Goal: Task Accomplishment & Management: Complete application form

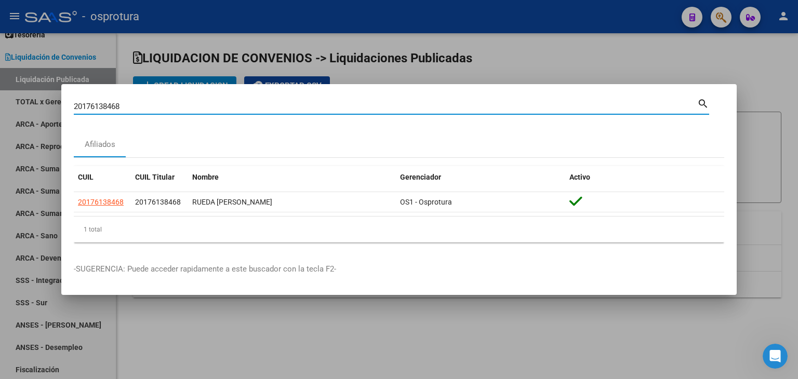
scroll to position [2, 0]
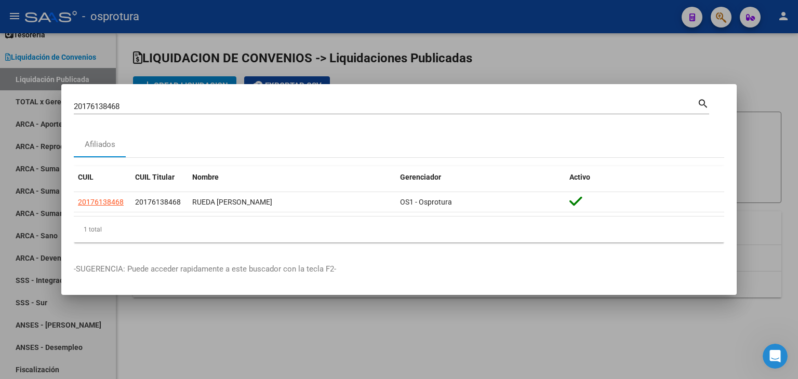
click at [197, 113] on div "20176138468 Buscar (apellido, dni, cuil, [PERSON_NAME], cuit, obra social)" at bounding box center [385, 107] width 623 height 16
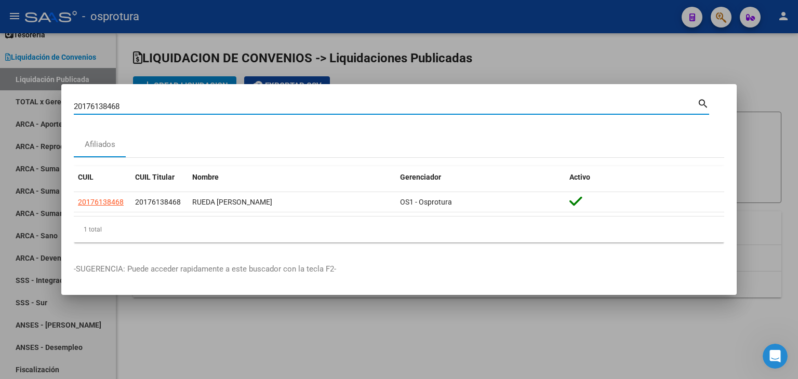
click at [197, 109] on input "20176138468" at bounding box center [385, 106] width 623 height 9
paste input "52004837"
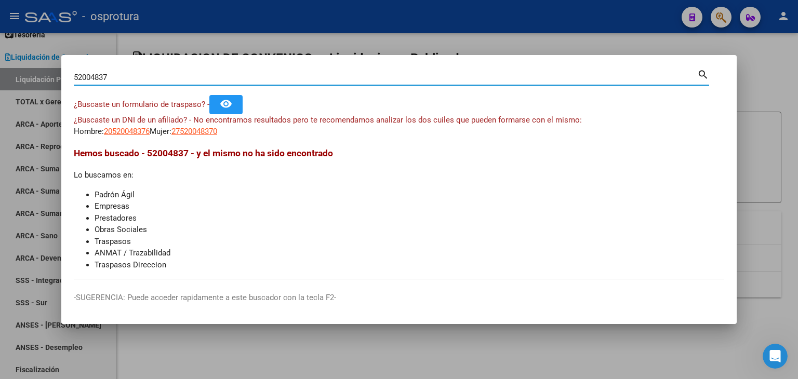
click at [196, 73] on input "52004837" at bounding box center [385, 77] width 623 height 9
click at [195, 74] on input "52004837" at bounding box center [385, 77] width 623 height 9
paste input "20262230679"
type input "20262230679"
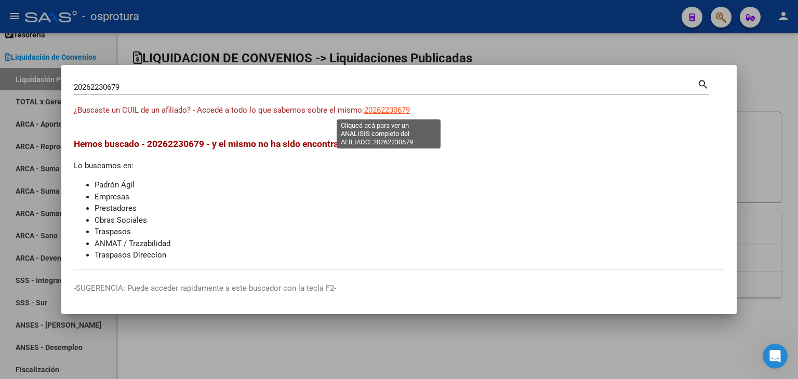
click at [391, 111] on span "20262230679" at bounding box center [387, 109] width 46 height 9
type textarea "20262230679"
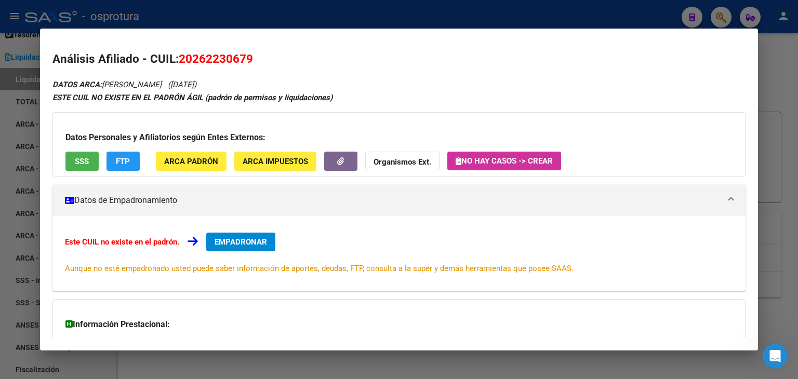
click at [77, 165] on span "SSS" at bounding box center [82, 161] width 14 height 9
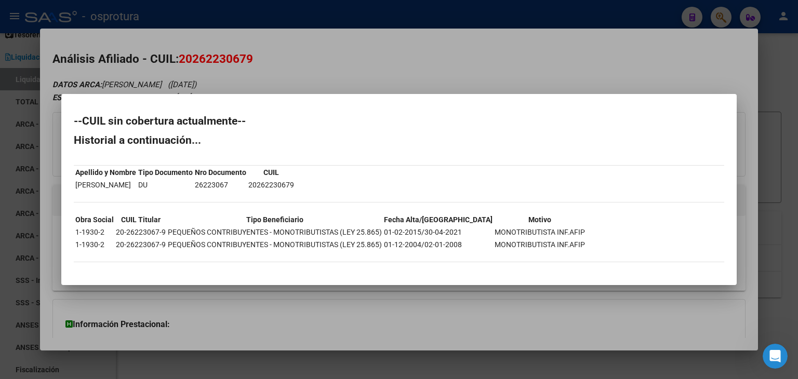
click at [242, 74] on div at bounding box center [399, 189] width 798 height 379
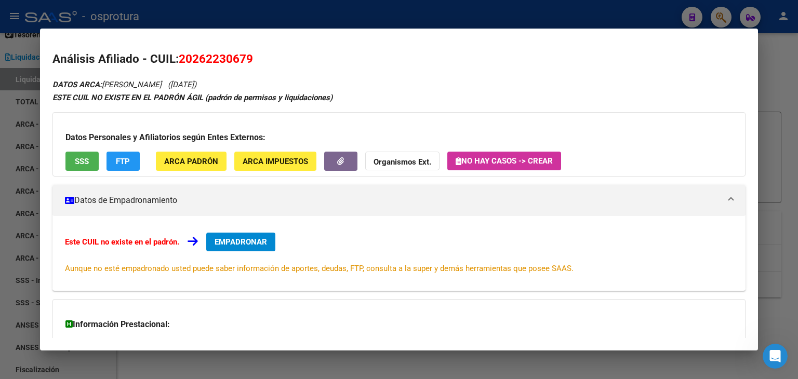
click at [119, 163] on span "FTP" at bounding box center [123, 161] width 14 height 9
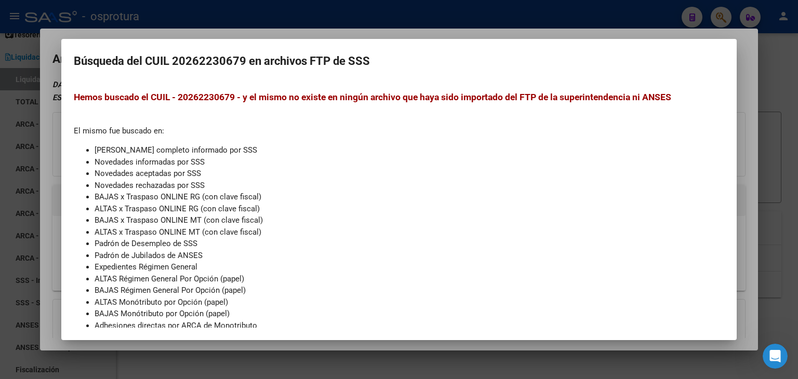
click at [781, 110] on div at bounding box center [399, 189] width 798 height 379
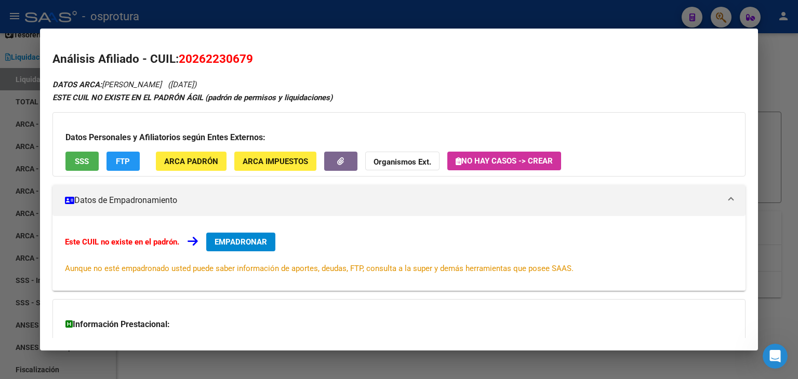
click at [781, 110] on div at bounding box center [399, 189] width 798 height 379
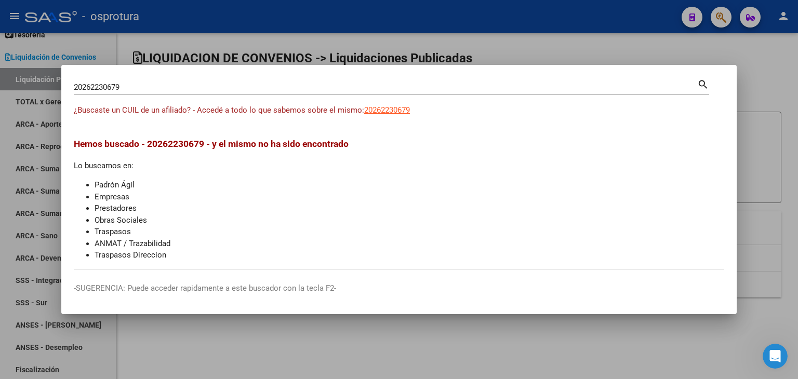
click at [648, 25] on div at bounding box center [399, 189] width 798 height 379
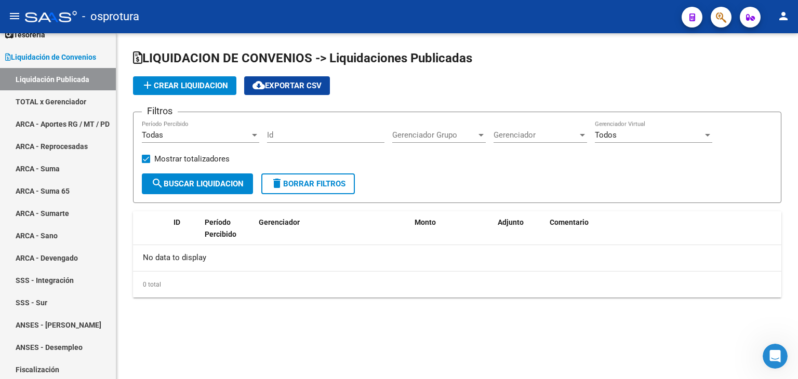
click at [714, 12] on button "button" at bounding box center [721, 17] width 21 height 21
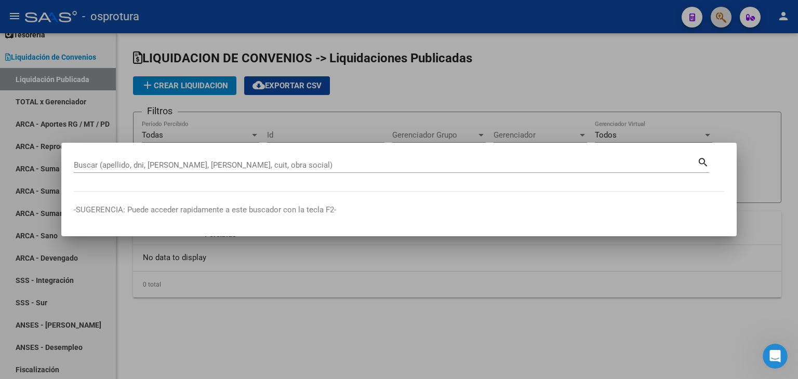
paste input "27927505423"
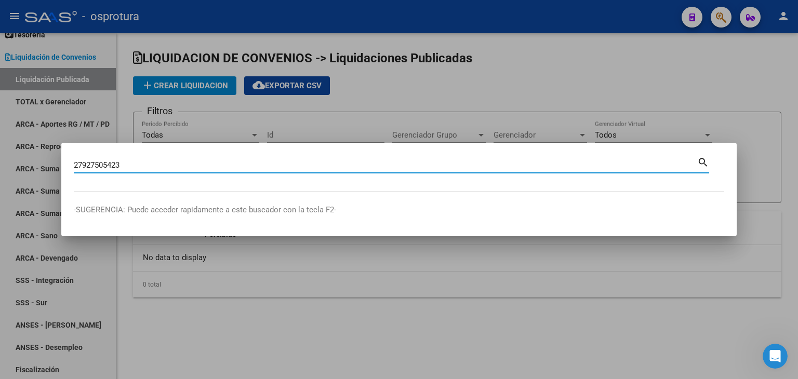
type input "27927505423"
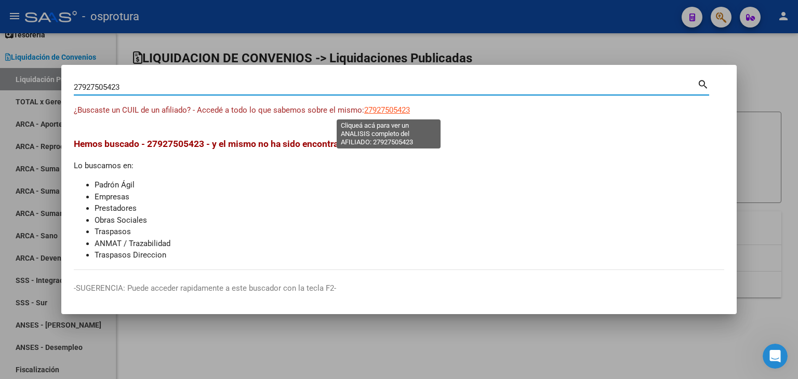
click at [395, 110] on span "27927505423" at bounding box center [387, 109] width 46 height 9
type textarea "27927505423"
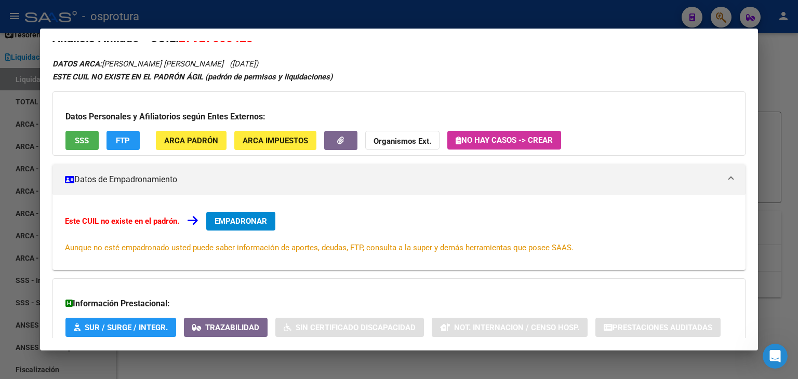
scroll to position [52, 0]
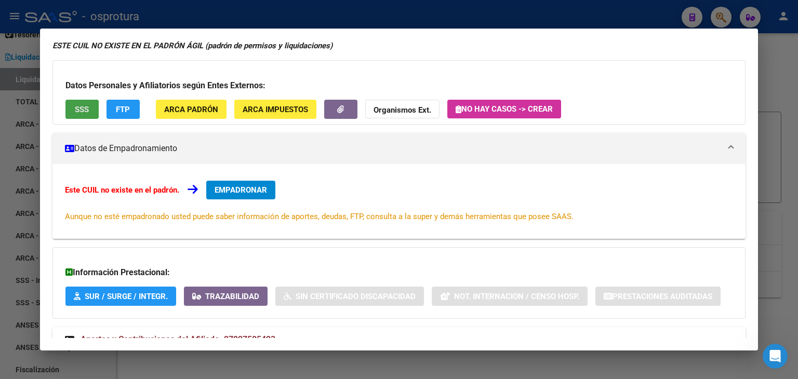
click at [82, 116] on button "SSS" at bounding box center [81, 109] width 33 height 19
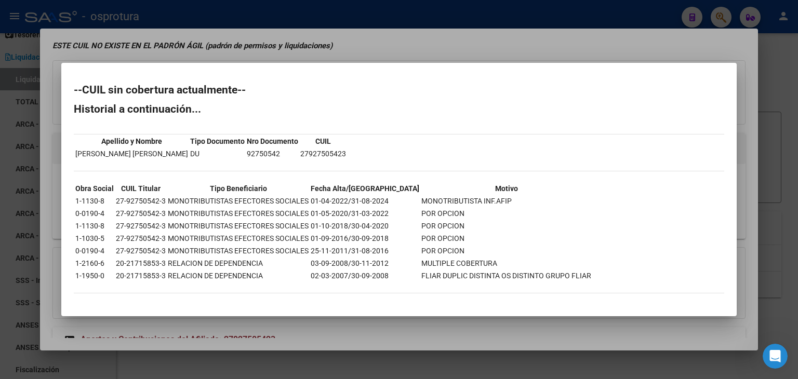
click at [737, 25] on div at bounding box center [399, 189] width 798 height 379
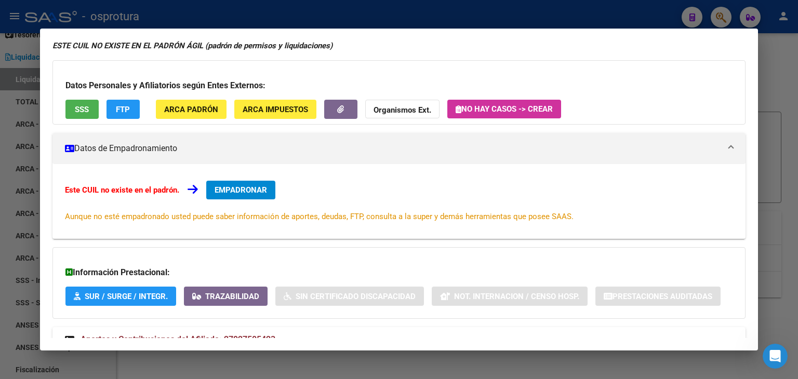
drag, startPoint x: 723, startPoint y: 18, endPoint x: 699, endPoint y: 23, distance: 24.3
click at [723, 18] on div at bounding box center [399, 189] width 798 height 379
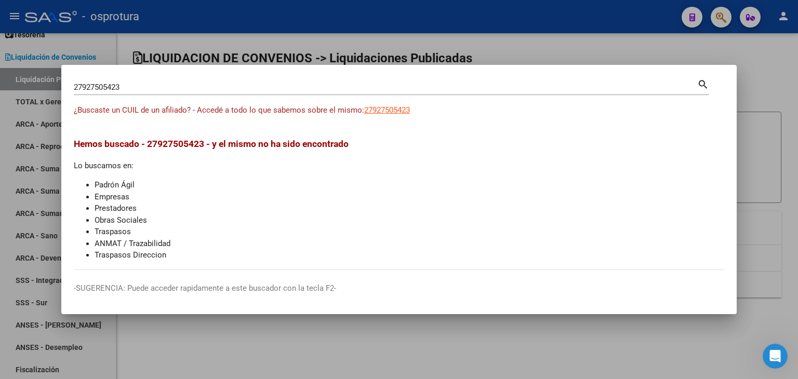
click at [437, 92] on div "27927505423 Buscar (apellido, dni, cuil, [PERSON_NAME], cuit, obra social)" at bounding box center [385, 87] width 623 height 16
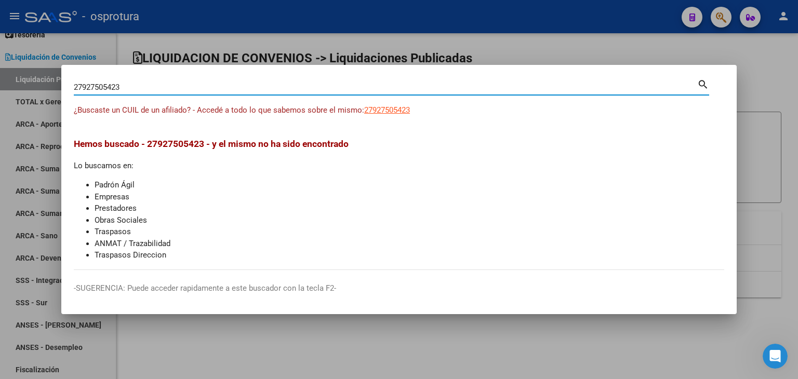
click at [437, 89] on input "27927505423" at bounding box center [385, 87] width 623 height 9
paste input "0386625868"
type input "20386625868"
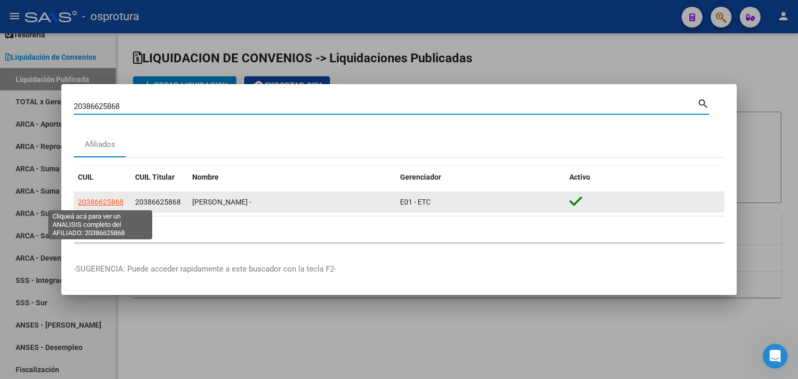
click at [95, 200] on span "20386625868" at bounding box center [101, 202] width 46 height 8
type textarea "20386625868"
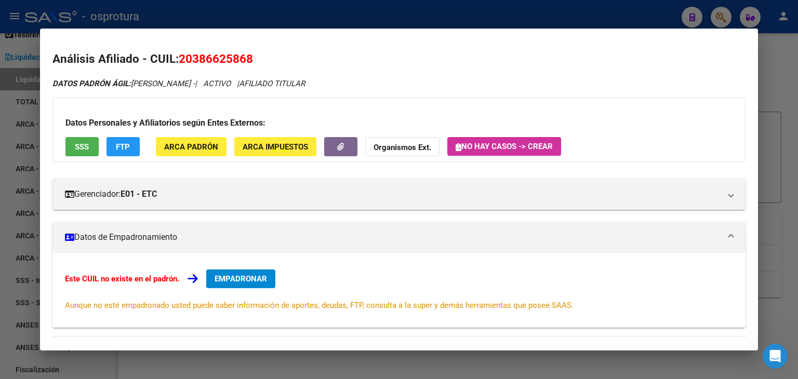
click at [249, 276] on span "EMPADRONAR" at bounding box center [241, 278] width 52 height 9
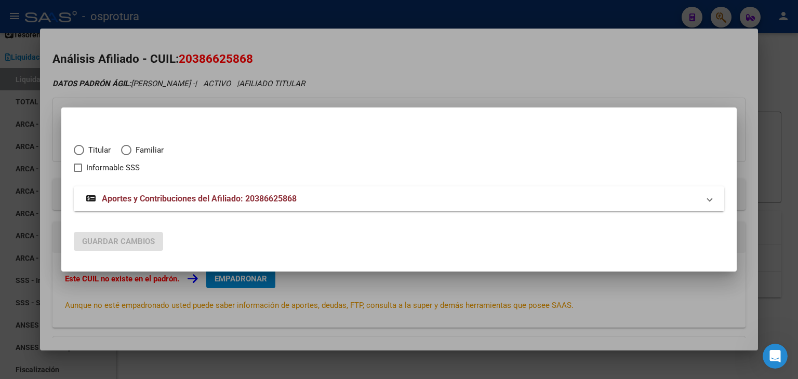
click at [73, 150] on mat-dialog-content "Titular Familiar Informable SSS Aportes y Contribuciones del Afiliado: 20386625…" at bounding box center [398, 171] width 675 height 103
click at [77, 150] on span "Elija una opción" at bounding box center [79, 150] width 10 height 10
click at [77, 150] on input "Titular" at bounding box center [79, 150] width 10 height 10
radio input "true"
checkbox input "true"
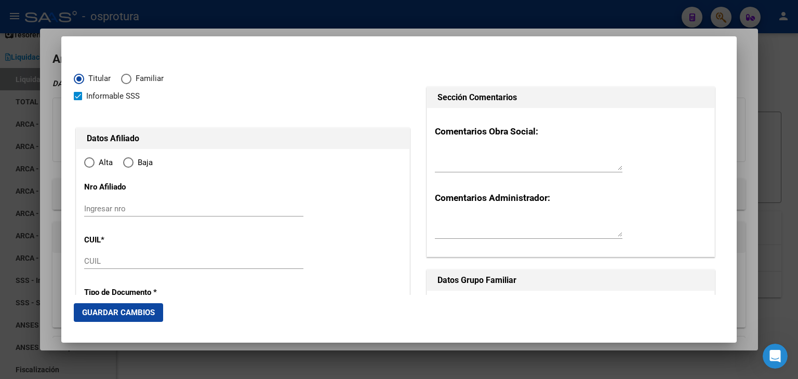
type input "20-38662586-8"
type input "38662586"
type input "[PERSON_NAME]"
type input "[DATE]"
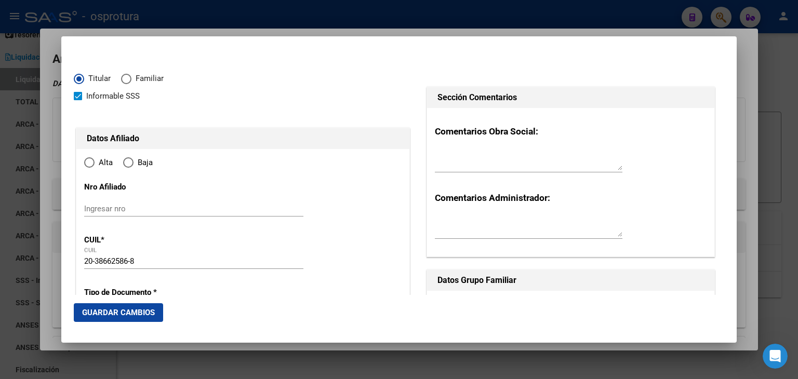
type input "BARRIO [GEOGRAPHIC_DATA][PERSON_NAME]"
type input "1722"
type input "[PERSON_NAME]"
type input "4365"
radio input "true"
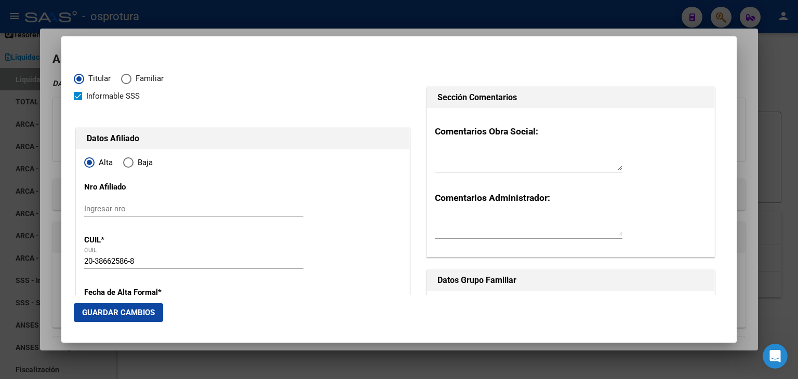
type input "BARRIO [GEOGRAPHIC_DATA][PERSON_NAME]"
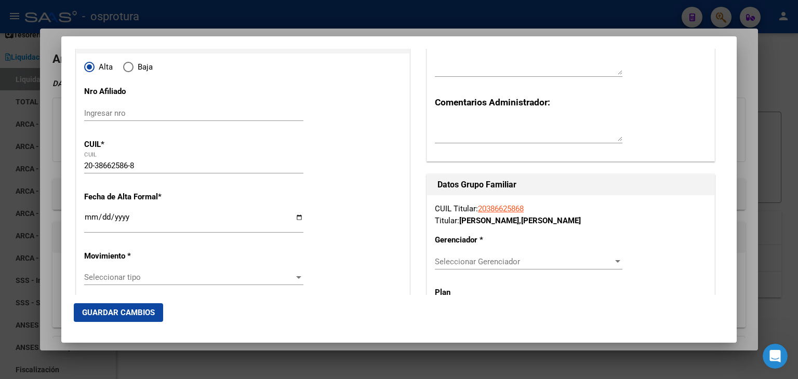
scroll to position [104, 0]
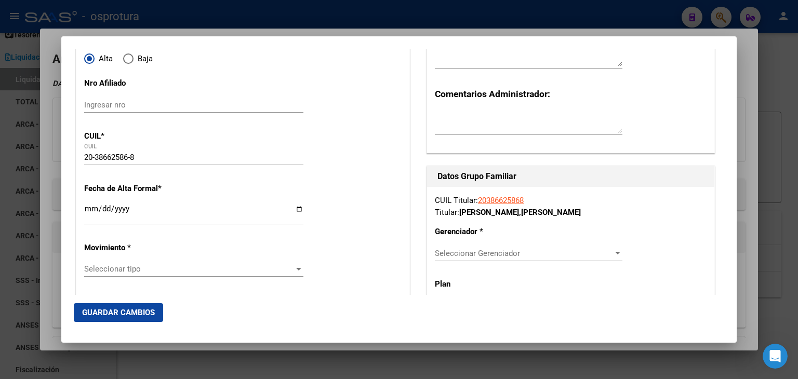
click at [57, 167] on div at bounding box center [399, 189] width 798 height 379
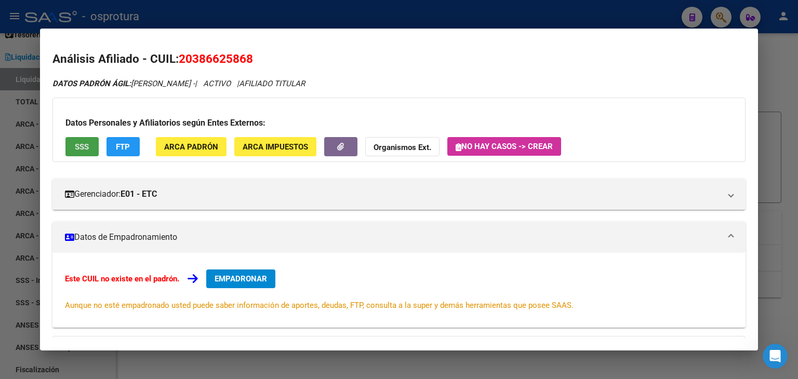
click at [74, 147] on button "SSS" at bounding box center [81, 146] width 33 height 19
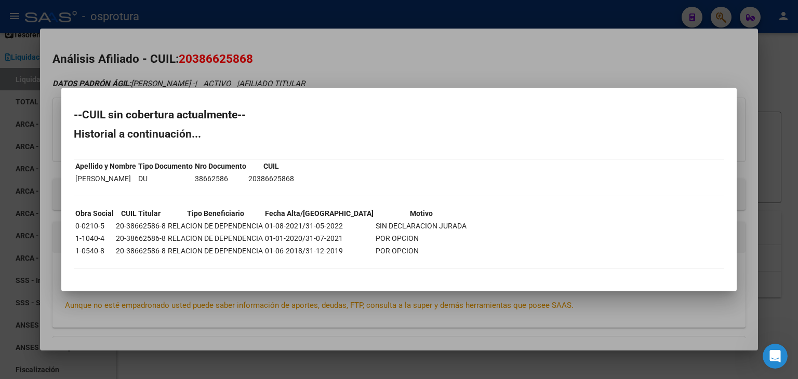
click at [315, 307] on div at bounding box center [399, 189] width 798 height 379
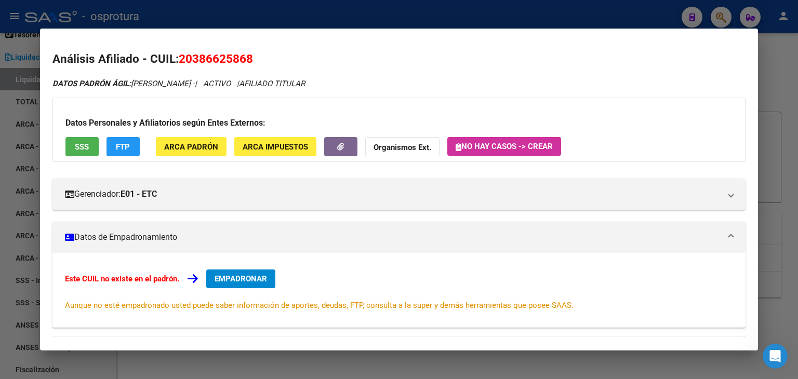
drag, startPoint x: 191, startPoint y: 59, endPoint x: 243, endPoint y: 59, distance: 51.9
click at [243, 59] on span "20386625868" at bounding box center [216, 59] width 74 height 14
copy span "38662586"
click at [96, 154] on button "SSS" at bounding box center [81, 146] width 33 height 19
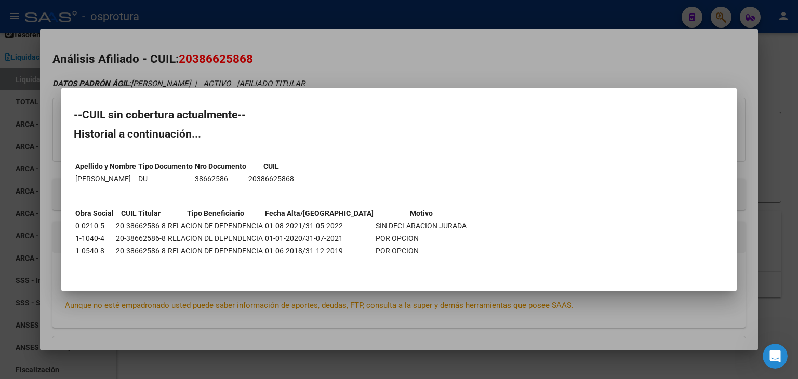
drag, startPoint x: 262, startPoint y: 225, endPoint x: 298, endPoint y: 222, distance: 36.0
click at [298, 222] on td "01-08-2021/31-05-2022" at bounding box center [319, 225] width 110 height 11
click at [287, 301] on div at bounding box center [399, 189] width 798 height 379
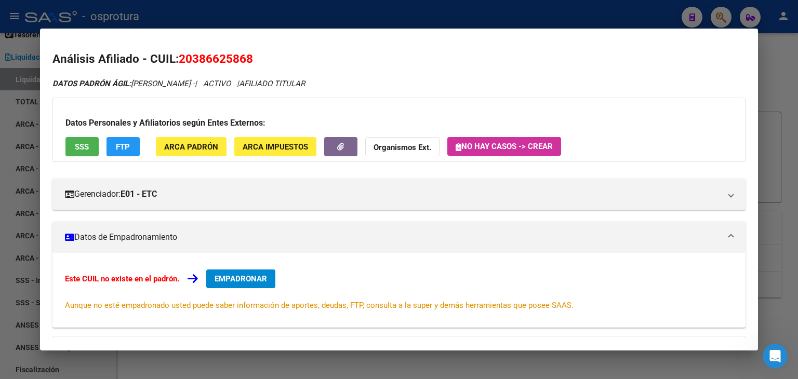
click at [231, 277] on span "EMPADRONAR" at bounding box center [241, 278] width 52 height 9
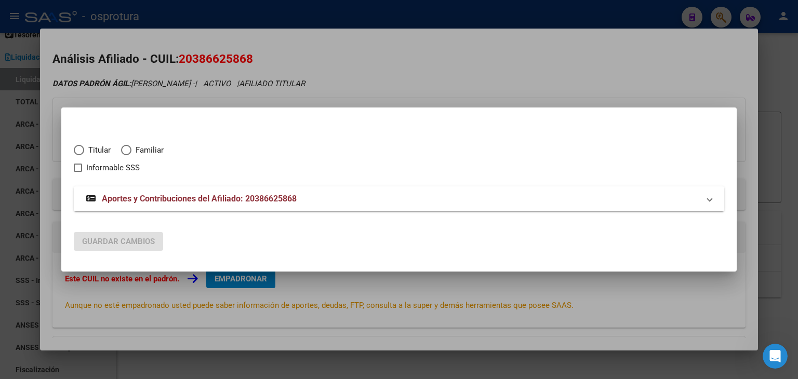
click at [91, 154] on span "Titular" at bounding box center [97, 150] width 26 height 12
click at [84, 154] on input "Titular" at bounding box center [79, 150] width 10 height 10
radio input "true"
checkbox input "true"
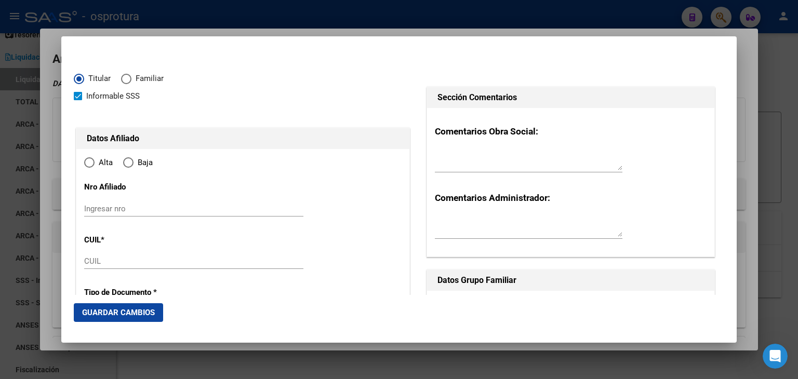
type input "20-38662586-8"
type input "38662586"
type input "[PERSON_NAME]"
type input "[DATE]"
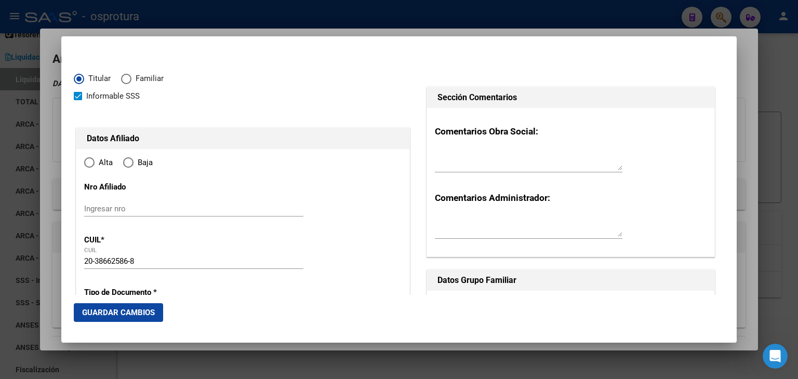
type input "BARRIO [GEOGRAPHIC_DATA][PERSON_NAME]"
type input "1722"
type input "[PERSON_NAME]"
type input "4365"
radio input "true"
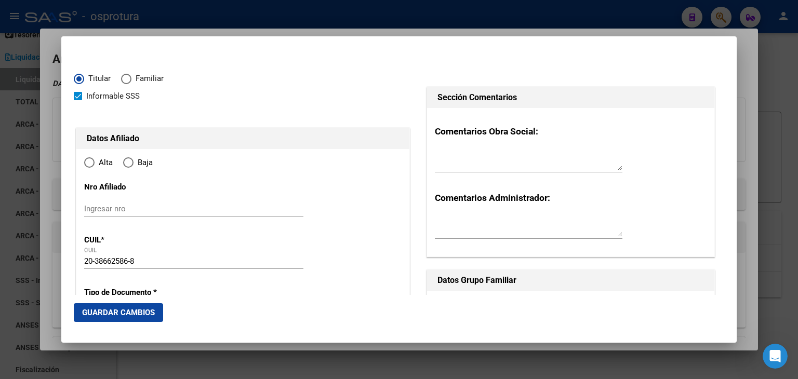
type input "BARRIO [GEOGRAPHIC_DATA][PERSON_NAME]"
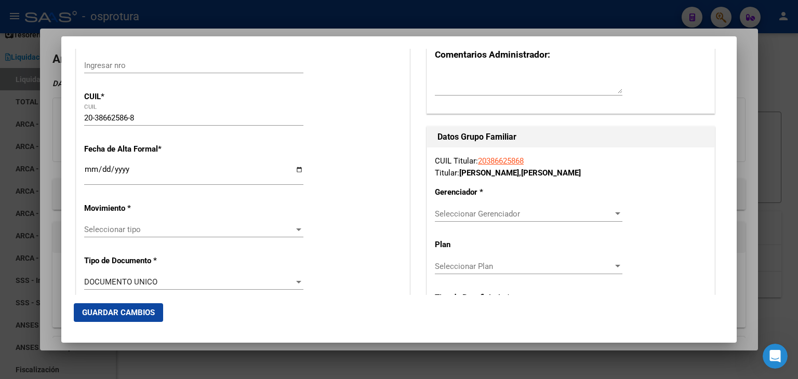
scroll to position [208, 0]
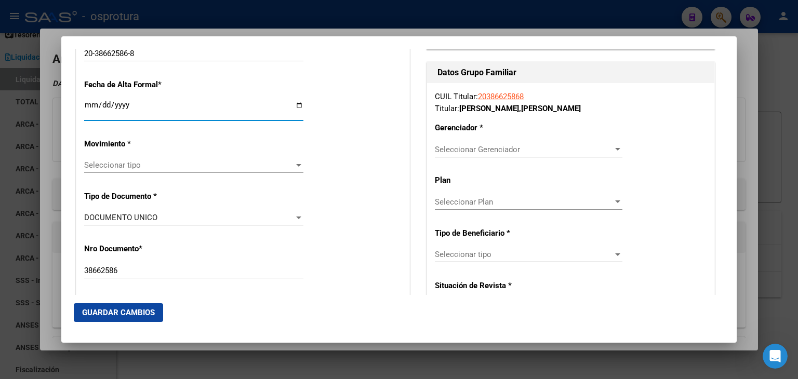
click at [85, 104] on input "Ingresar fecha" at bounding box center [193, 109] width 219 height 17
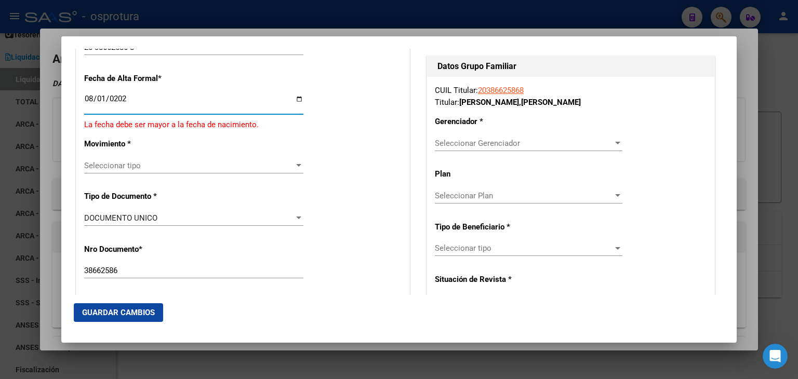
type input "[DATE]"
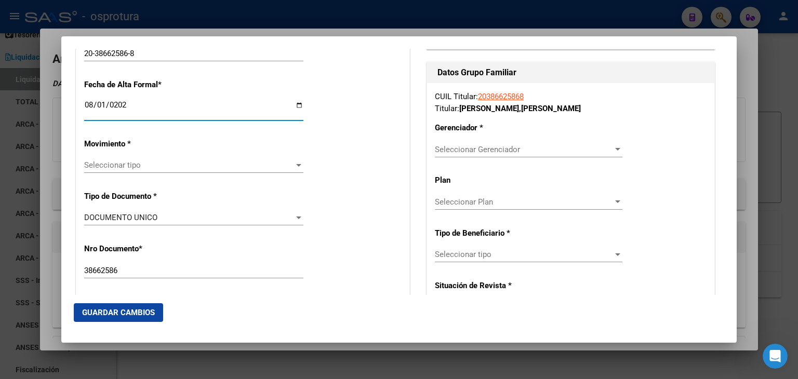
click at [207, 165] on span "Seleccionar tipo" at bounding box center [189, 164] width 210 height 9
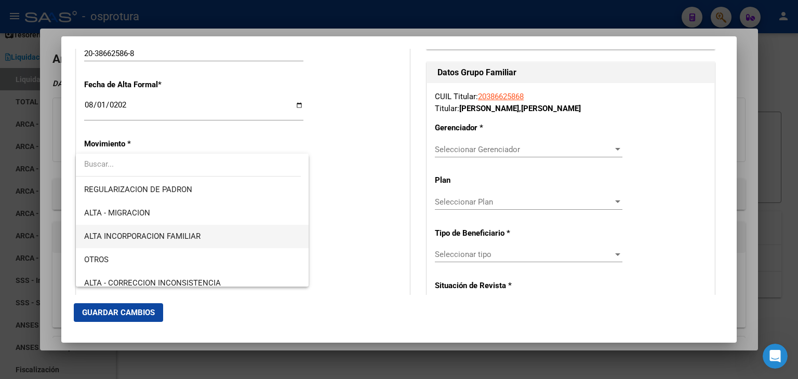
scroll to position [98, 0]
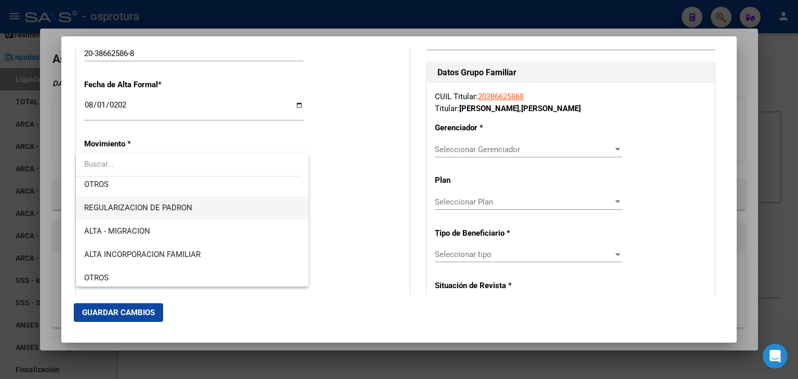
click at [218, 202] on span "REGULARIZACION DE PADRON" at bounding box center [192, 207] width 216 height 23
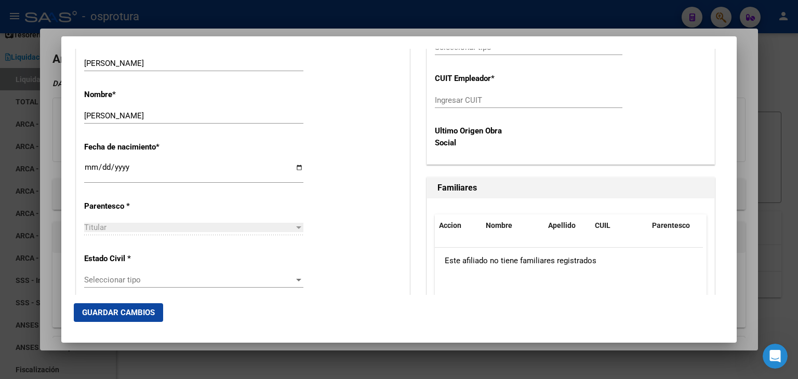
scroll to position [571, 0]
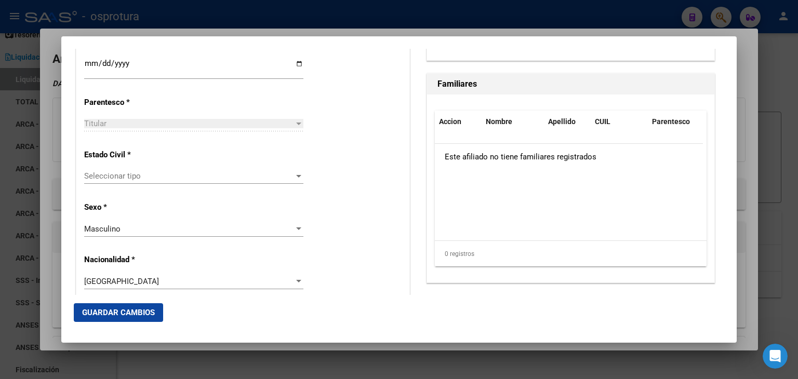
click at [140, 177] on span "Seleccionar tipo" at bounding box center [189, 175] width 210 height 9
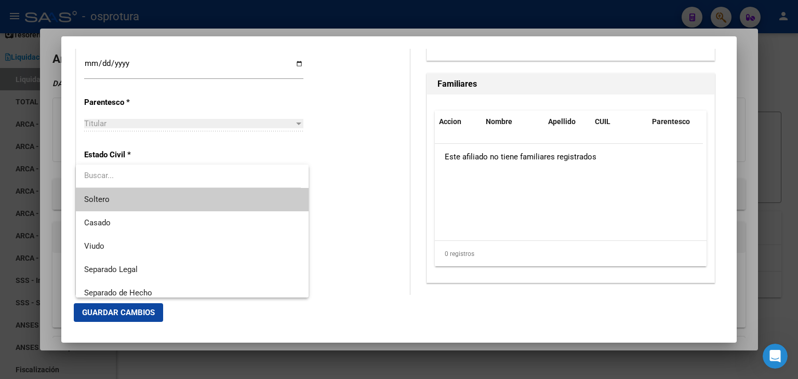
click at [135, 199] on span "Soltero" at bounding box center [192, 199] width 216 height 23
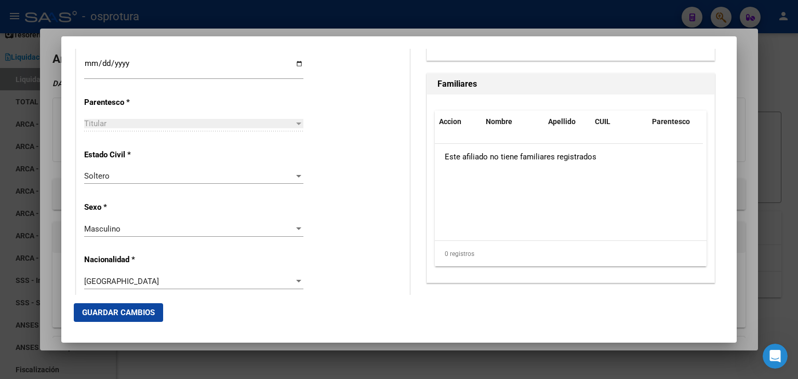
click at [310, 196] on div "Alta Baja Nro Afiliado Ingresar nro CUIL * 20-38662586-8 CUIL ARCA Padrón Fecha…" at bounding box center [242, 319] width 333 height 1483
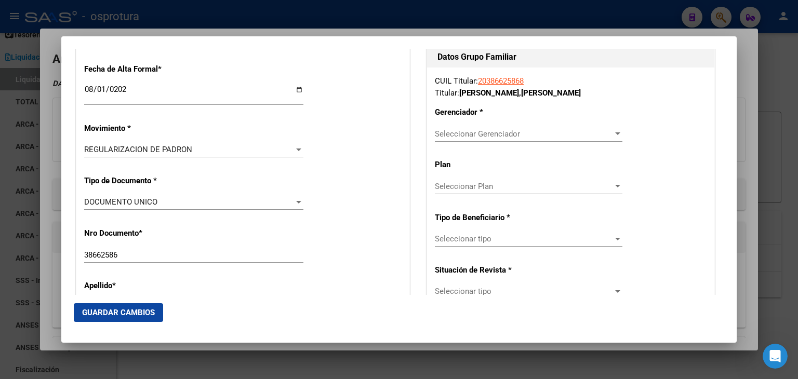
scroll to position [208, 0]
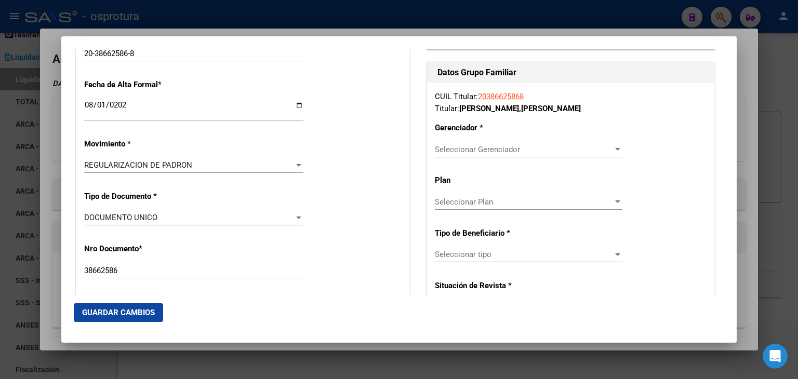
click at [497, 145] on span "Seleccionar Gerenciador" at bounding box center [524, 149] width 178 height 9
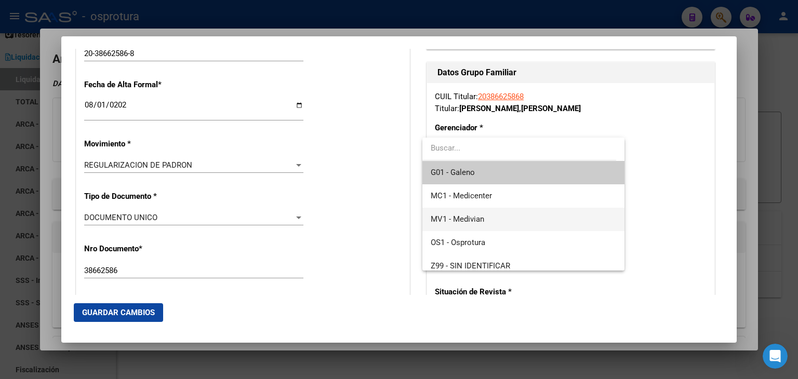
click at [526, 225] on span "MV1 - Medivian" at bounding box center [523, 219] width 185 height 23
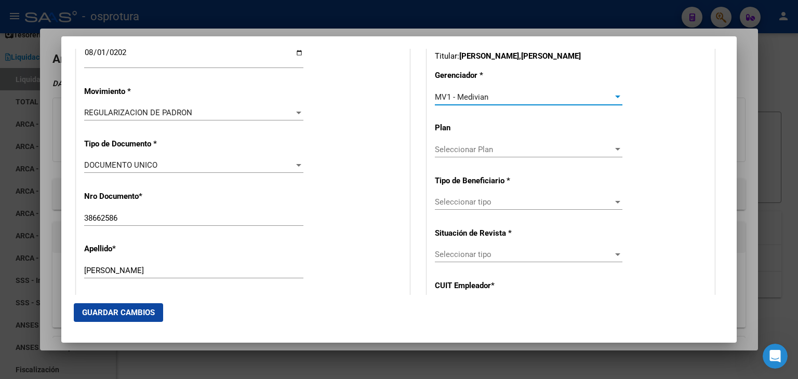
scroll to position [312, 0]
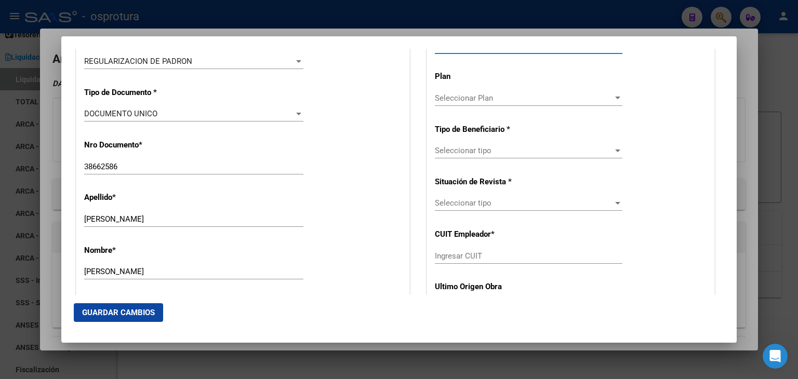
click at [499, 153] on span "Seleccionar tipo" at bounding box center [524, 150] width 178 height 9
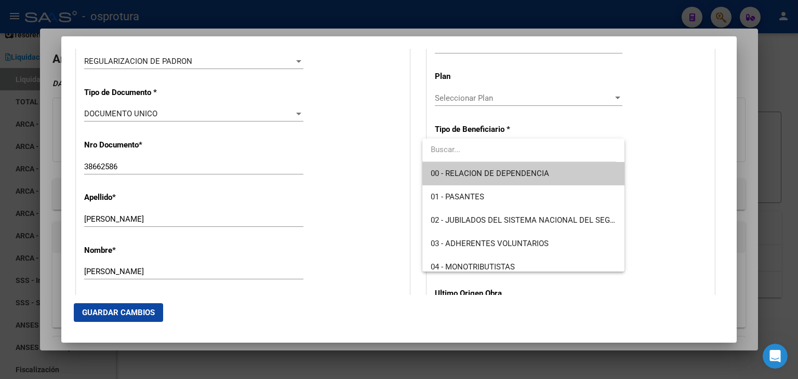
click at [491, 171] on span "00 - RELACION DE DEPENDENCIA" at bounding box center [490, 173] width 118 height 9
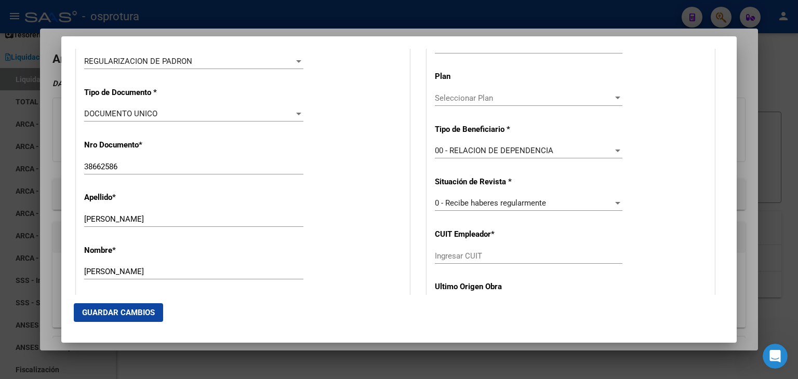
click at [393, 193] on div "Apellido * [PERSON_NAME] Ingresar apellido" at bounding box center [242, 210] width 317 height 52
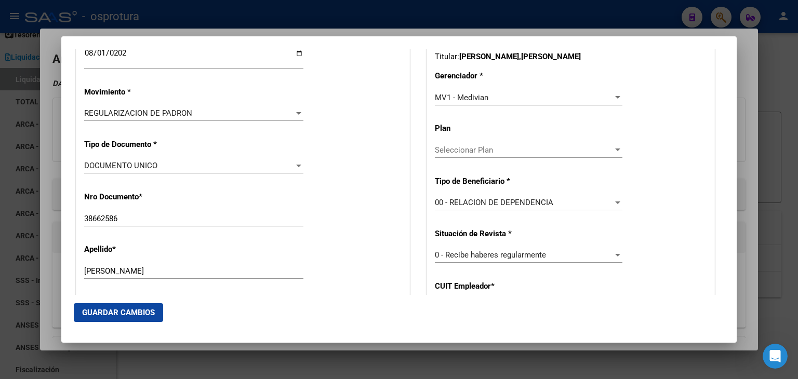
scroll to position [208, 0]
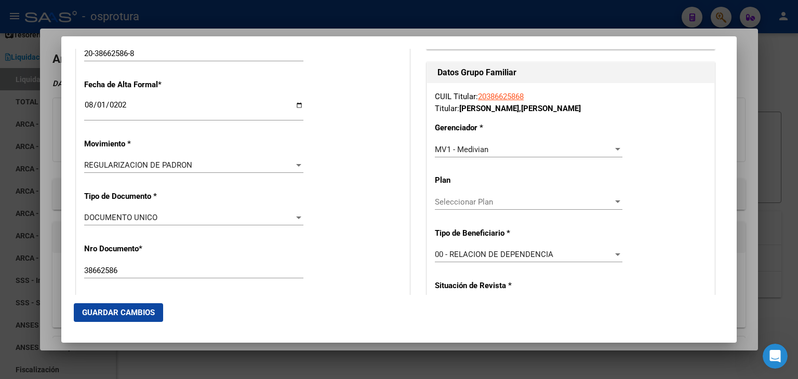
click at [528, 148] on div "MV1 - Medivian" at bounding box center [524, 149] width 178 height 9
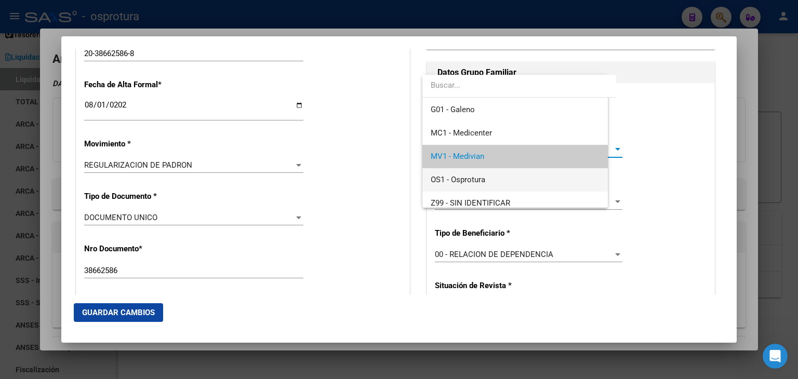
scroll to position [7, 0]
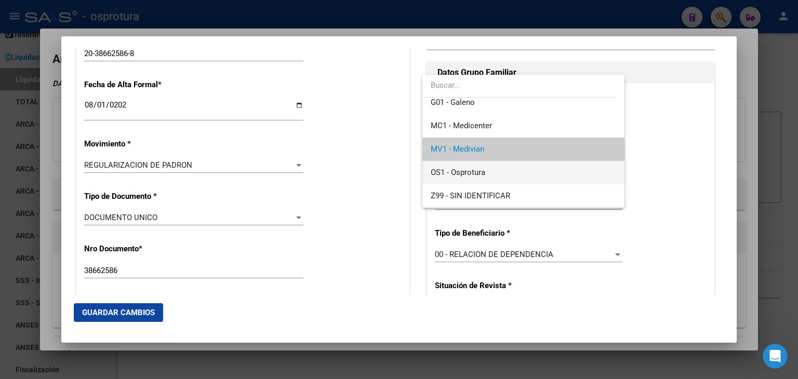
click at [526, 179] on span "OS1 - Osprotura" at bounding box center [523, 172] width 185 height 23
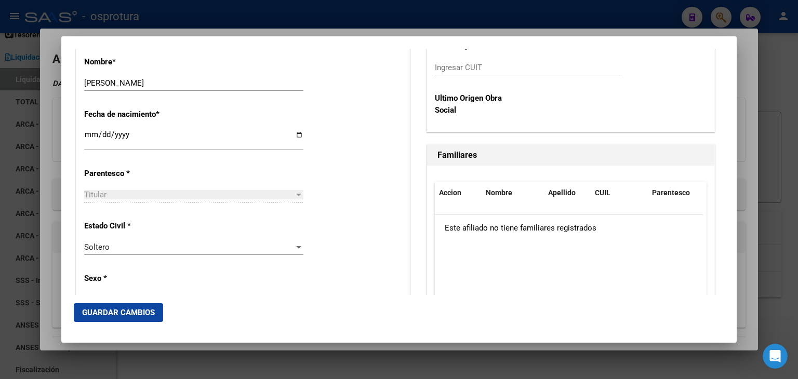
scroll to position [571, 0]
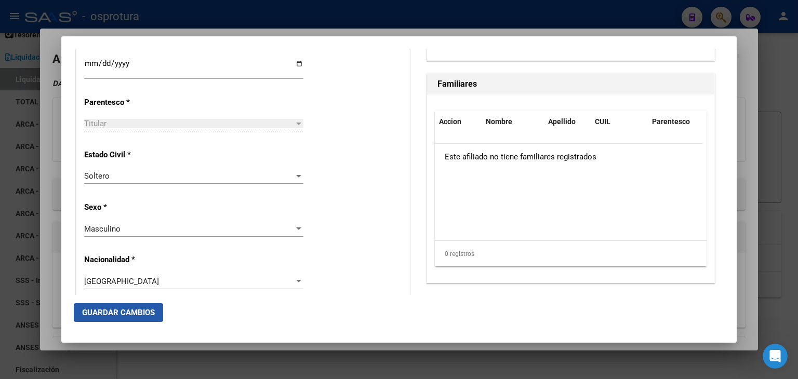
click at [119, 311] on span "Guardar Cambios" at bounding box center [118, 312] width 73 height 9
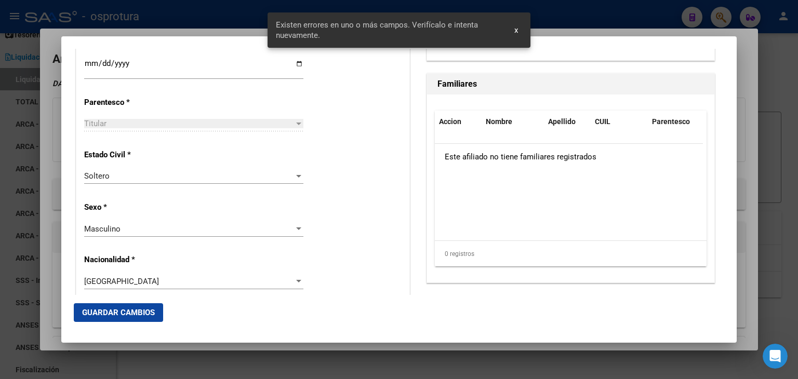
click at [377, 194] on div "Alta Baja Nro Afiliado Ingresar nro CUIL * 20-38662586-8 CUIL ARCA Padrón Fecha…" at bounding box center [242, 319] width 333 height 1483
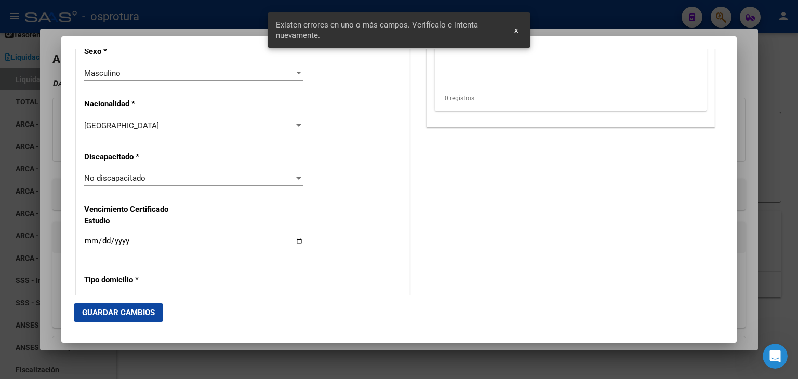
click at [366, 208] on div "Alta Baja Nro Afiliado Ingresar nro CUIL * 20-38662586-8 CUIL ARCA Padrón Fecha…" at bounding box center [242, 163] width 333 height 1483
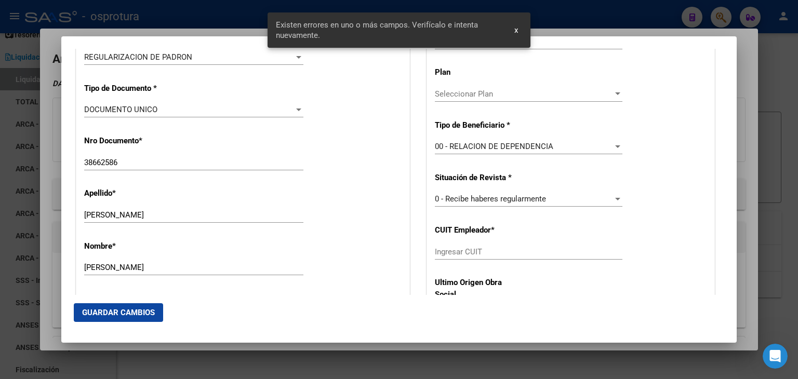
scroll to position [312, 0]
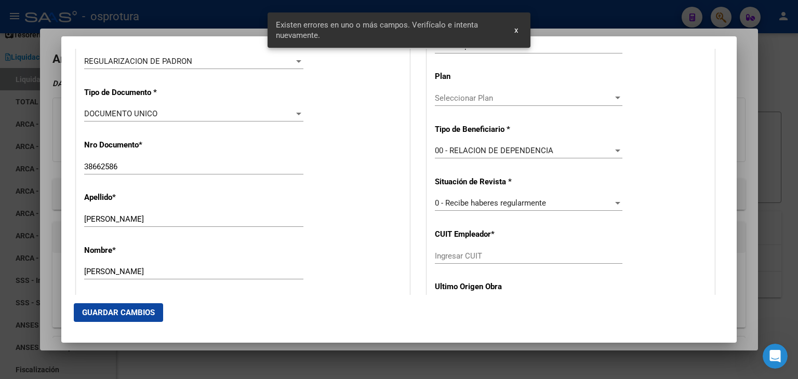
click at [456, 256] on input "Ingresar CUIT" at bounding box center [528, 255] width 187 height 9
click at [549, 152] on div "00 - RELACION DE DEPENDENCIA" at bounding box center [524, 150] width 178 height 9
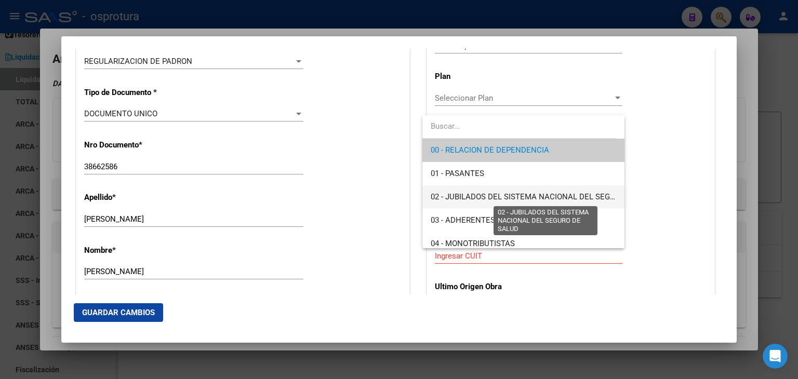
scroll to position [52, 0]
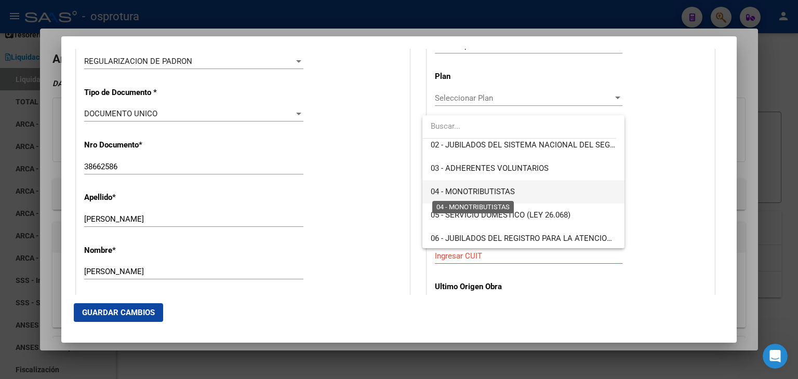
click at [448, 195] on span "04 - MONOTRIBUTISTAS" at bounding box center [473, 191] width 84 height 9
type input "20-38662586-8"
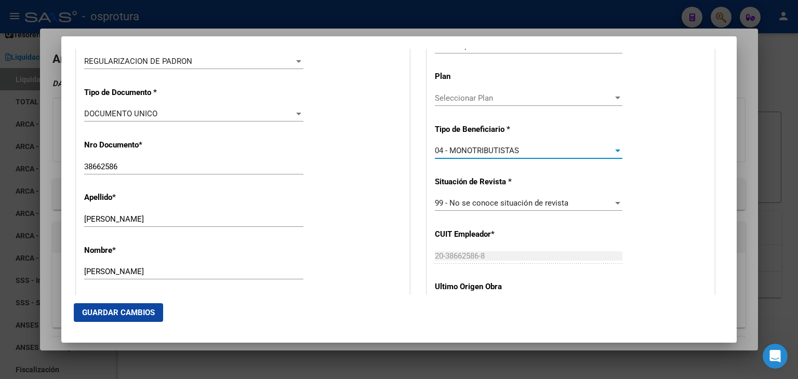
drag, startPoint x: 107, startPoint y: 307, endPoint x: 202, endPoint y: 293, distance: 96.1
click at [108, 307] on button "Guardar Cambios" at bounding box center [118, 312] width 89 height 19
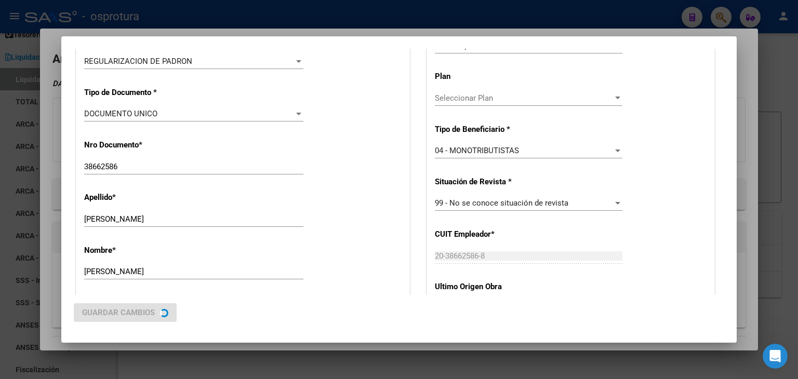
scroll to position [0, 0]
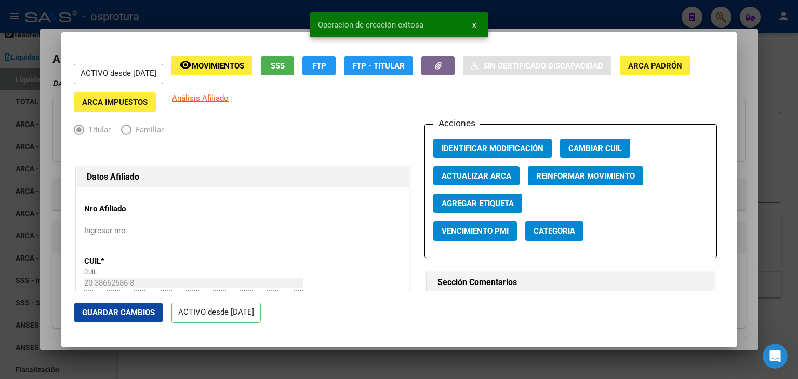
click at [744, 77] on div at bounding box center [399, 189] width 798 height 379
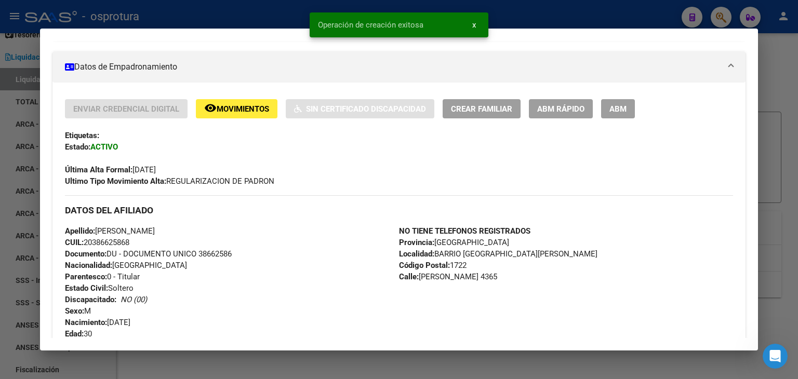
scroll to position [208, 0]
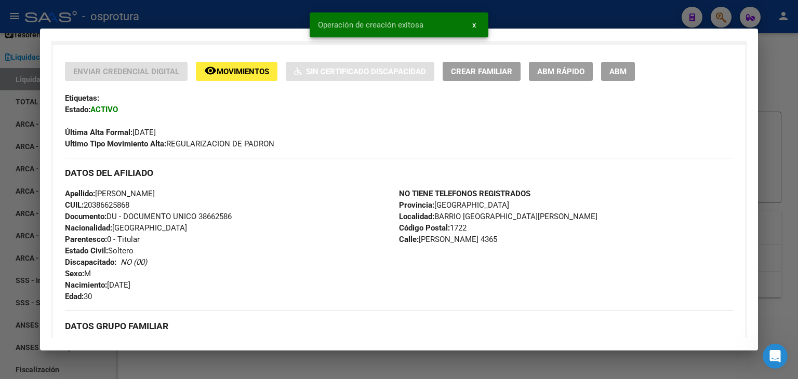
click at [568, 79] on button "ABM Rápido" at bounding box center [561, 71] width 64 height 19
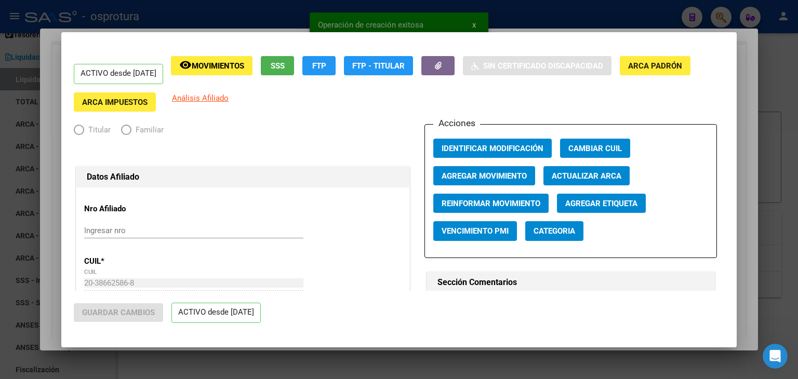
radio input "true"
type input "20-38662586-8"
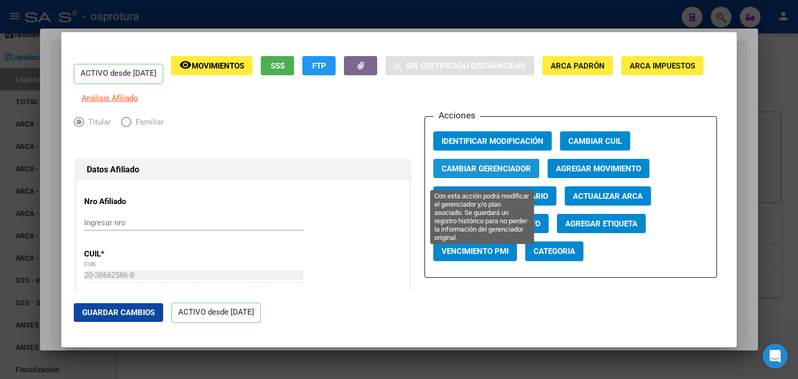
click at [462, 173] on span "Cambiar Gerenciador" at bounding box center [485, 168] width 89 height 9
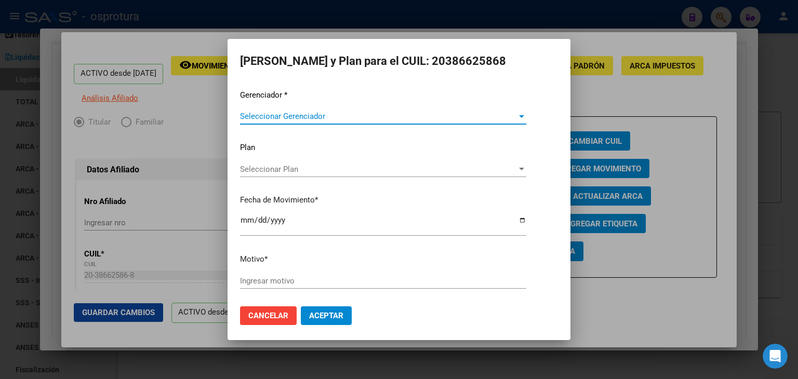
click at [620, 105] on div at bounding box center [399, 189] width 798 height 379
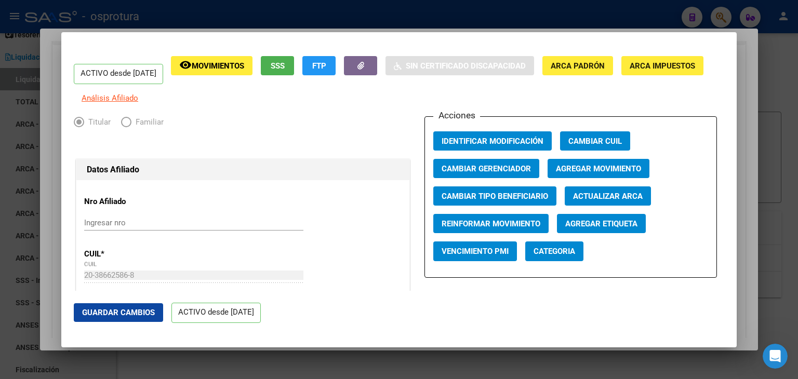
click at [571, 173] on span "Agregar Movimiento" at bounding box center [598, 168] width 85 height 9
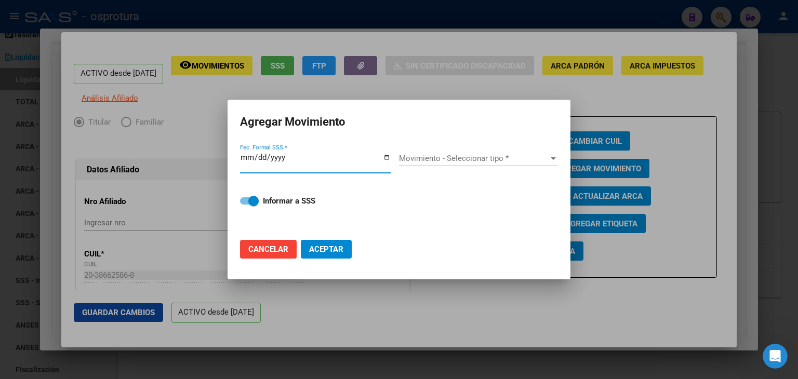
click at [263, 242] on button "Cancelar" at bounding box center [268, 249] width 57 height 19
checkbox input "false"
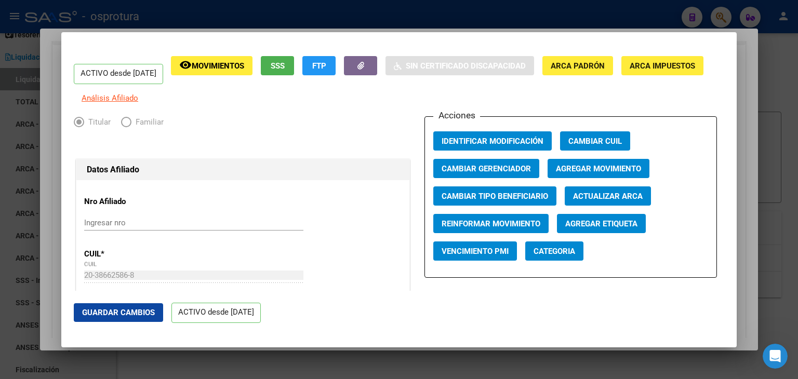
click at [292, 76] on app-consulta-sss-html "SSS" at bounding box center [277, 70] width 33 height 28
click at [285, 64] on span "SSS" at bounding box center [278, 65] width 14 height 9
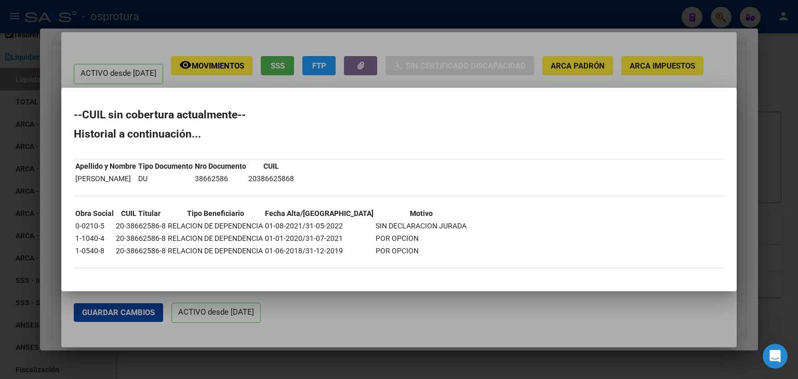
click at [326, 307] on div at bounding box center [399, 189] width 798 height 379
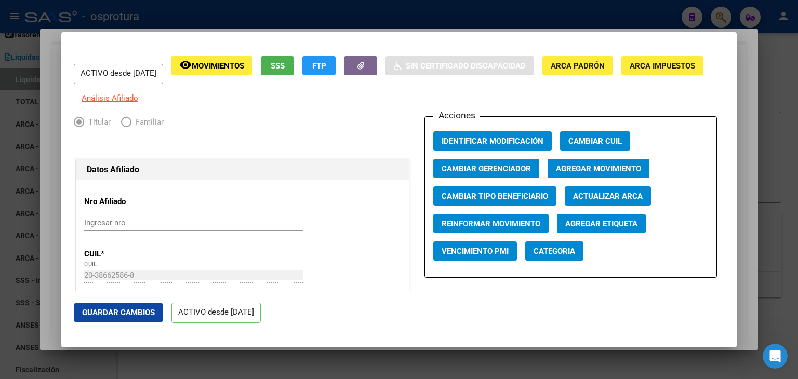
click at [582, 173] on span "Agregar Movimiento" at bounding box center [598, 168] width 85 height 9
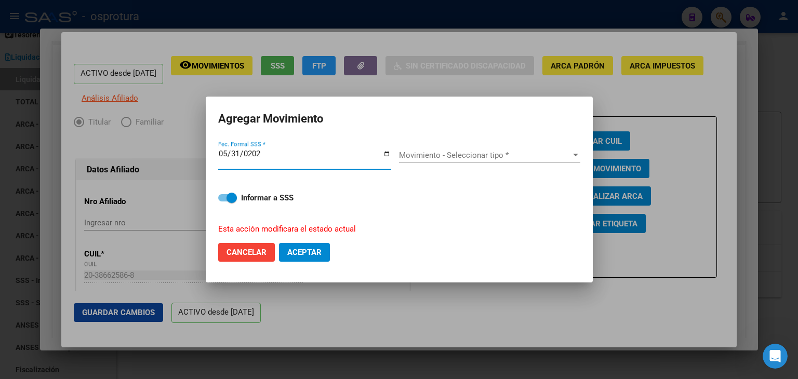
type input "[DATE]"
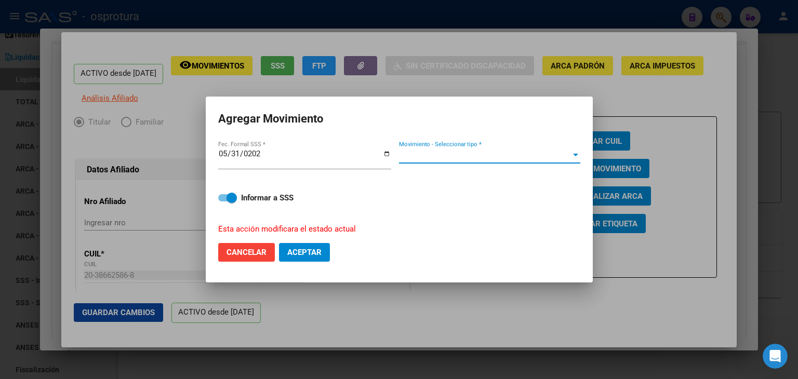
click at [467, 154] on span "Movimiento - Seleccionar tipo *" at bounding box center [485, 155] width 172 height 9
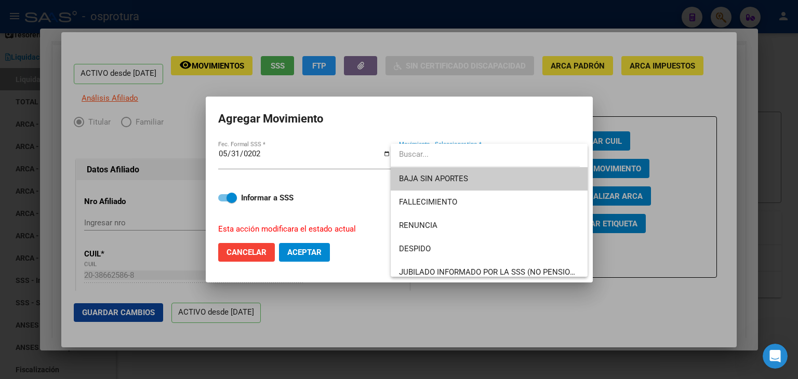
click at [467, 175] on span "BAJA SIN APORTES" at bounding box center [489, 178] width 180 height 23
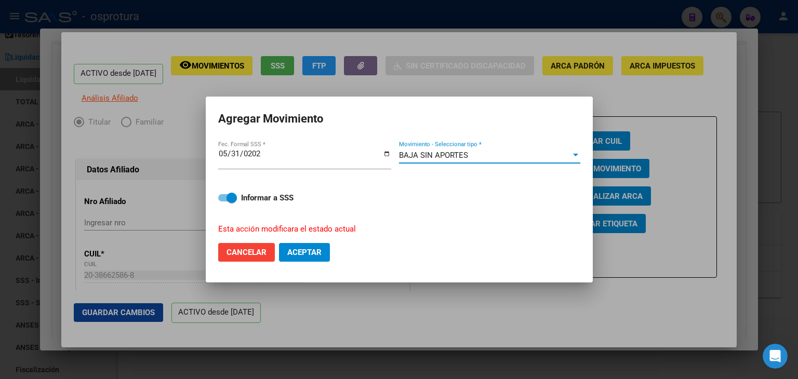
click at [235, 197] on span at bounding box center [231, 198] width 10 height 10
click at [223, 202] on input "Informar a SSS" at bounding box center [223, 202] width 1 height 1
checkbox input "false"
drag, startPoint x: 297, startPoint y: 260, endPoint x: 303, endPoint y: 258, distance: 5.9
click at [297, 260] on button "Aceptar" at bounding box center [304, 252] width 51 height 19
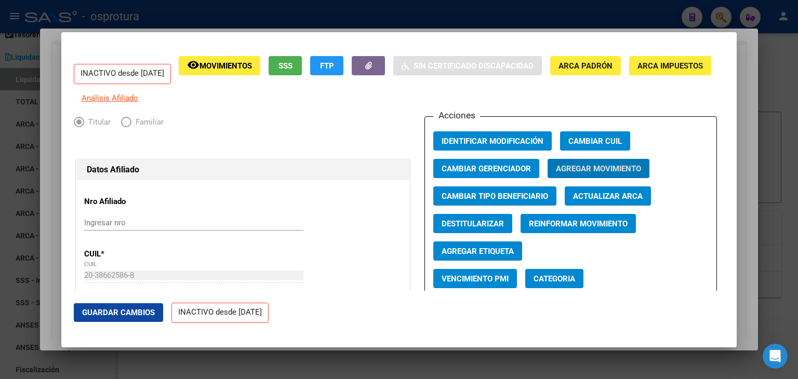
click at [785, 44] on div at bounding box center [399, 189] width 798 height 379
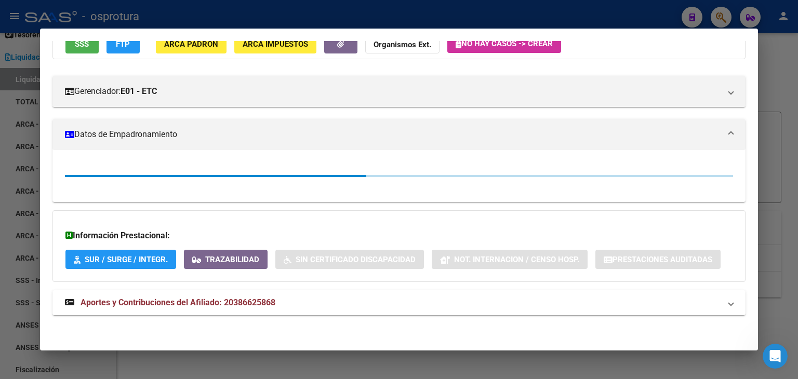
click at [784, 44] on div at bounding box center [399, 189] width 798 height 379
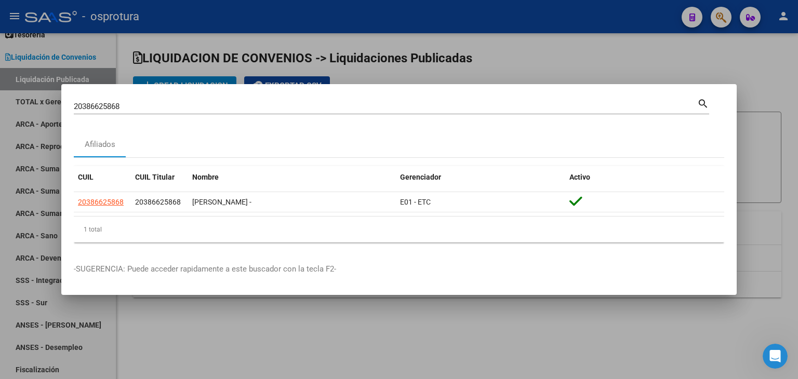
click at [726, 20] on div at bounding box center [399, 189] width 798 height 379
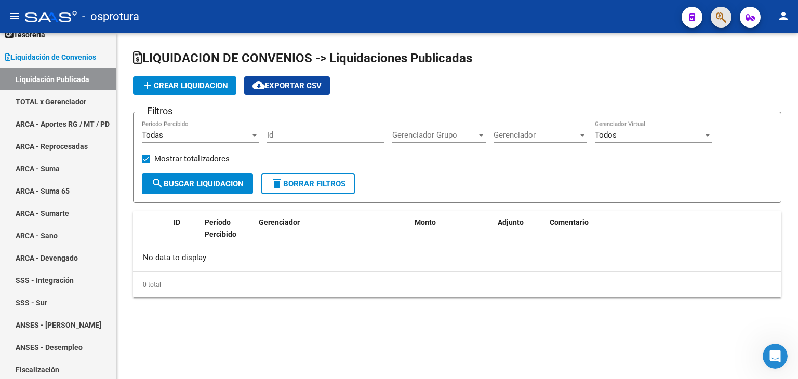
click at [713, 15] on button "button" at bounding box center [721, 17] width 21 height 21
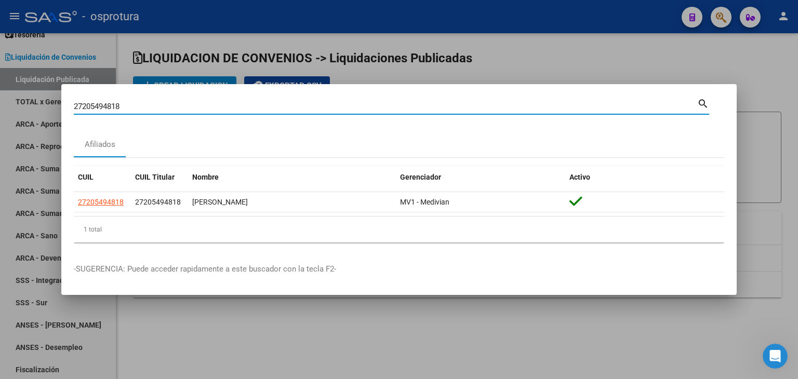
click at [343, 111] on input "27205494818" at bounding box center [385, 106] width 623 height 9
paste input "98224629"
type input "27298224629"
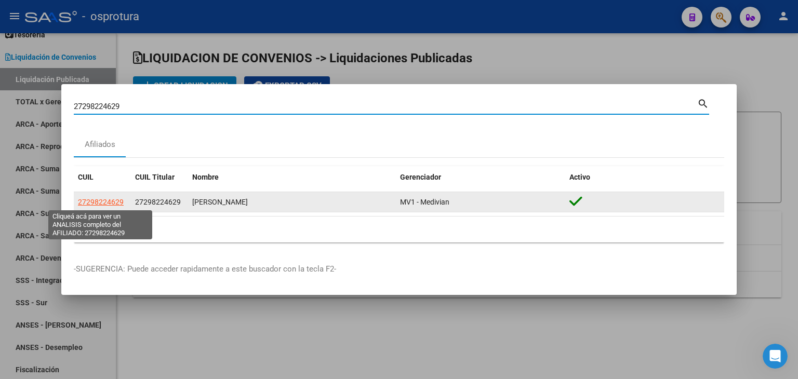
click at [111, 203] on span "27298224629" at bounding box center [101, 202] width 46 height 8
type textarea "27298224629"
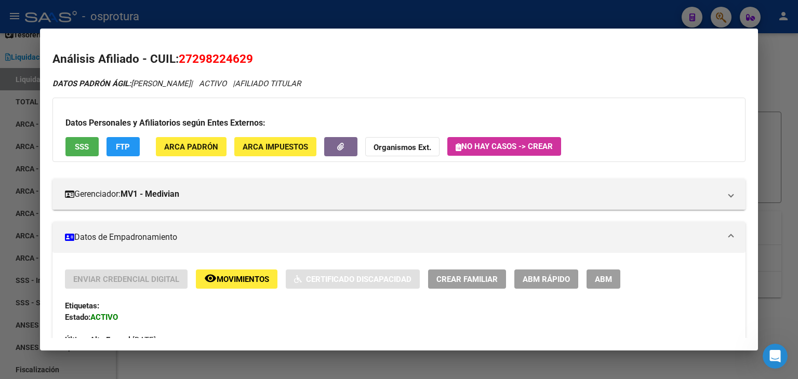
scroll to position [260, 0]
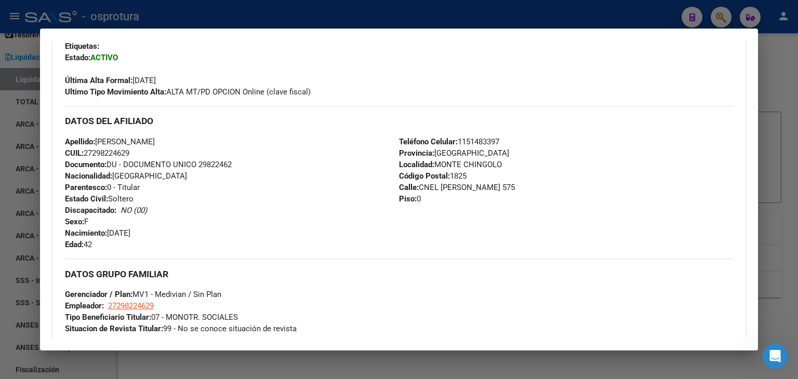
click at [706, 15] on div at bounding box center [399, 189] width 798 height 379
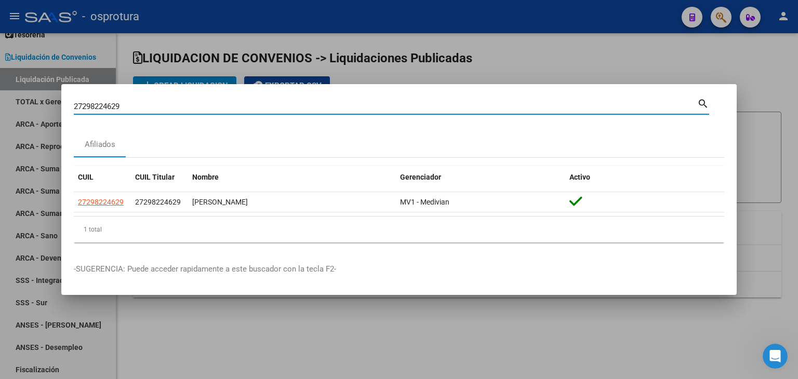
click at [378, 106] on input "27298224629" at bounding box center [385, 106] width 623 height 9
paste input "31321590"
type input "27313215909"
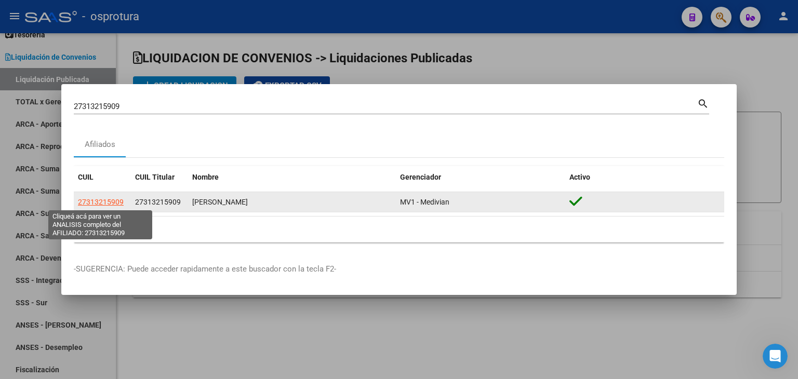
click at [104, 204] on span "27313215909" at bounding box center [101, 202] width 46 height 8
type textarea "27313215909"
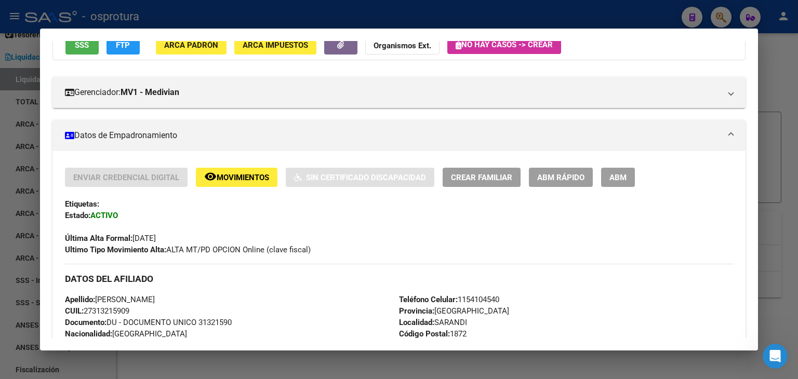
scroll to position [104, 0]
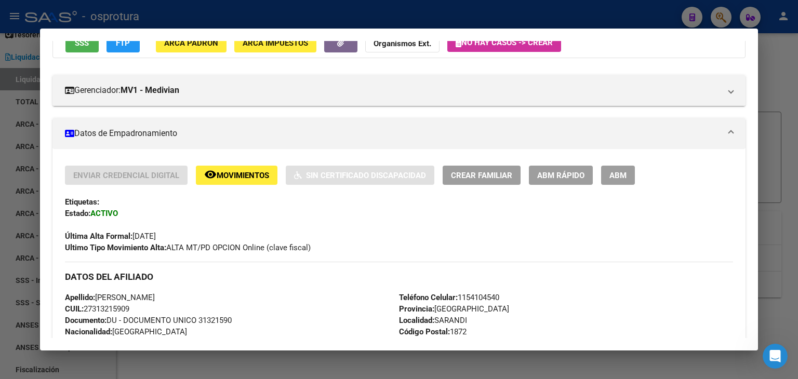
click at [713, 15] on div at bounding box center [399, 189] width 798 height 379
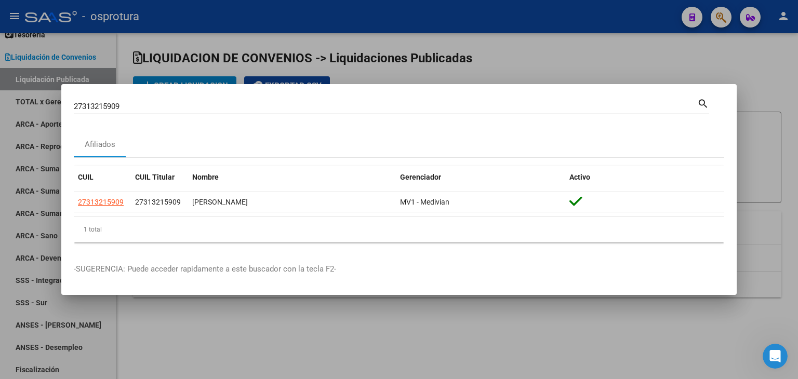
click at [380, 113] on div "27313215909 Buscar (apellido, dni, cuil, [PERSON_NAME], cuit, obra social)" at bounding box center [385, 107] width 623 height 16
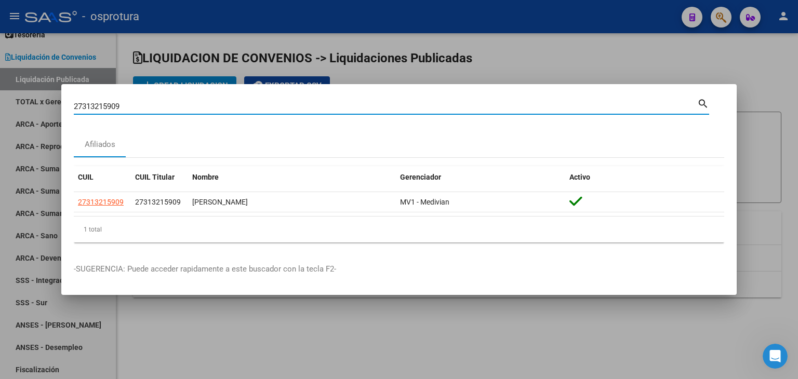
click at [379, 110] on input "27313215909" at bounding box center [385, 106] width 623 height 9
paste input "23102754"
type input "27323102754"
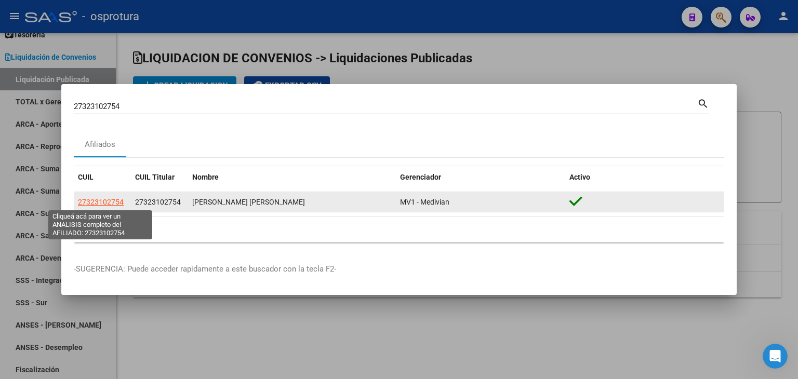
click at [80, 200] on span "27323102754" at bounding box center [101, 202] width 46 height 8
type textarea "27323102754"
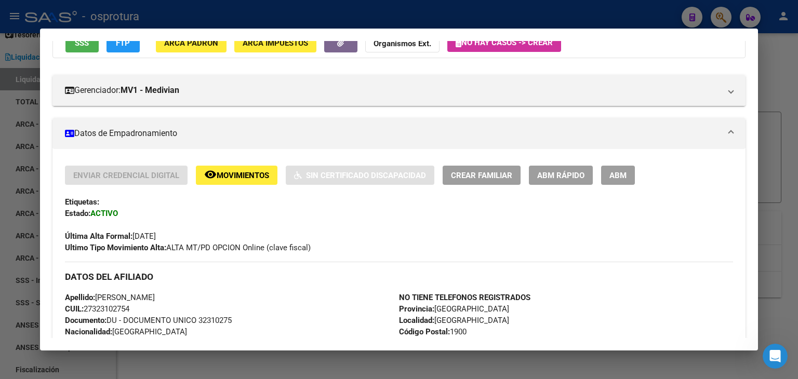
click at [718, 23] on div at bounding box center [399, 189] width 798 height 379
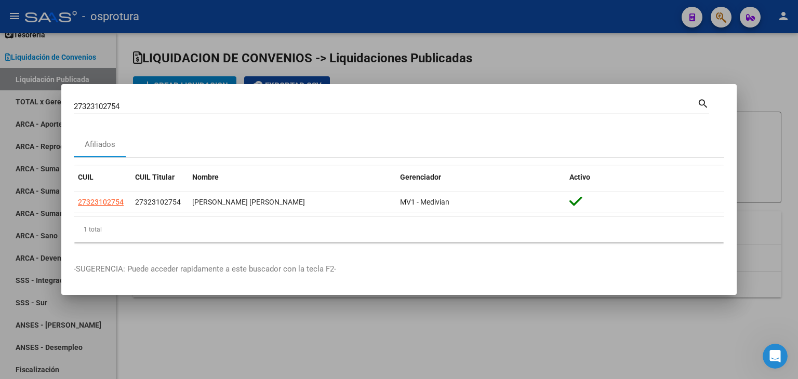
click at [320, 111] on input "27323102754" at bounding box center [385, 106] width 623 height 9
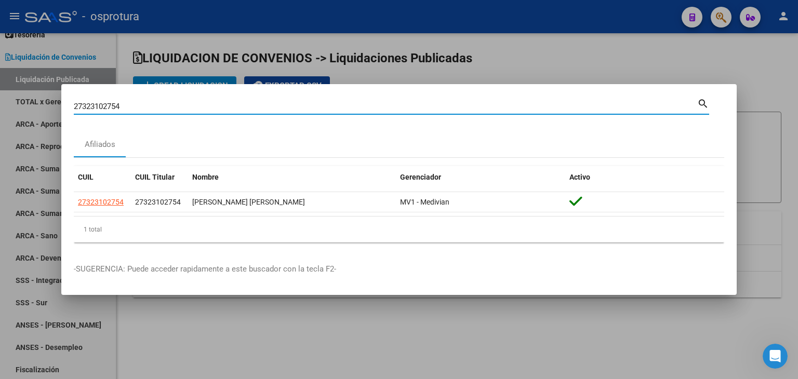
click at [320, 111] on input "27323102754" at bounding box center [385, 106] width 623 height 9
paste input "43725561"
type input "27343725561"
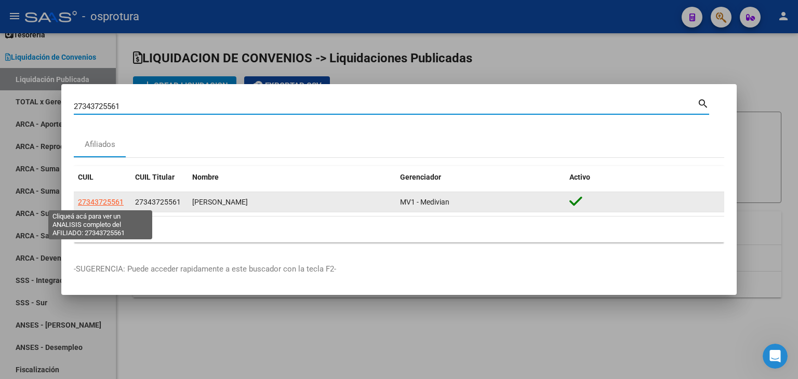
click at [115, 203] on span "27343725561" at bounding box center [101, 202] width 46 height 8
type textarea "27343725561"
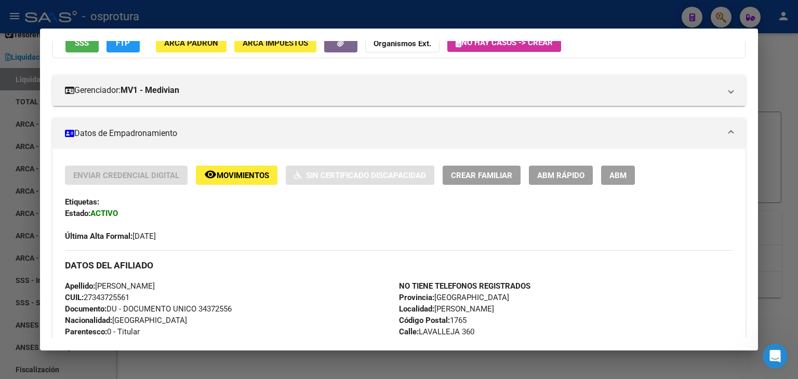
click at [715, 13] on div at bounding box center [399, 189] width 798 height 379
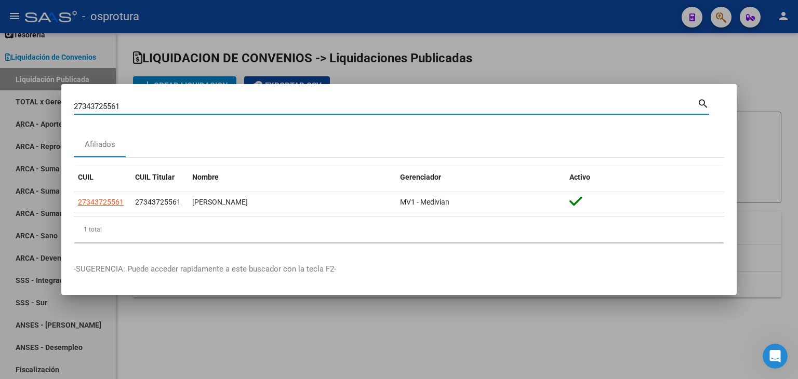
click at [378, 103] on input "27343725561" at bounding box center [385, 106] width 623 height 9
click at [377, 103] on input "27343725561" at bounding box center [385, 106] width 623 height 9
paste input "6247327"
type input "27362473271"
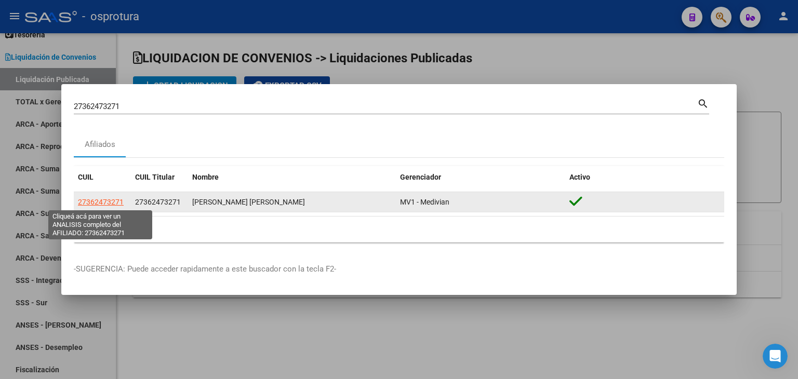
click at [89, 203] on span "27362473271" at bounding box center [101, 202] width 46 height 8
type textarea "27362473271"
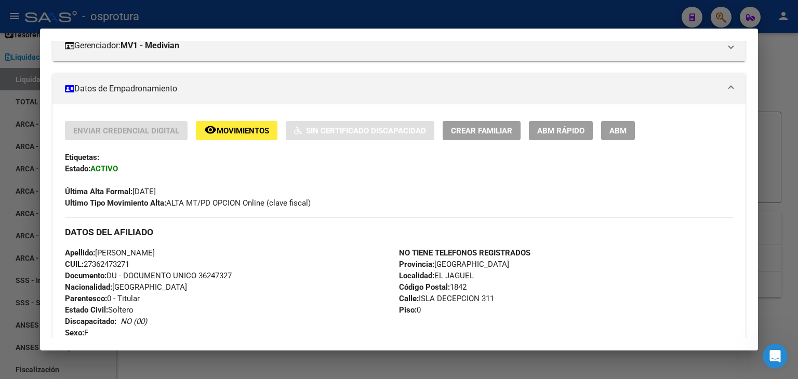
scroll to position [156, 0]
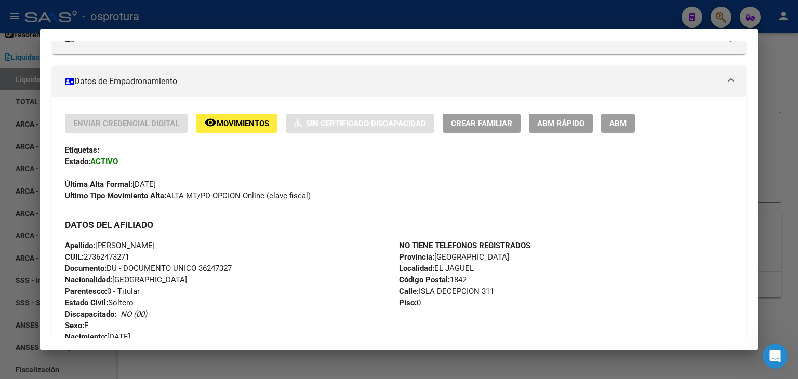
click at [730, 16] on div at bounding box center [399, 189] width 798 height 379
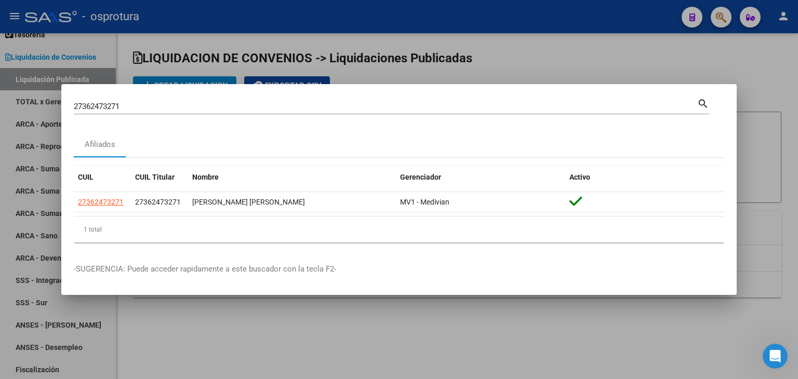
click at [463, 110] on input "27362473271" at bounding box center [385, 106] width 623 height 9
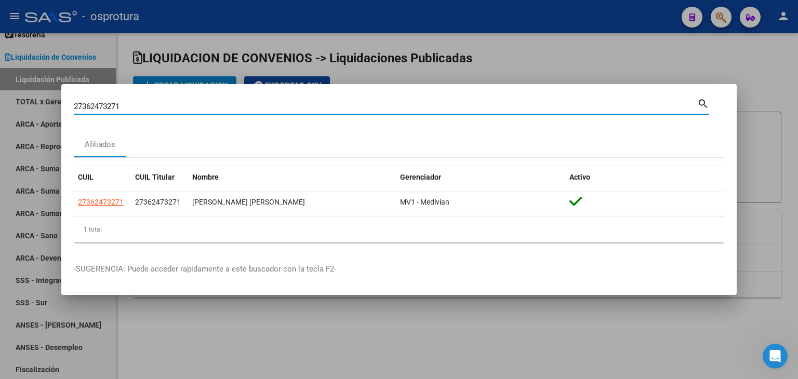
click at [463, 110] on input "27362473271" at bounding box center [385, 106] width 623 height 9
paste input "85417913"
type input "27385417913"
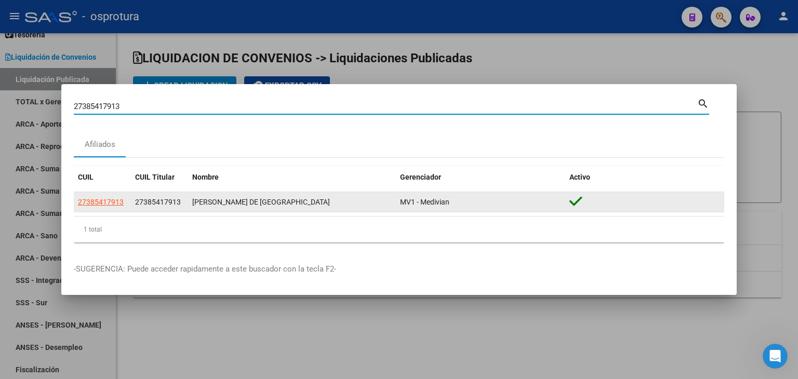
click at [105, 199] on span "27385417913" at bounding box center [101, 202] width 46 height 8
type textarea "27385417913"
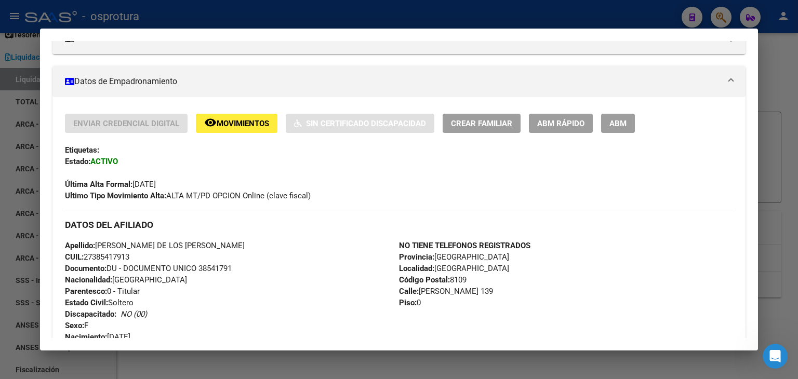
click at [719, 10] on div at bounding box center [399, 189] width 798 height 379
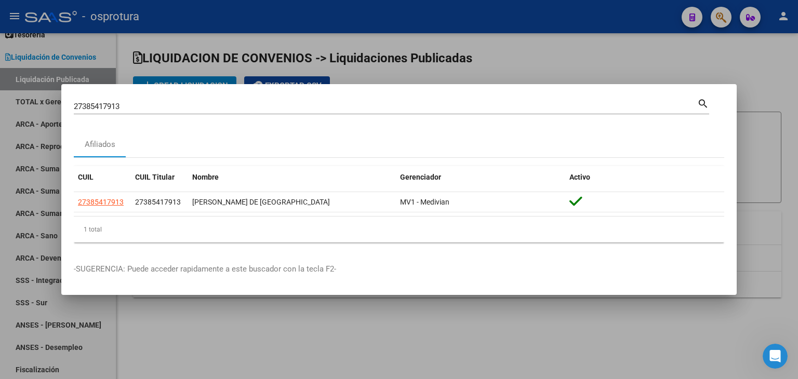
click at [438, 110] on input "27385417913" at bounding box center [385, 106] width 623 height 9
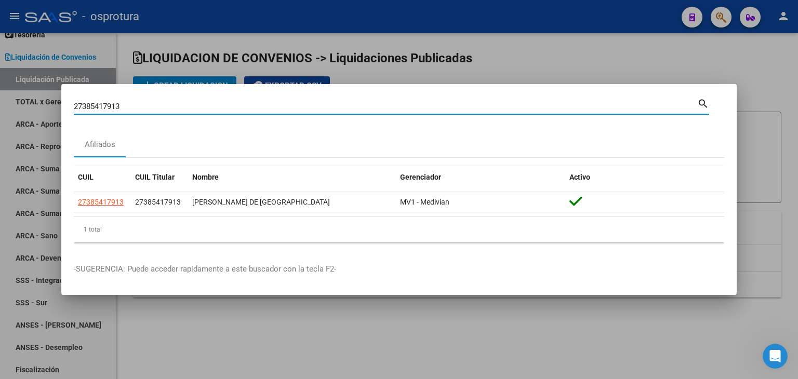
click at [438, 110] on input "27385417913" at bounding box center [385, 106] width 623 height 9
paste input "9837968"
type input "27389837968"
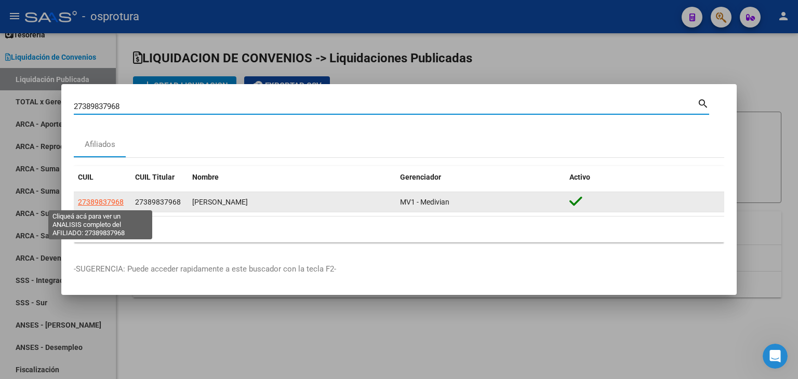
click at [107, 201] on span "27389837968" at bounding box center [101, 202] width 46 height 8
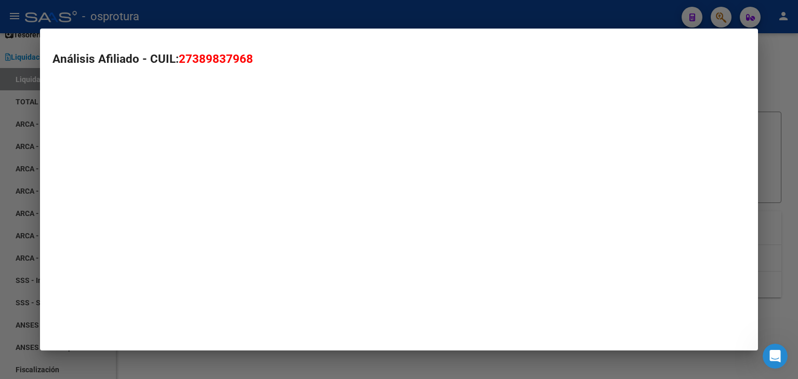
type textarea "27389837968"
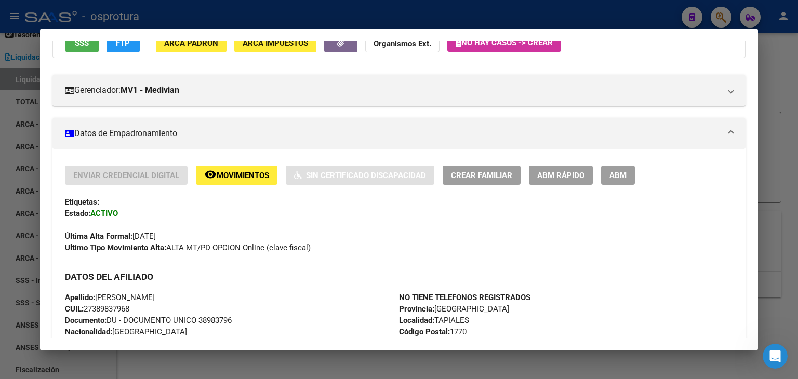
scroll to position [52, 0]
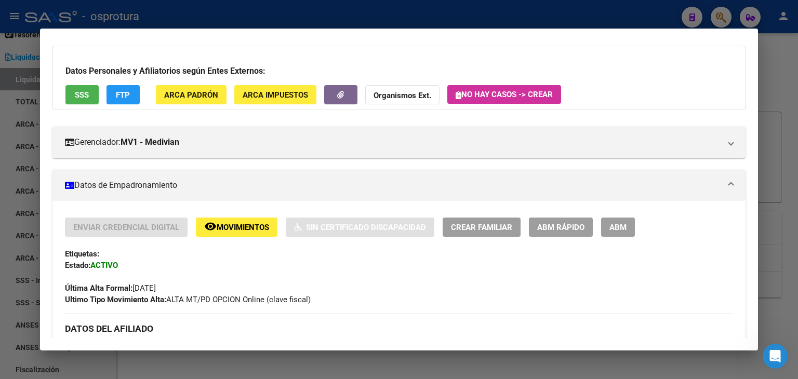
click at [723, 14] on div at bounding box center [399, 189] width 798 height 379
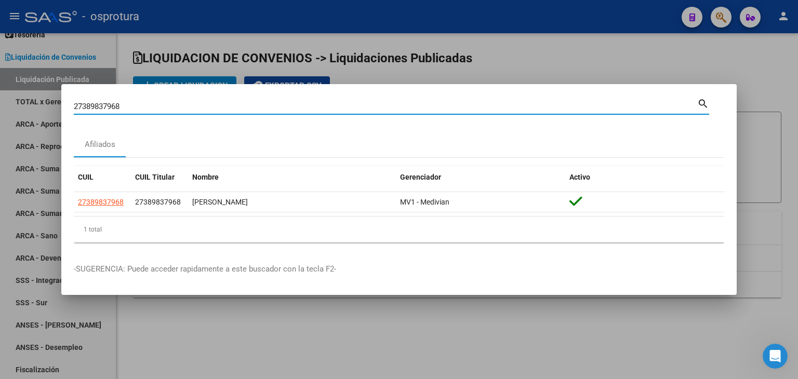
click at [346, 105] on input "27389837968" at bounding box center [385, 106] width 623 height 9
paste input "411400935"
type input "27411400935"
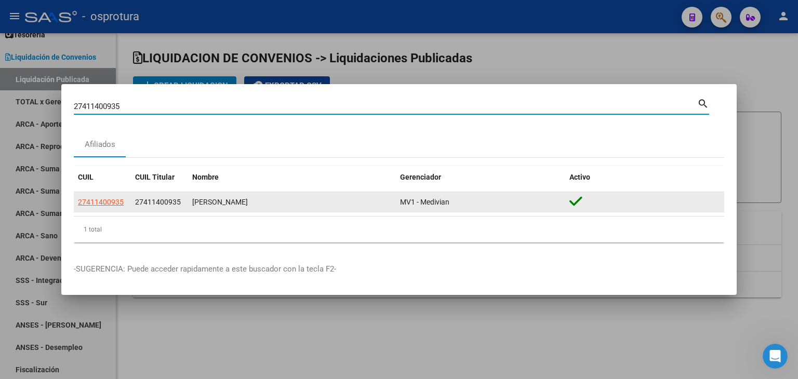
click at [96, 195] on datatable-body-cell "27411400935" at bounding box center [102, 202] width 57 height 20
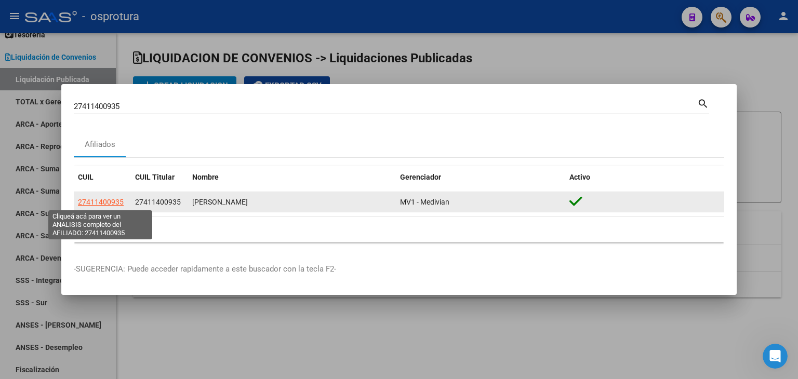
click at [95, 199] on span "27411400935" at bounding box center [101, 202] width 46 height 8
type textarea "27411400935"
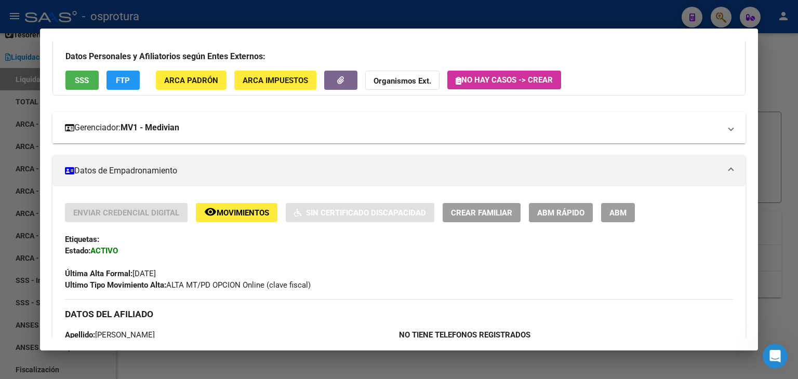
scroll to position [156, 0]
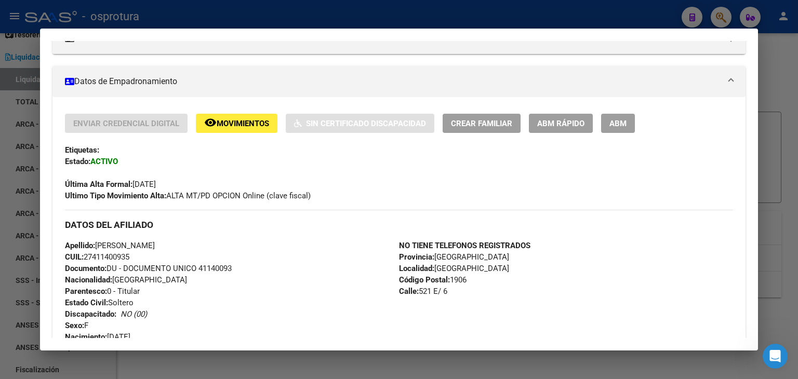
click at [713, 21] on div at bounding box center [399, 189] width 798 height 379
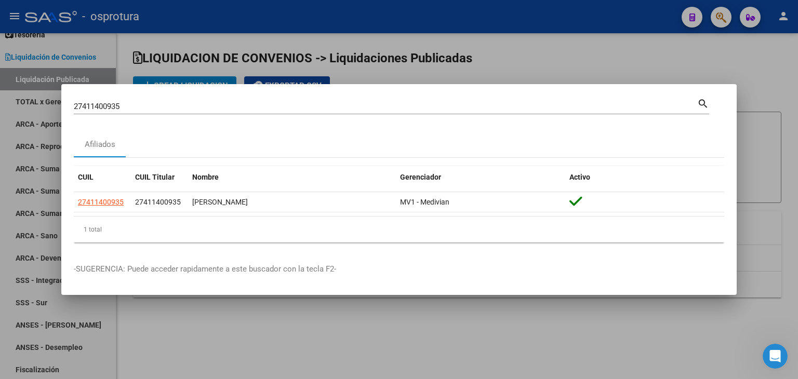
drag, startPoint x: 714, startPoint y: 20, endPoint x: 451, endPoint y: 77, distance: 269.5
click at [714, 19] on div at bounding box center [399, 189] width 798 height 379
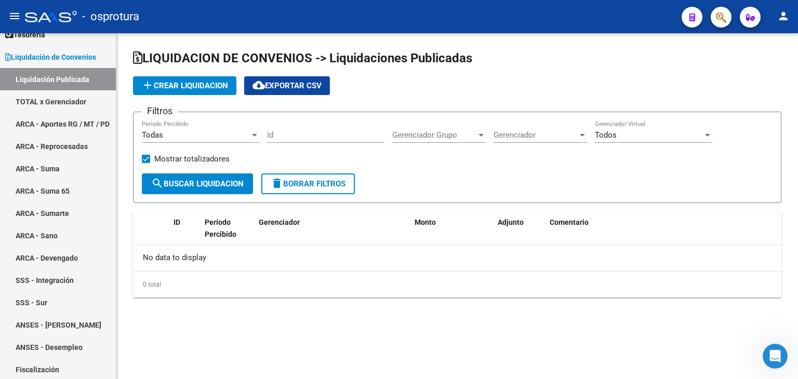
click at [725, 21] on icon "button" at bounding box center [721, 17] width 10 height 12
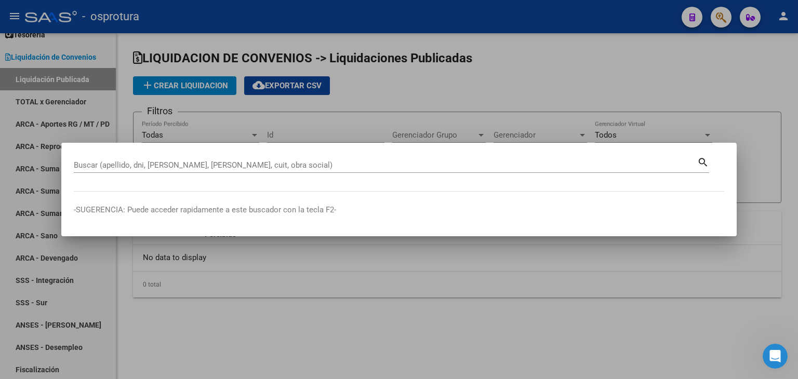
click at [372, 170] on div "Buscar (apellido, dni, [PERSON_NAME], [PERSON_NAME], cuit, obra social)" at bounding box center [385, 165] width 623 height 16
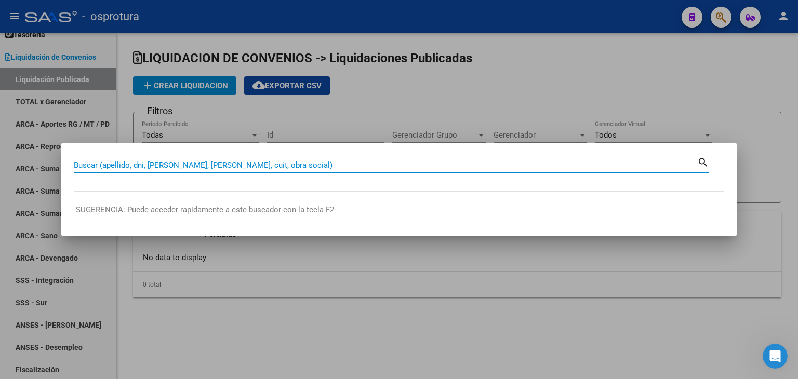
paste input "27435925346"
type input "27435925346"
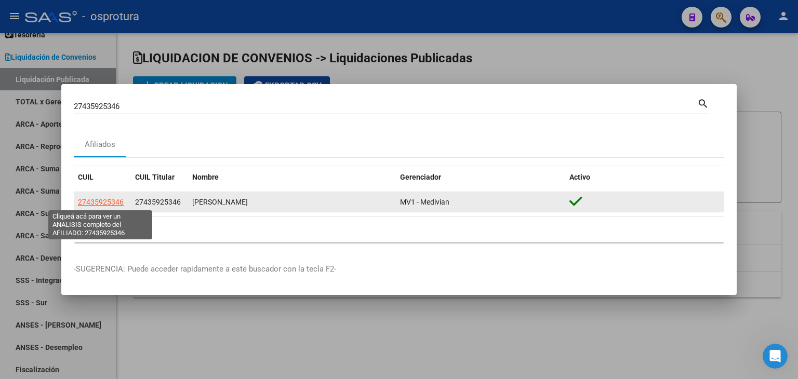
click at [115, 199] on span "27435925346" at bounding box center [101, 202] width 46 height 8
type textarea "27435925346"
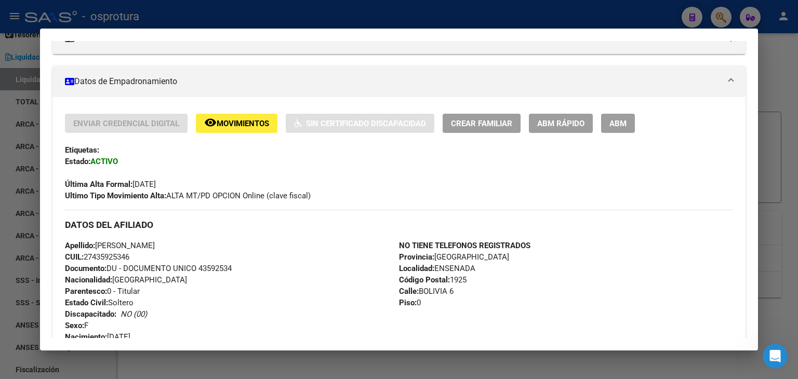
click at [719, 17] on div at bounding box center [399, 189] width 798 height 379
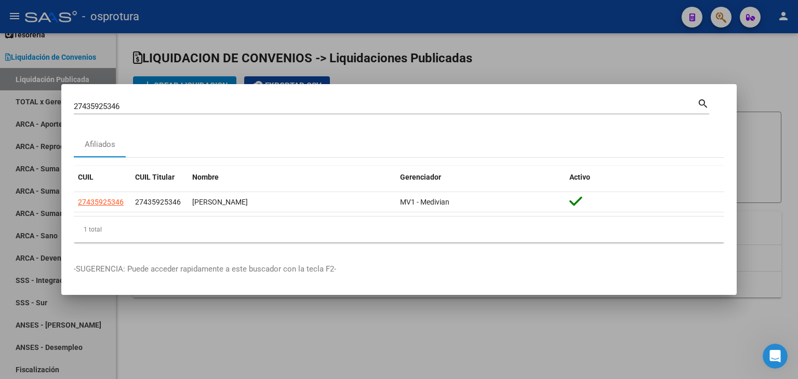
click at [405, 113] on div "27435925346 [PERSON_NAME] (apellido, dni, [PERSON_NAME], [PERSON_NAME], cuit, o…" at bounding box center [385, 107] width 623 height 16
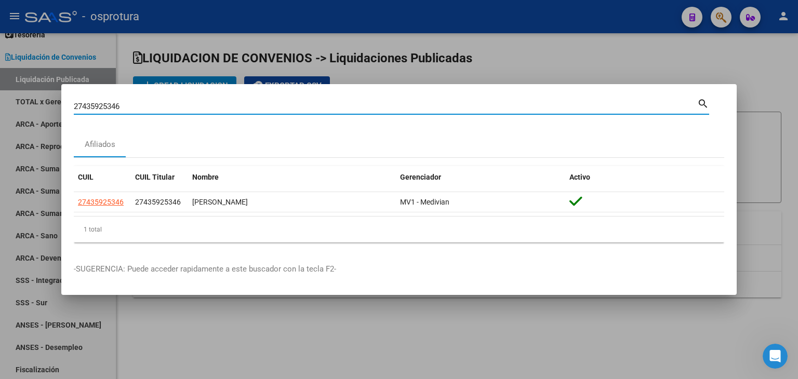
click at [405, 110] on input "27435925346" at bounding box center [385, 106] width 623 height 9
paste input "294052599"
type input "27294052599"
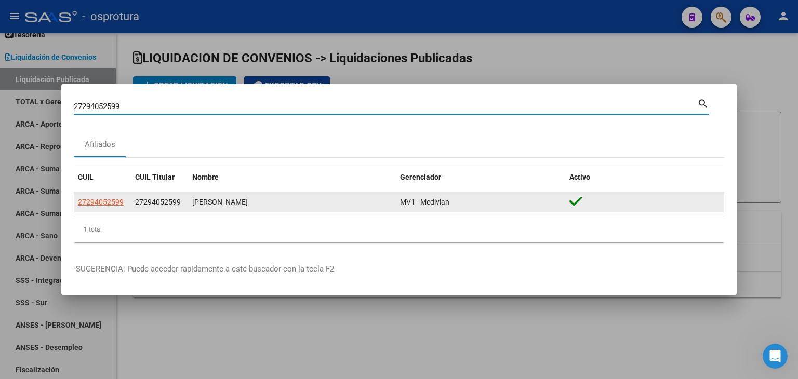
click at [103, 196] on app-link-go-to "27294052599" at bounding box center [101, 202] width 46 height 12
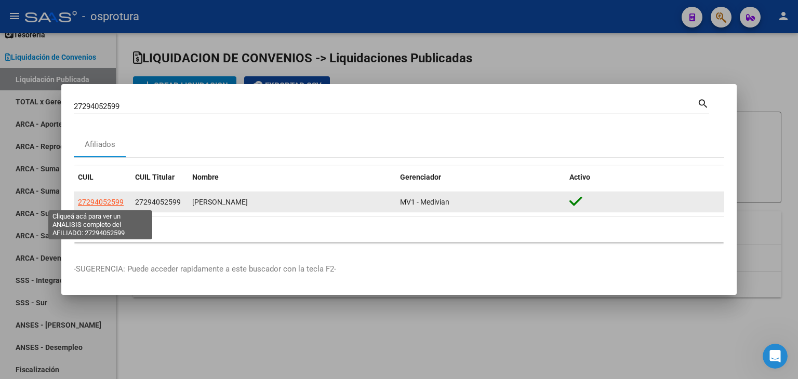
click at [103, 198] on span "27294052599" at bounding box center [101, 202] width 46 height 8
type textarea "27294052599"
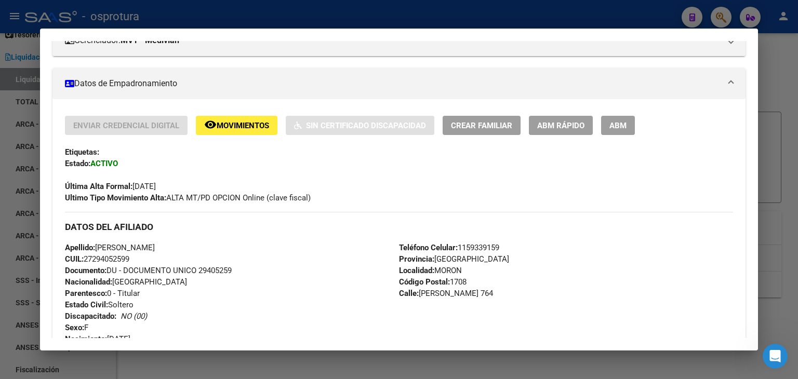
scroll to position [155, 0]
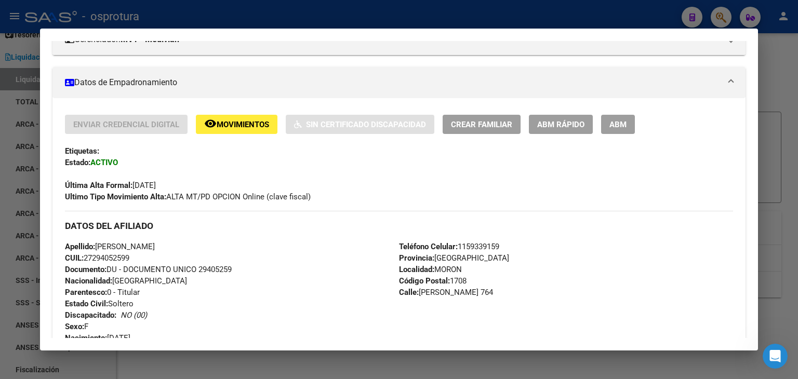
click at [715, 21] on div at bounding box center [399, 189] width 798 height 379
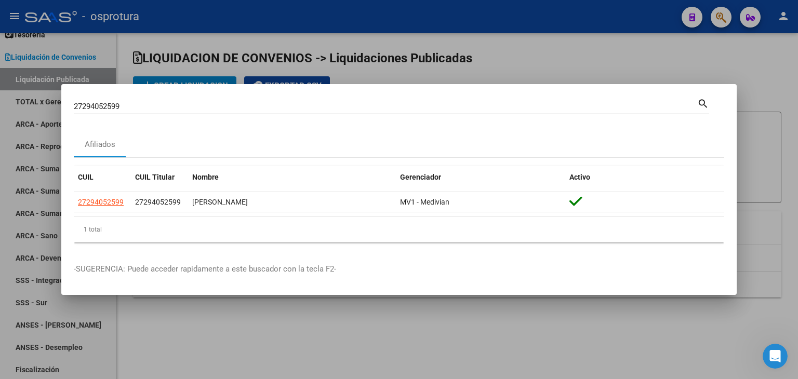
click at [361, 110] on input "27294052599" at bounding box center [385, 106] width 623 height 9
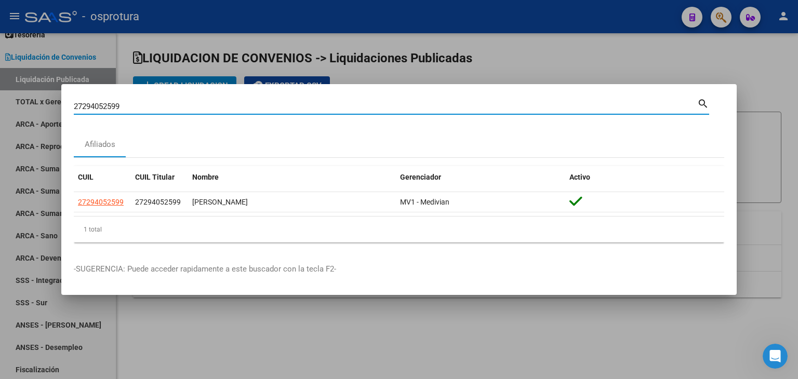
click at [361, 110] on input "27294052599" at bounding box center [385, 106] width 623 height 9
paste input "33304916"
type input "27333049169"
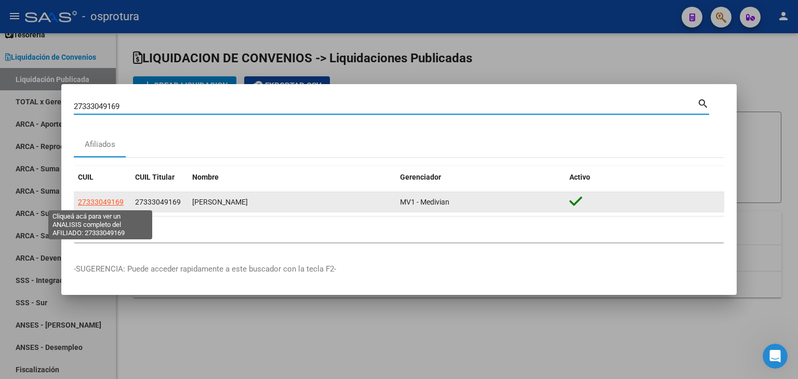
click at [81, 204] on span "27333049169" at bounding box center [101, 202] width 46 height 8
type textarea "27333049169"
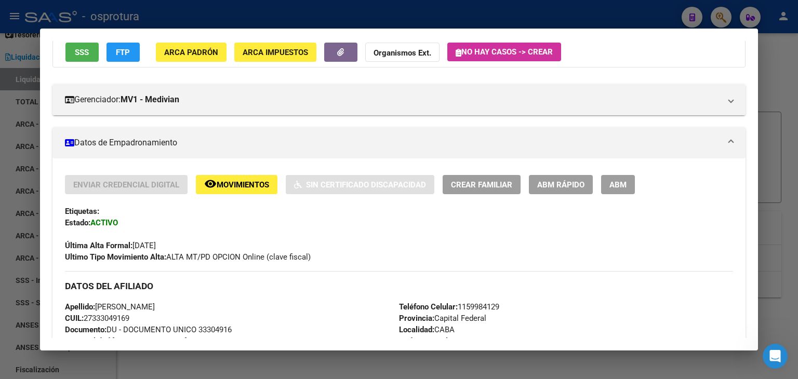
scroll to position [104, 0]
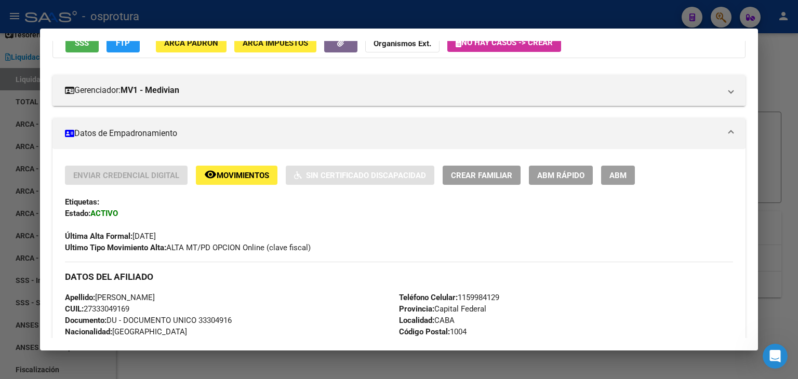
click at [723, 21] on div at bounding box center [399, 189] width 798 height 379
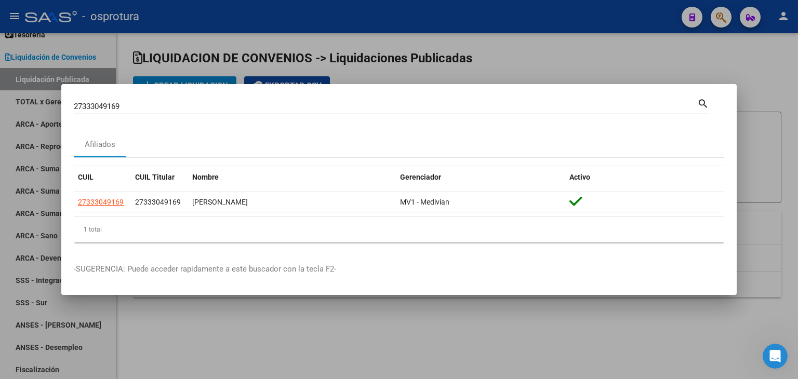
click at [324, 113] on div "27333049169 Buscar (apellido, dni, [PERSON_NAME], [PERSON_NAME], cuit, obra soc…" at bounding box center [385, 107] width 623 height 16
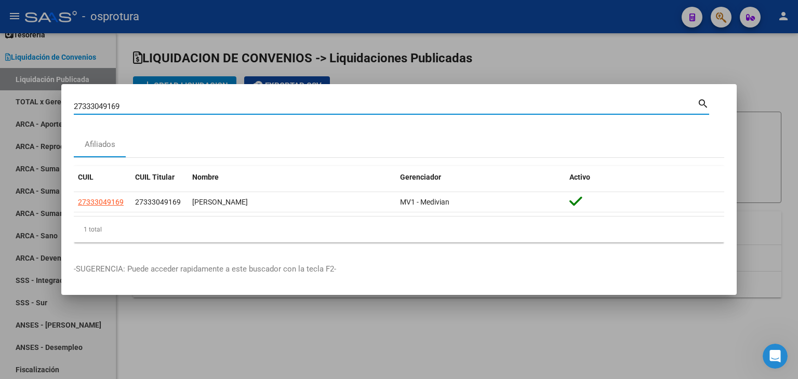
click at [324, 110] on input "27333049169" at bounding box center [385, 106] width 623 height 9
paste input "SI 062025"
click at [333, 111] on input "SI 062025" at bounding box center [385, 106] width 623 height 9
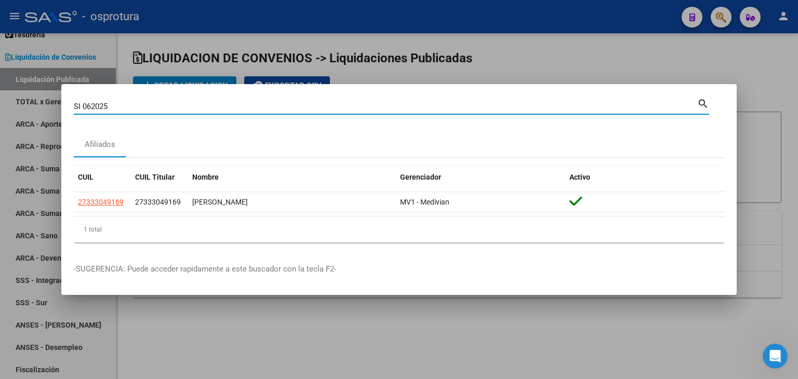
click at [333, 111] on input "SI 062025" at bounding box center [385, 106] width 623 height 9
paste input "2736596940"
type input "27365969405"
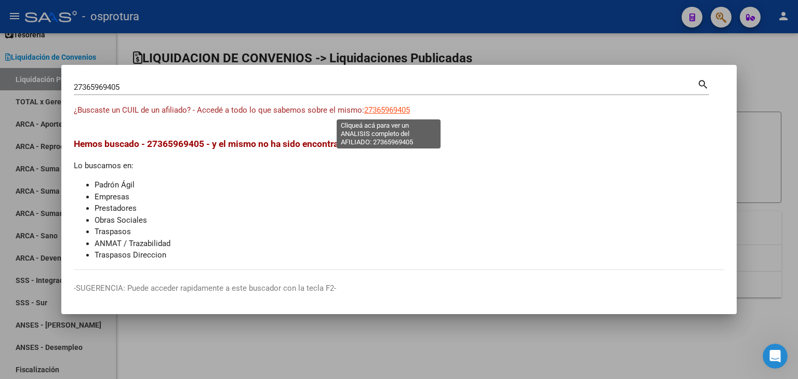
click at [377, 109] on span "27365969405" at bounding box center [387, 109] width 46 height 9
type textarea "27365969405"
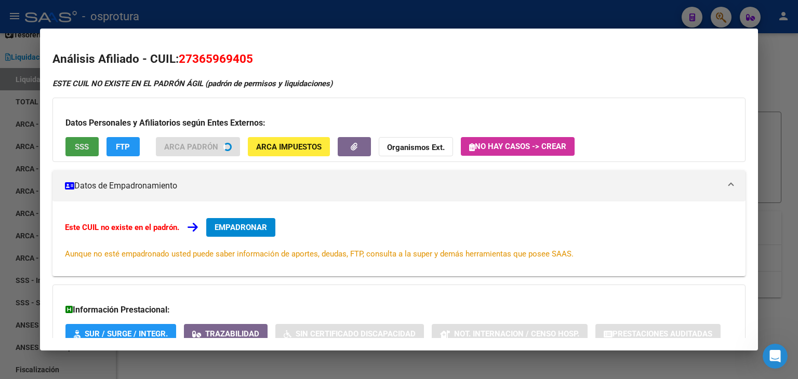
click at [87, 148] on span "SSS" at bounding box center [82, 146] width 14 height 9
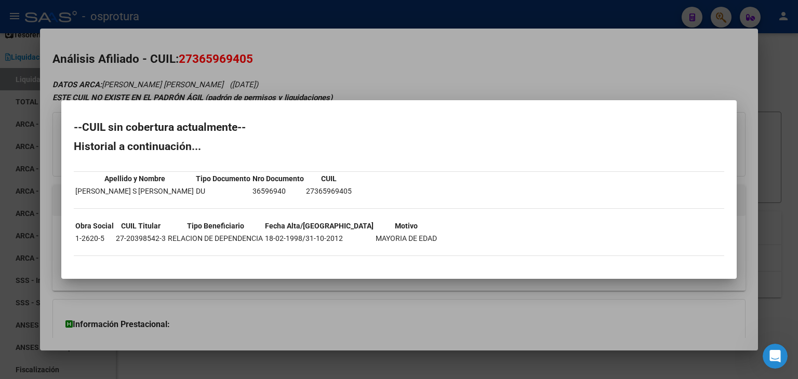
drag, startPoint x: 479, startPoint y: 304, endPoint x: 457, endPoint y: 289, distance: 27.2
click at [479, 305] on div at bounding box center [399, 189] width 798 height 379
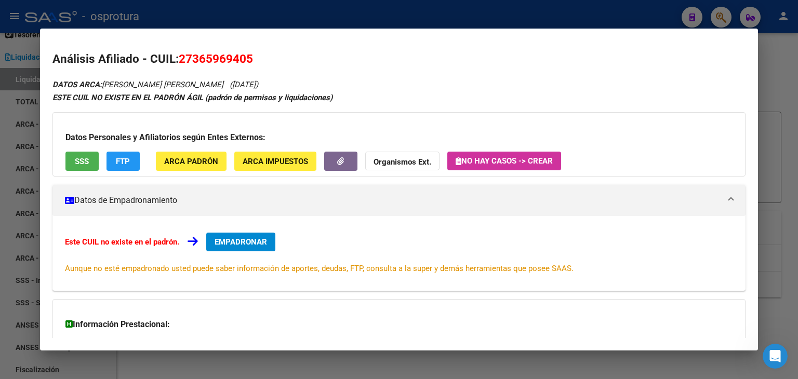
click at [242, 244] on span "EMPADRONAR" at bounding box center [241, 241] width 52 height 9
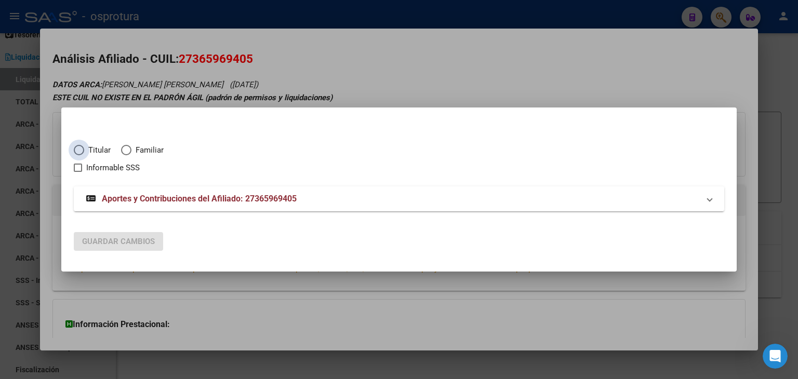
click at [100, 148] on span "Titular" at bounding box center [97, 150] width 26 height 12
click at [84, 148] on input "Titular" at bounding box center [79, 150] width 10 height 10
radio input "true"
checkbox input "true"
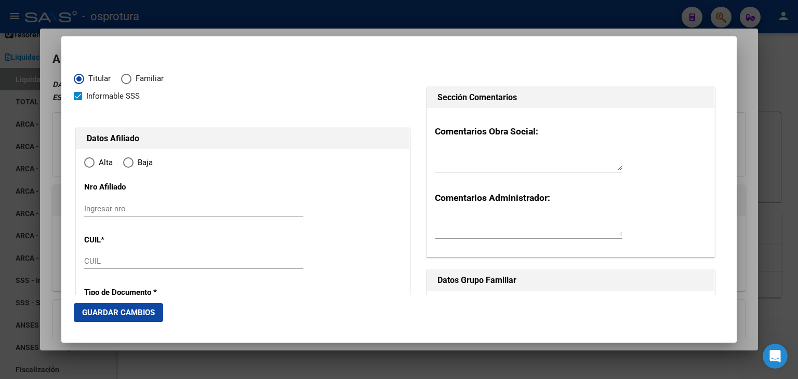
type input "27-36596940-5"
type input "36596940"
type input "OLMEDO"
type input "[PERSON_NAME]"
type input "[DATE]"
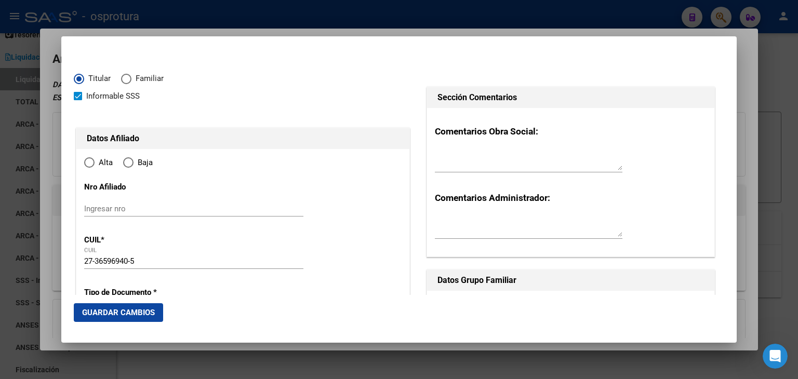
type input "CABA"
type input "1419"
type input "[DEMOGRAPHIC_DATA] SAN [PERSON_NAME]"
type input "3343"
radio input "true"
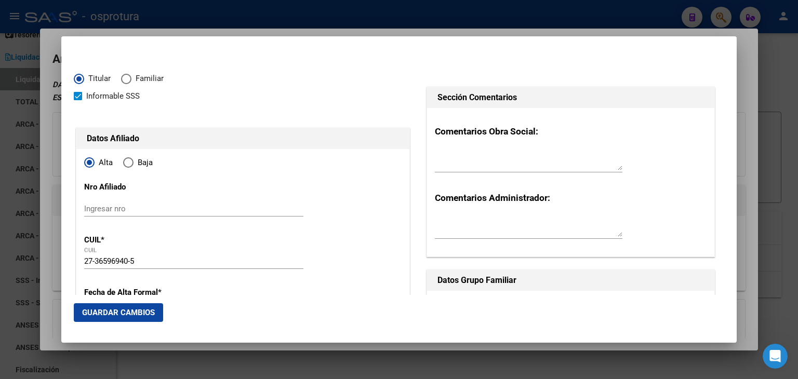
type input "CABA"
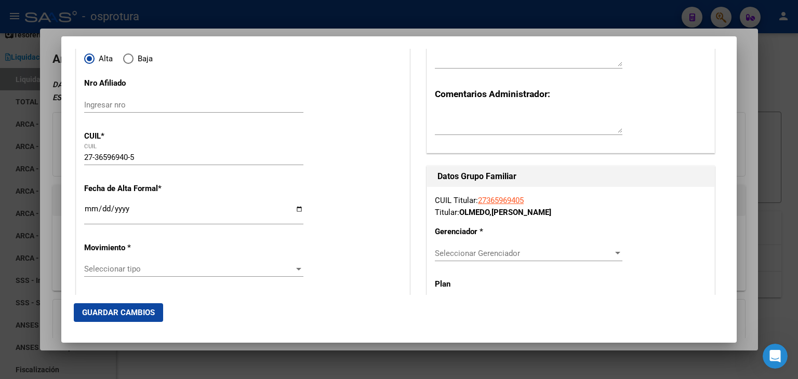
click at [89, 207] on input "Ingresar fecha" at bounding box center [193, 213] width 219 height 17
click at [55, 190] on div at bounding box center [399, 189] width 798 height 379
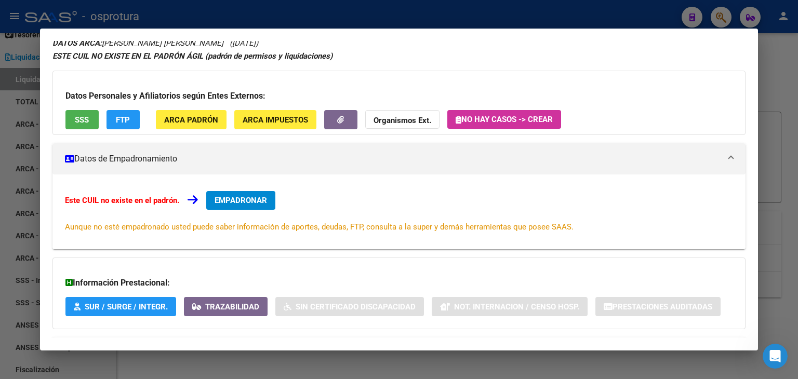
scroll to position [89, 0]
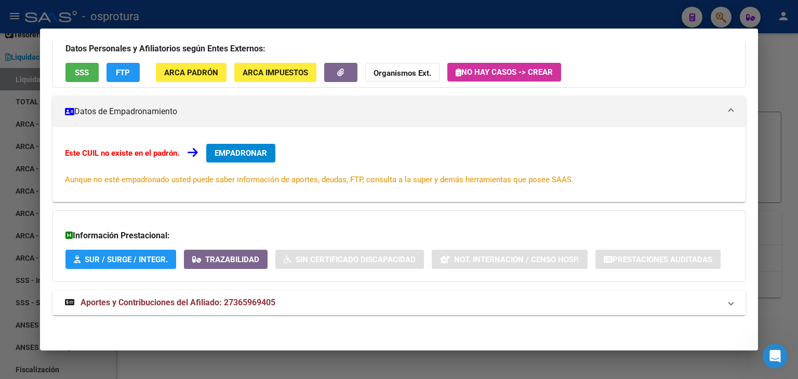
click at [139, 298] on span "Aportes y Contribuciones del Afiliado: 27365969405" at bounding box center [178, 303] width 195 height 10
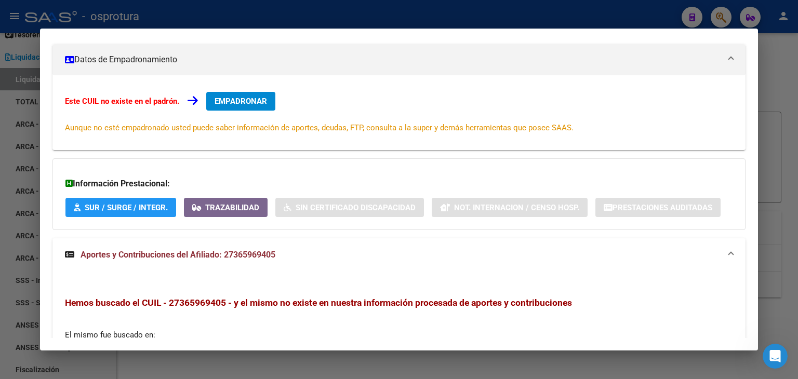
scroll to position [94, 0]
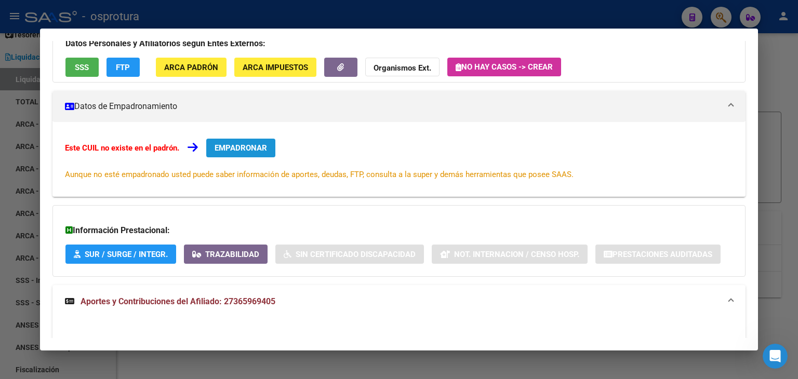
click at [256, 151] on span "EMPADRONAR" at bounding box center [241, 147] width 52 height 9
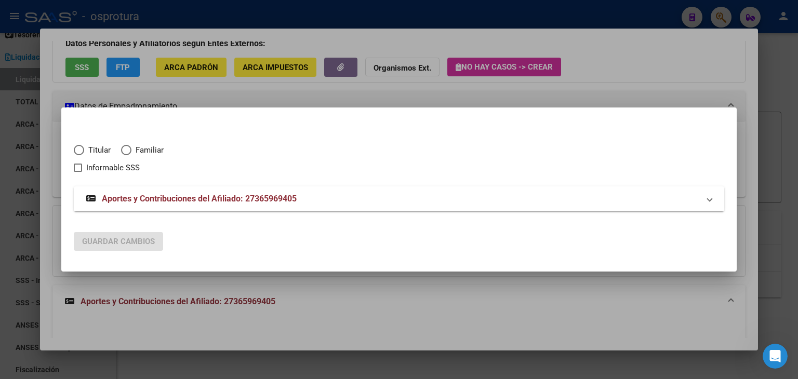
click at [86, 151] on span "Titular" at bounding box center [97, 150] width 26 height 12
click at [84, 151] on input "Titular" at bounding box center [79, 150] width 10 height 10
radio input "true"
checkbox input "true"
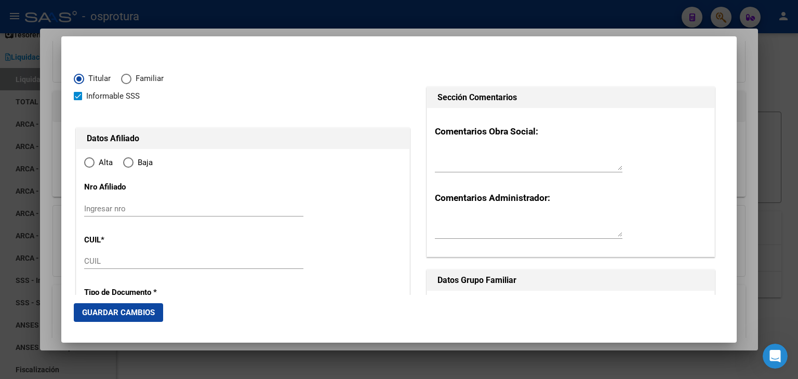
type input "27-36596940-5"
type input "36596940"
type input "OLMEDO"
type input "[PERSON_NAME]"
type input "[DATE]"
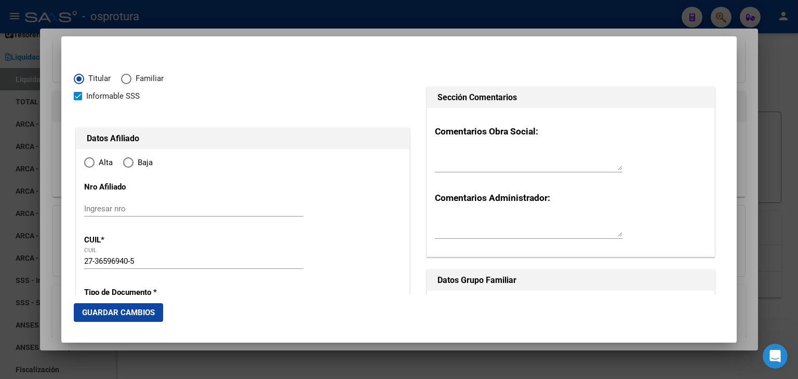
type input "CABA"
type input "1419"
type input "[DEMOGRAPHIC_DATA] SAN [PERSON_NAME]"
type input "3343"
radio input "true"
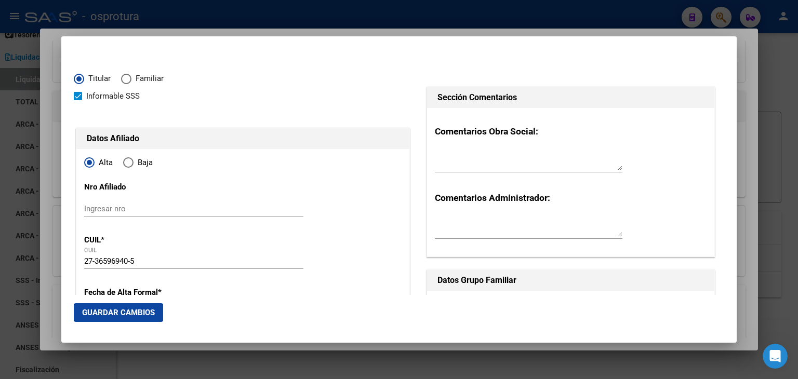
type input "CABA"
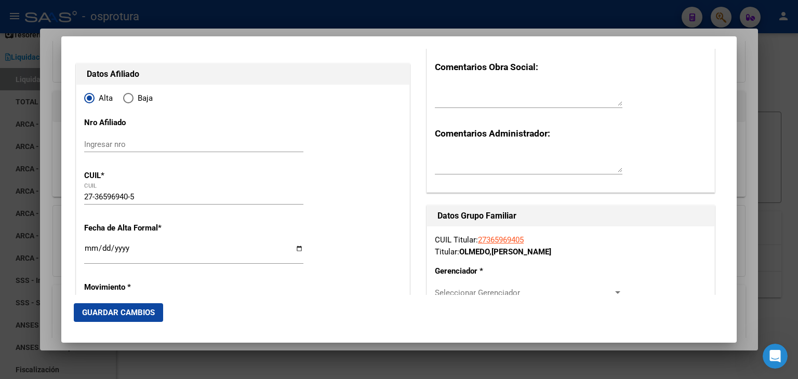
scroll to position [104, 0]
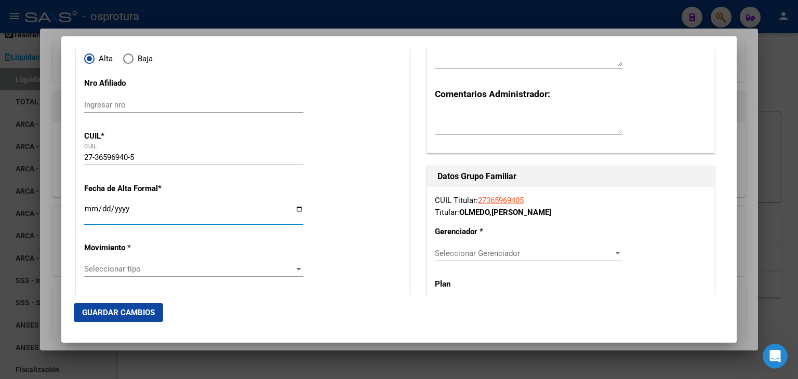
click at [90, 207] on input "Ingresar fecha" at bounding box center [193, 213] width 219 height 17
type input "[DATE]"
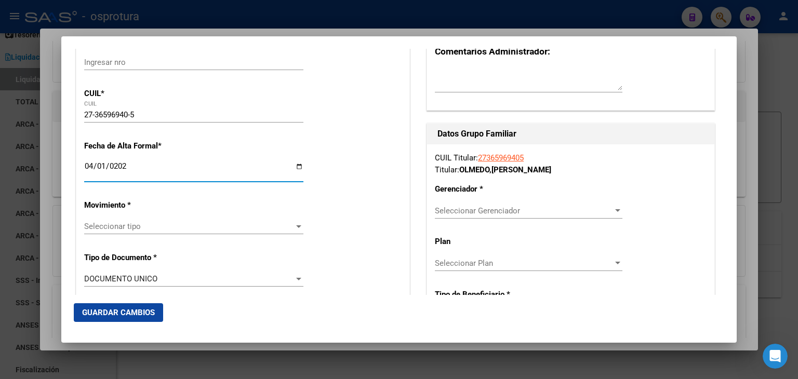
scroll to position [208, 0]
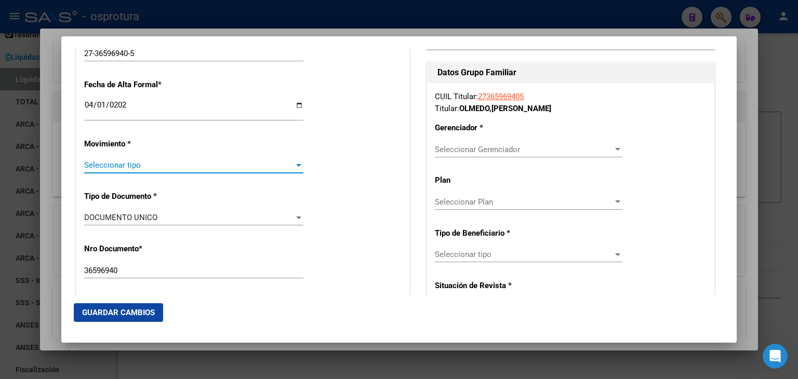
click at [131, 169] on span "Seleccionar tipo" at bounding box center [189, 164] width 210 height 9
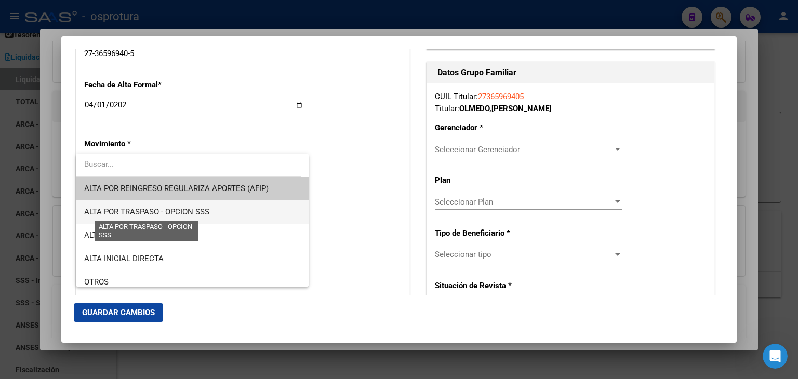
click at [197, 215] on span "ALTA POR TRASPASO - OPCION SSS" at bounding box center [146, 211] width 125 height 9
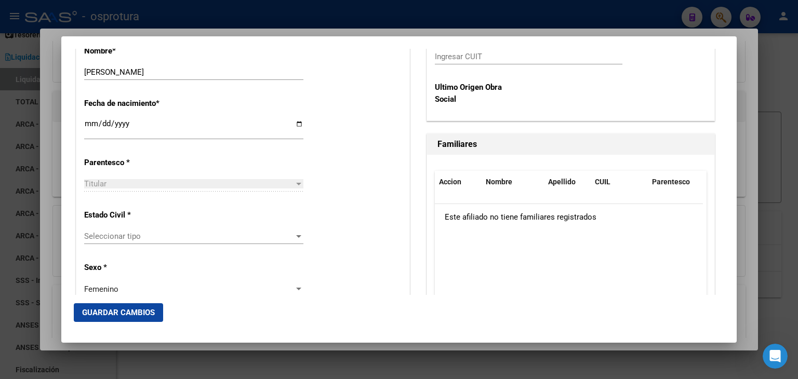
scroll to position [519, 0]
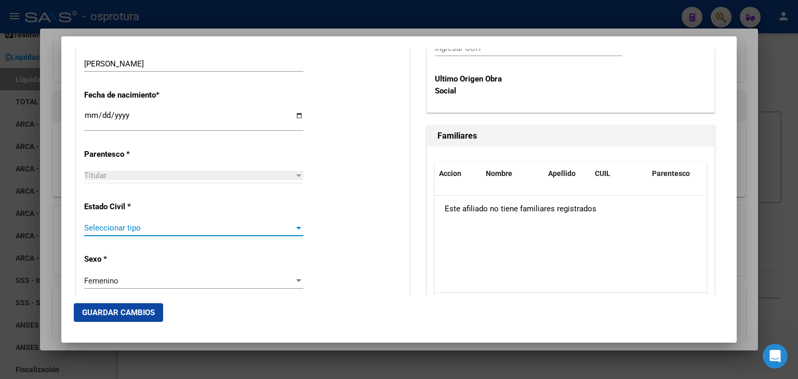
click at [138, 225] on span "Seleccionar tipo" at bounding box center [189, 227] width 210 height 9
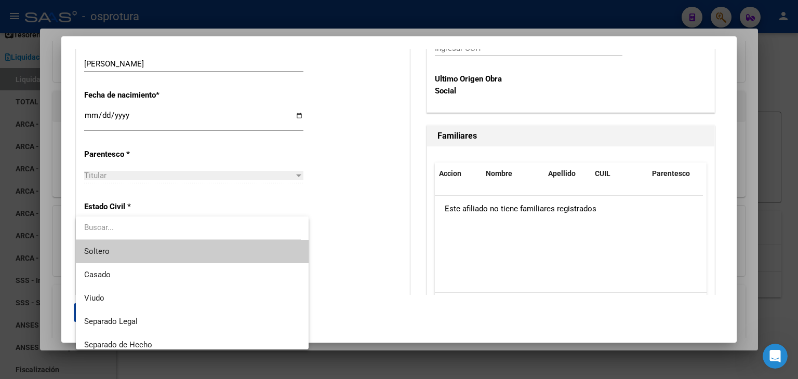
click at [123, 252] on span "Soltero" at bounding box center [192, 251] width 216 height 23
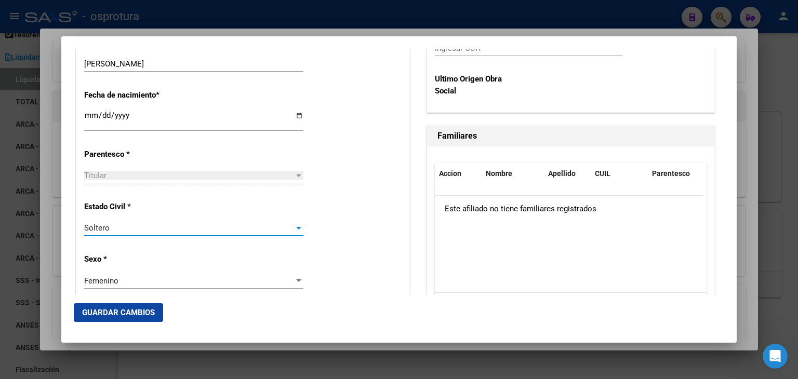
click at [334, 195] on div "Estado Civil * [DEMOGRAPHIC_DATA] Seleccionar tipo" at bounding box center [242, 219] width 317 height 52
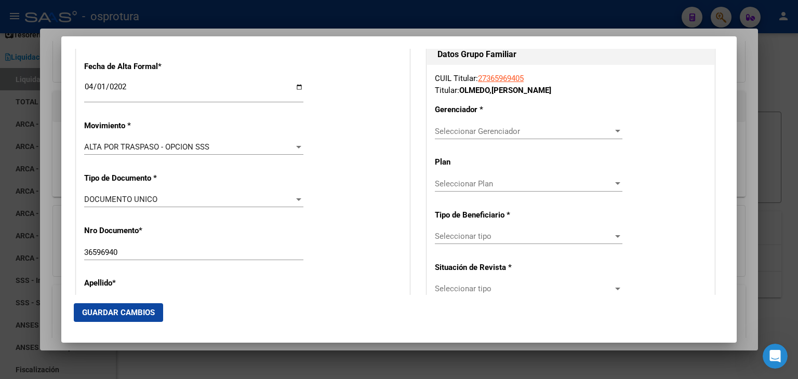
scroll to position [208, 0]
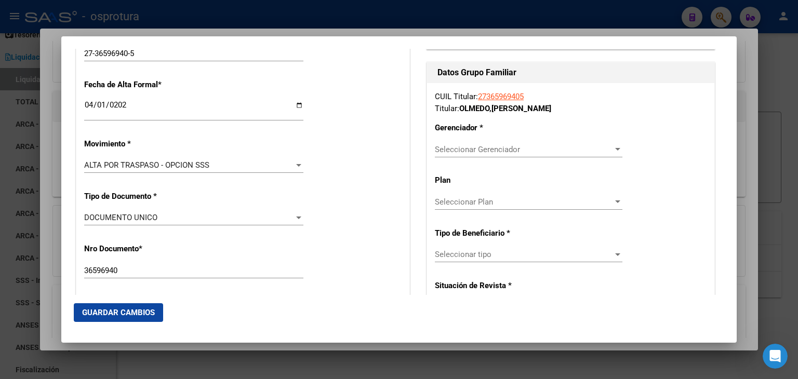
click at [451, 152] on span "Seleccionar Gerenciador" at bounding box center [524, 149] width 178 height 9
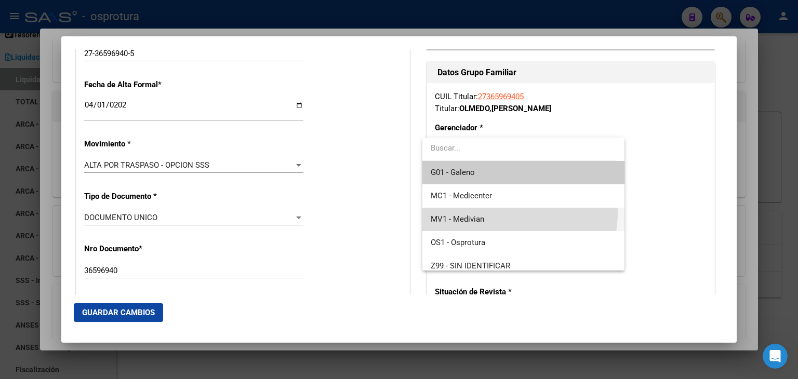
click at [495, 212] on span "MV1 - Medivian" at bounding box center [523, 219] width 185 height 23
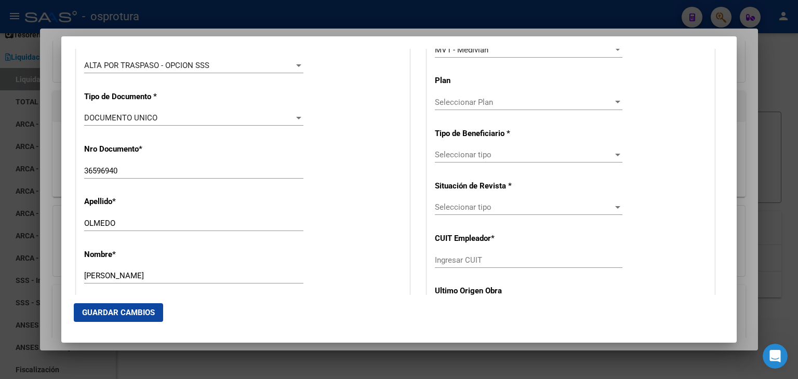
scroll to position [312, 0]
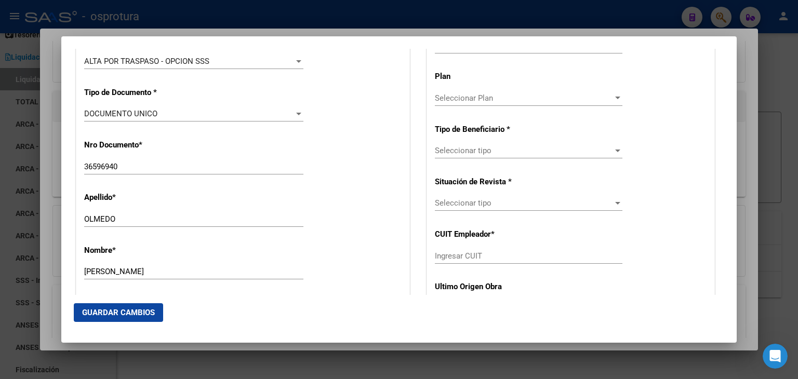
click at [478, 150] on span "Seleccionar tipo" at bounding box center [524, 150] width 178 height 9
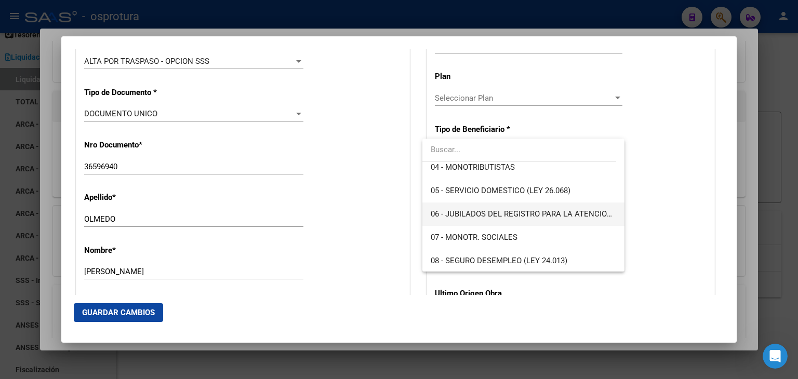
scroll to position [156, 0]
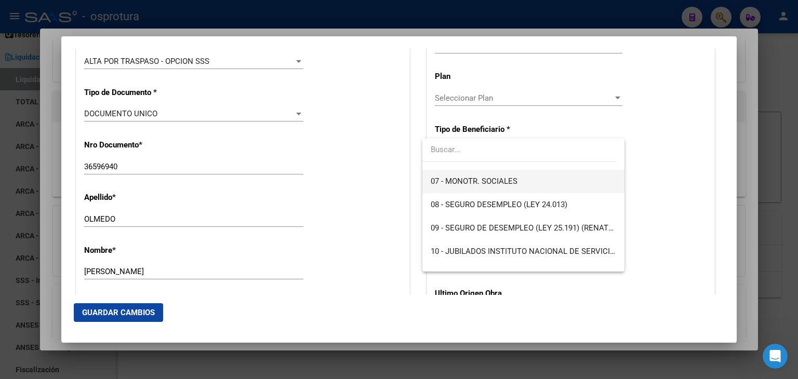
click at [466, 183] on span "07 - MONOTR. SOCIALES" at bounding box center [474, 181] width 87 height 9
type input "27-36596940-5"
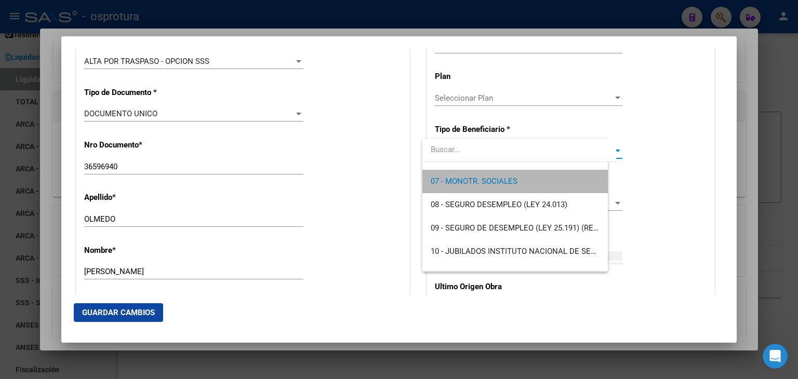
scroll to position [164, 0]
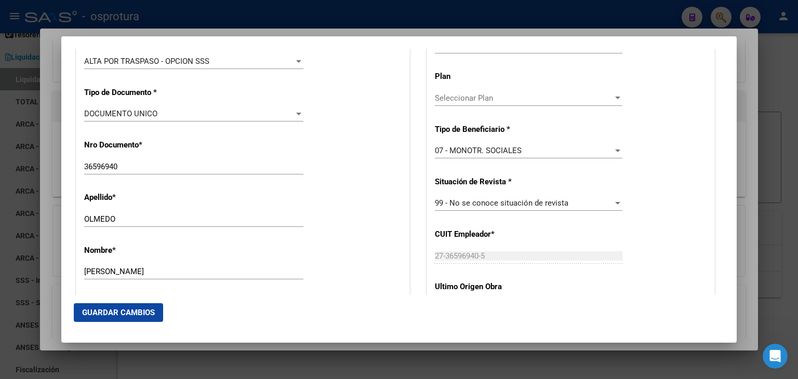
click at [368, 217] on div "Apellido * [PERSON_NAME] Ingresar apellido" at bounding box center [242, 210] width 317 height 52
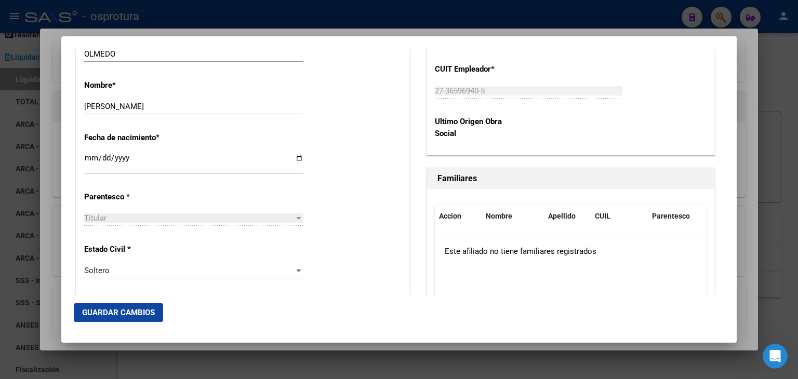
scroll to position [519, 0]
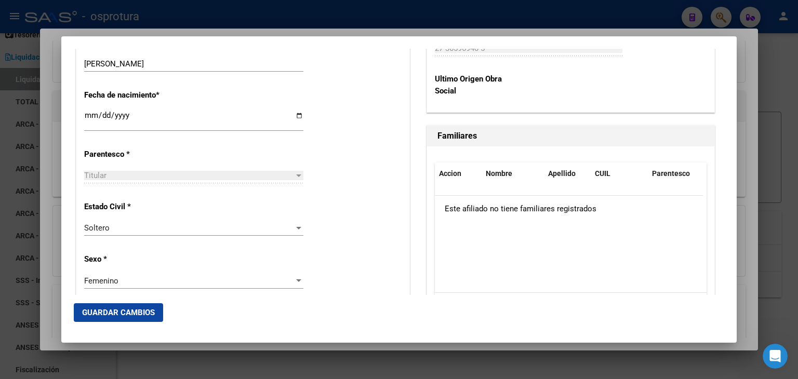
click at [97, 314] on span "Guardar Cambios" at bounding box center [118, 312] width 73 height 9
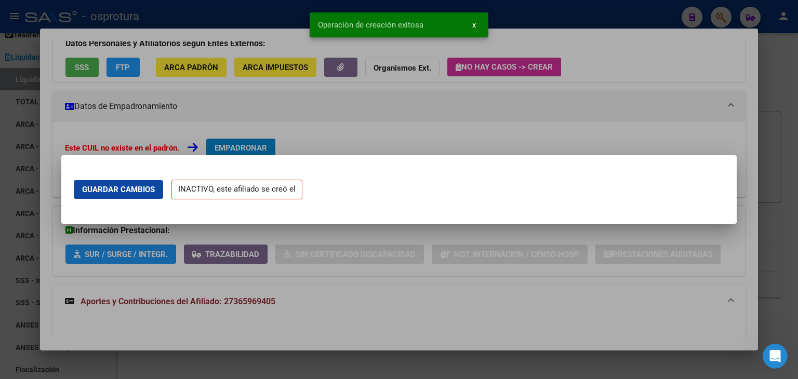
scroll to position [0, 0]
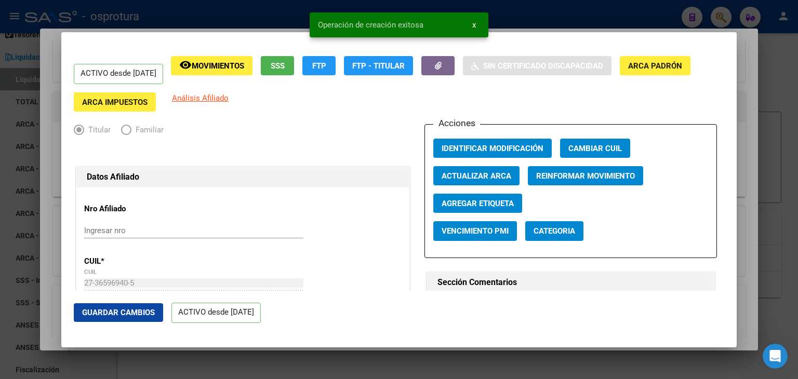
click at [743, 199] on div at bounding box center [399, 189] width 798 height 379
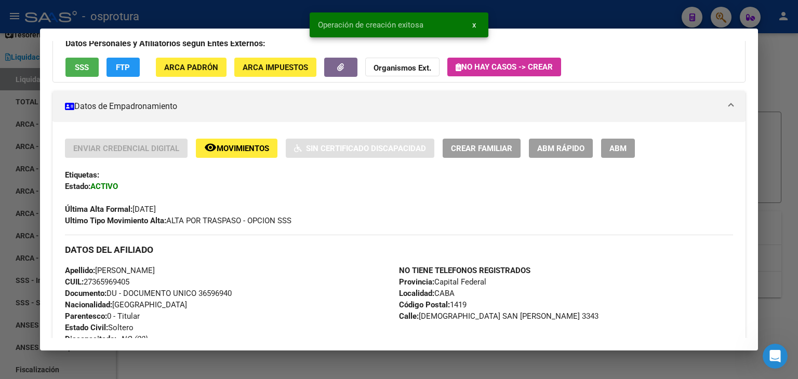
click at [743, 198] on mat-dialog-content "Análisis Afiliado - CUIL: 27365969405 DATOS ARCA: [PERSON_NAME] [PERSON_NAME] (…" at bounding box center [399, 190] width 718 height 298
click at [785, 173] on div at bounding box center [399, 189] width 798 height 379
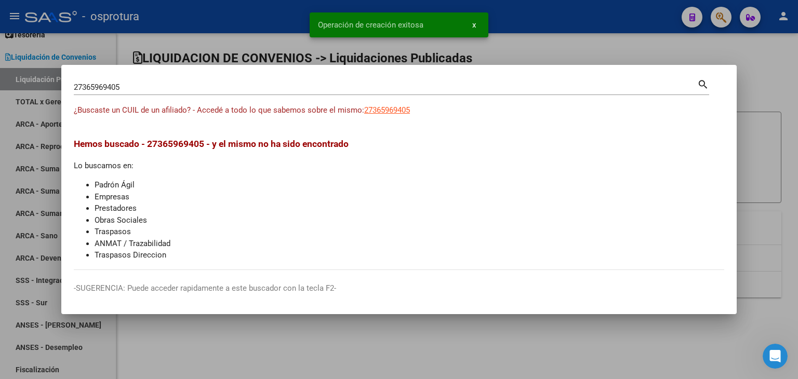
click at [407, 324] on div at bounding box center [399, 189] width 798 height 379
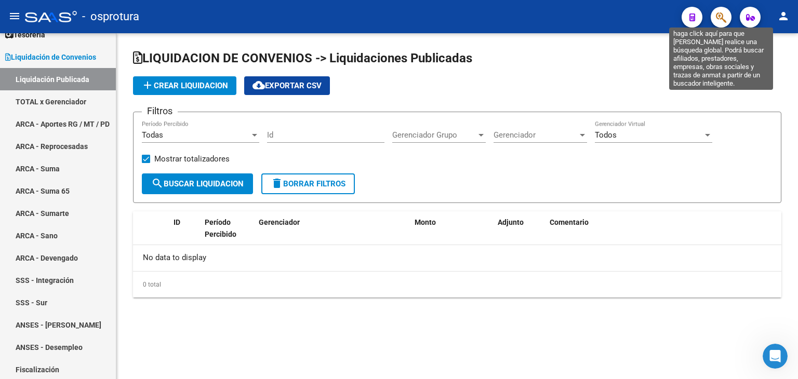
click at [721, 17] on icon "button" at bounding box center [721, 17] width 10 height 12
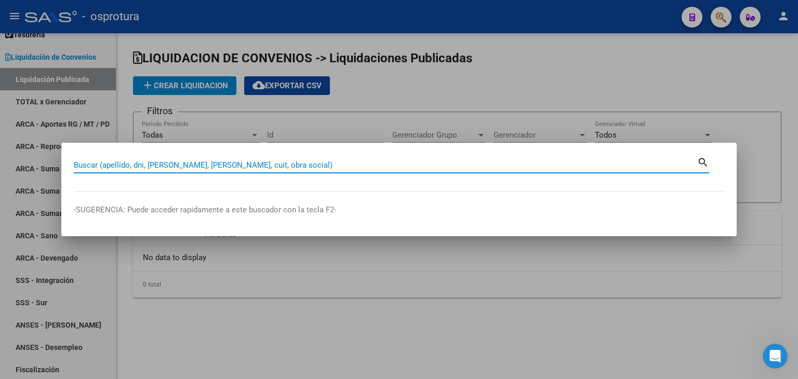
paste input "27392867185"
type input "27392867185"
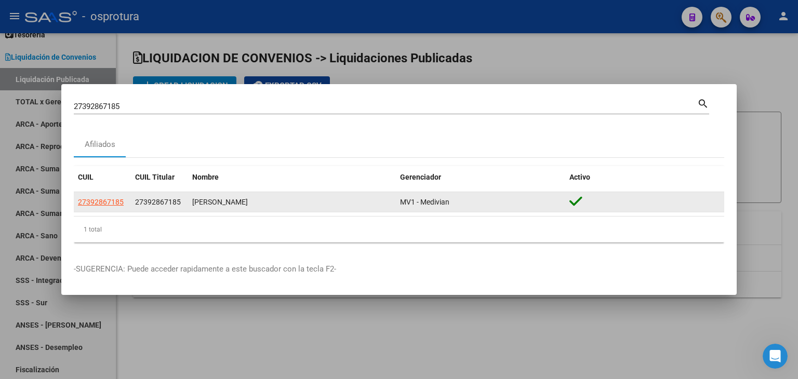
click at [100, 196] on app-link-go-to "27392867185" at bounding box center [101, 202] width 46 height 12
click at [96, 201] on span "27392867185" at bounding box center [101, 202] width 46 height 8
type textarea "27392867185"
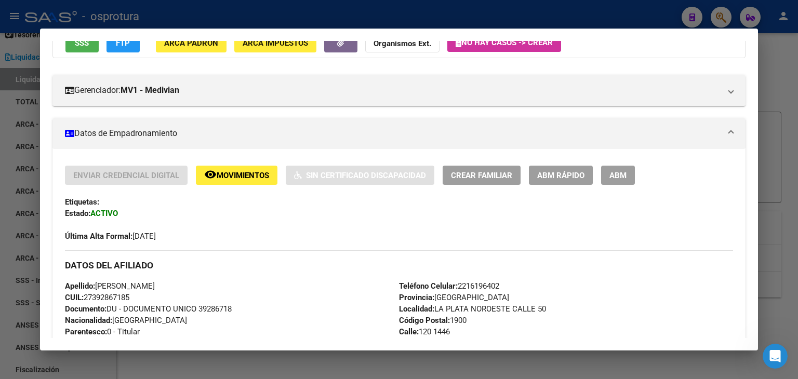
scroll to position [156, 0]
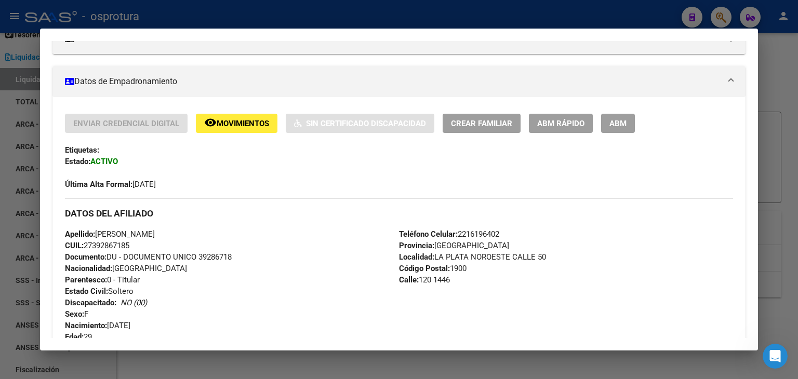
click at [716, 20] on div at bounding box center [399, 189] width 798 height 379
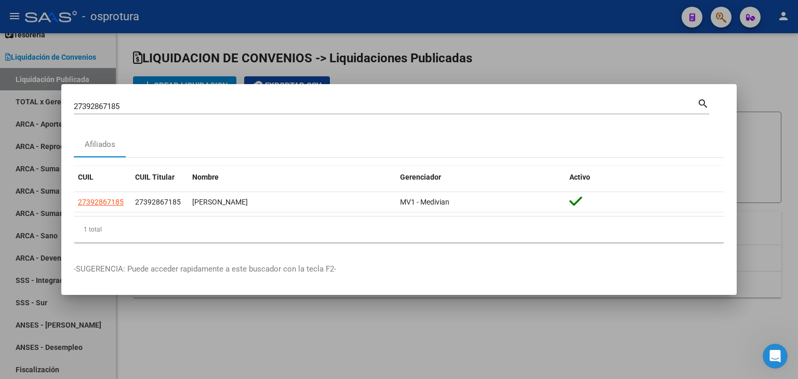
click at [345, 113] on div "27392867185 Buscar (apellido, dni, [PERSON_NAME], [PERSON_NAME], cuit, obra soc…" at bounding box center [385, 107] width 623 height 16
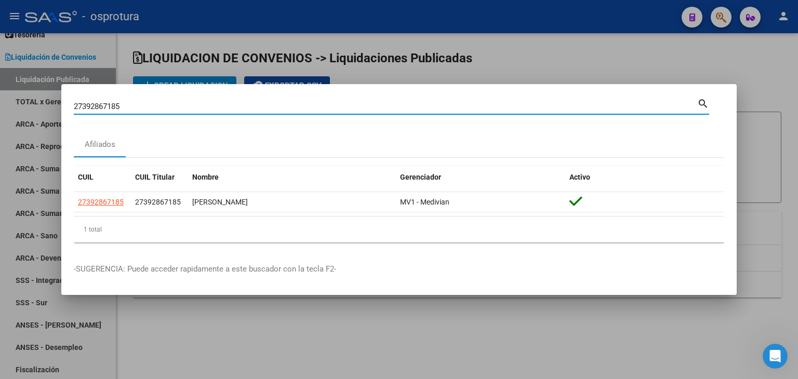
click at [343, 111] on input "27392867185" at bounding box center [385, 106] width 623 height 9
paste input "424142587"
type input "27424142587"
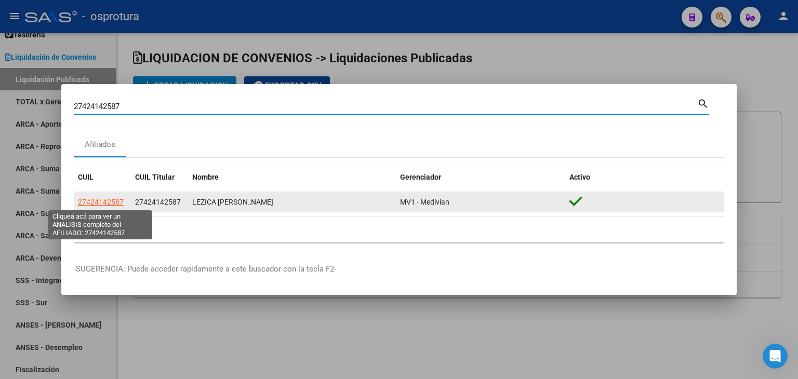
click at [103, 200] on span "27424142587" at bounding box center [101, 202] width 46 height 8
type textarea "27424142587"
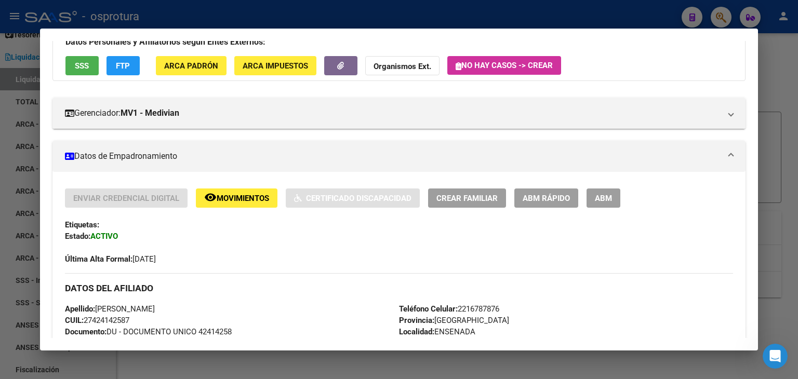
scroll to position [104, 0]
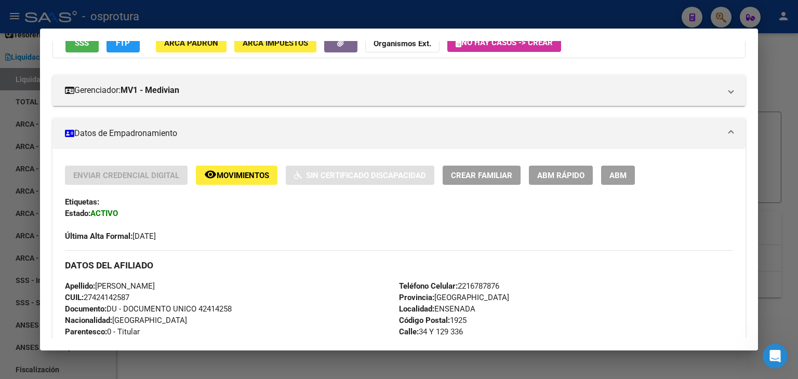
click at [724, 24] on div at bounding box center [399, 189] width 798 height 379
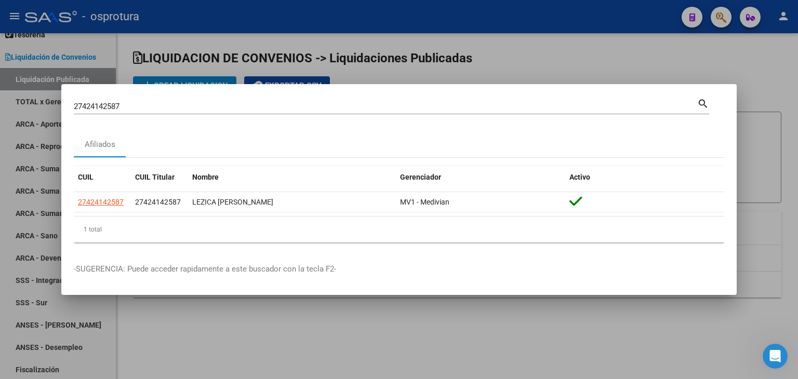
drag, startPoint x: 718, startPoint y: 20, endPoint x: 498, endPoint y: 73, distance: 226.5
click at [718, 20] on div at bounding box center [399, 189] width 798 height 379
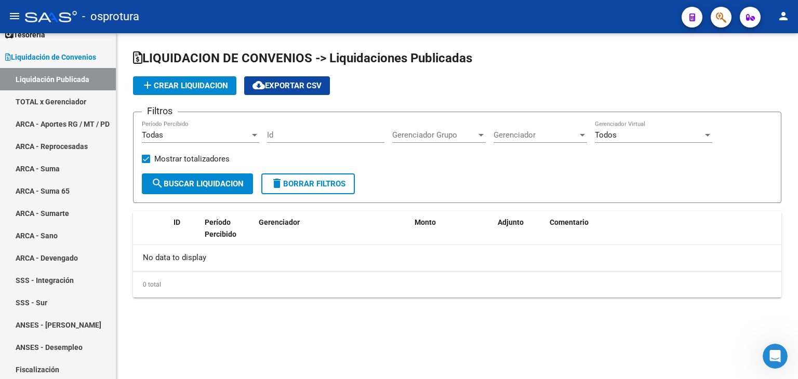
click at [717, 17] on icon "button" at bounding box center [721, 17] width 10 height 12
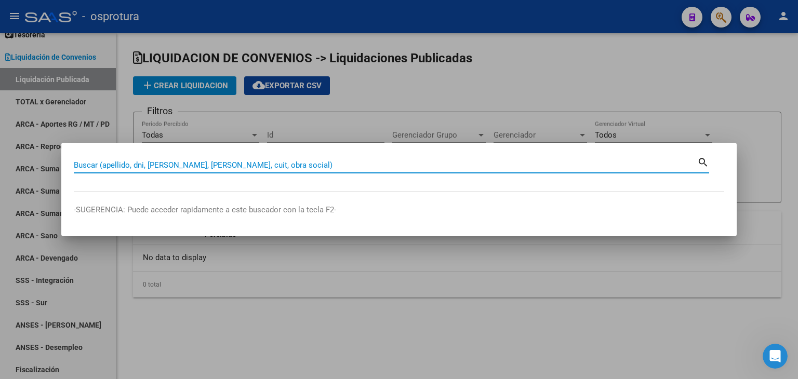
paste input "20367231875"
type input "20367231875"
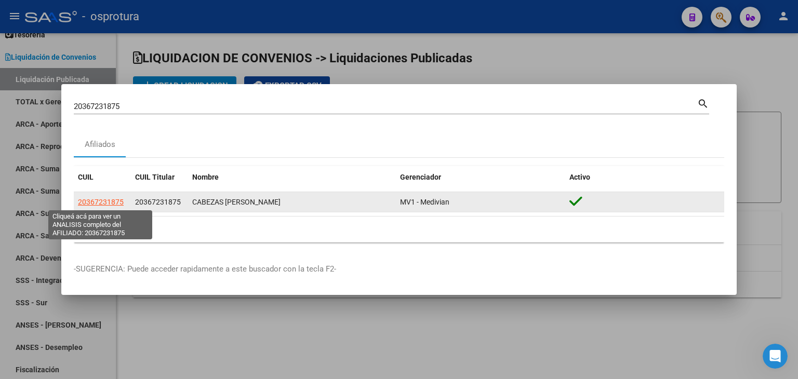
click at [109, 202] on span "20367231875" at bounding box center [101, 202] width 46 height 8
type textarea "20367231875"
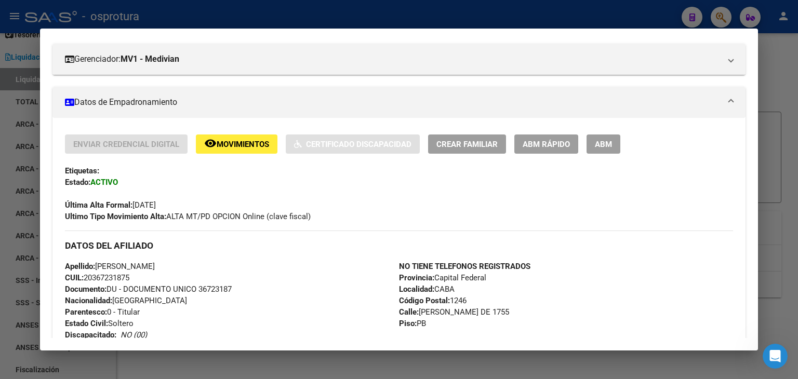
scroll to position [155, 0]
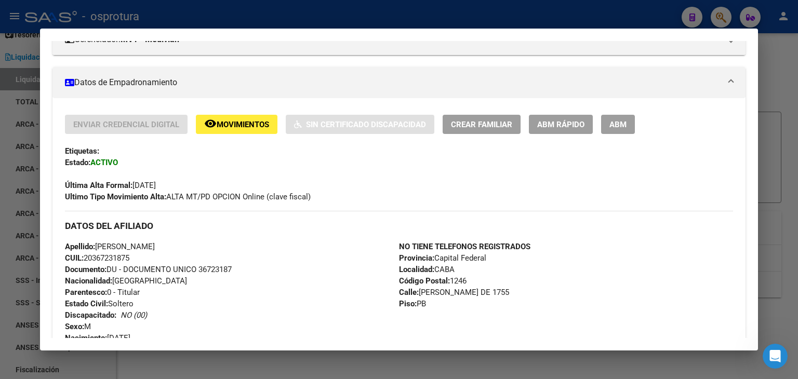
click at [721, 16] on div at bounding box center [399, 189] width 798 height 379
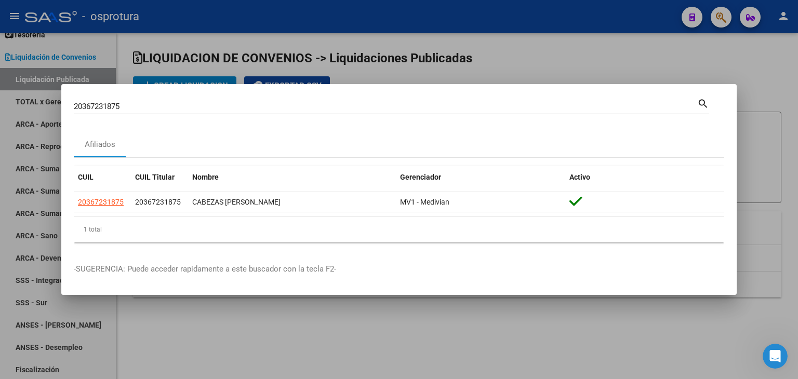
click at [355, 113] on div "20367231875 Buscar (apellido, dni, cuil, [PERSON_NAME], cuit, obra social)" at bounding box center [385, 107] width 623 height 16
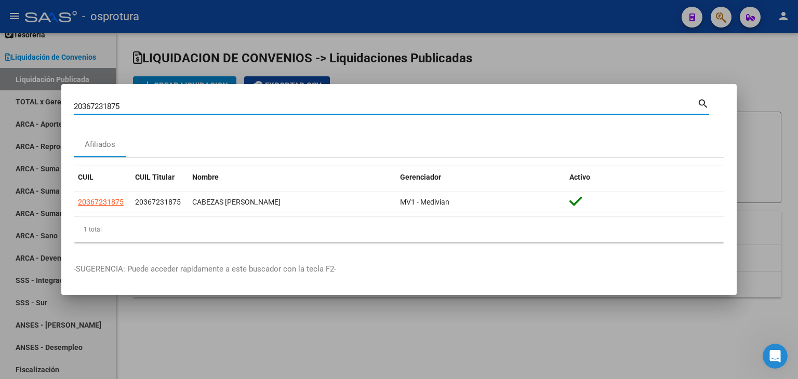
click at [354, 111] on input "20367231875" at bounding box center [385, 106] width 623 height 9
paste input "94873317"
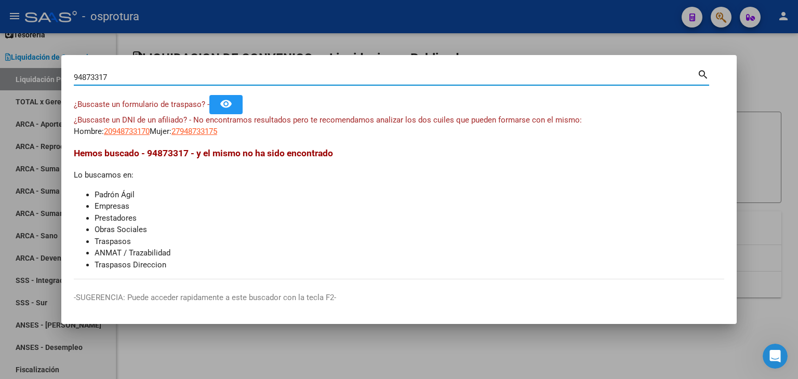
click at [267, 80] on input "94873317" at bounding box center [385, 77] width 623 height 9
paste input "27948733175"
type input "27948733175"
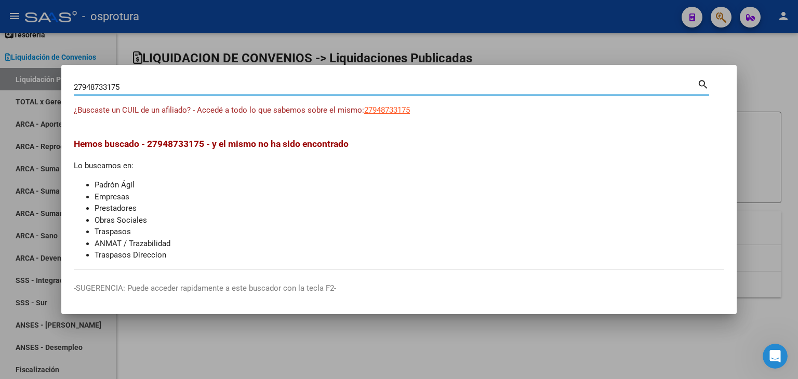
click at [363, 113] on span "¿Buscaste un CUIL de un afiliado? - Accedé a todo lo que sabemos sobre el mismo:" at bounding box center [219, 109] width 290 height 9
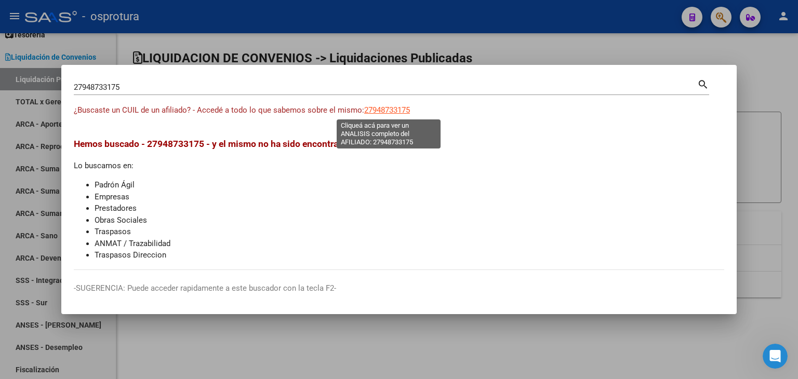
click at [380, 109] on span "27948733175" at bounding box center [387, 109] width 46 height 9
type textarea "27948733175"
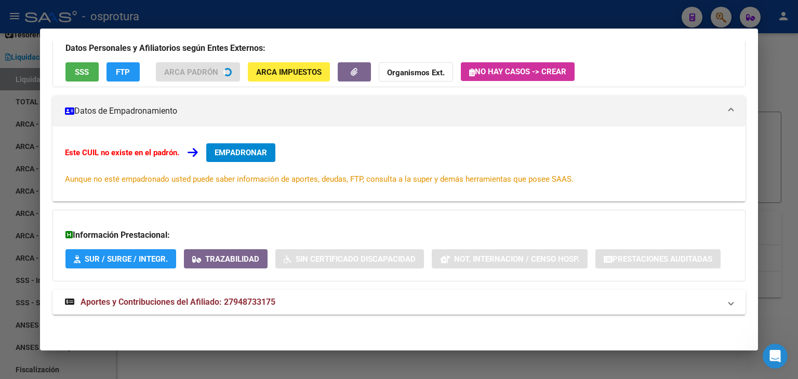
scroll to position [89, 0]
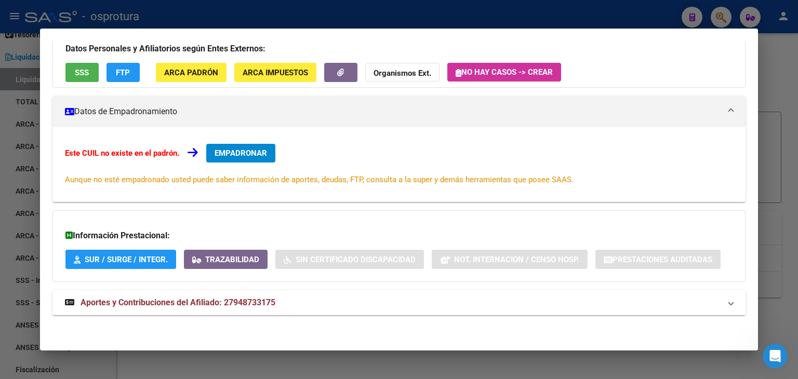
click at [191, 308] on strong "Aportes y Contribuciones del Afiliado: 27948733175" at bounding box center [170, 303] width 210 height 12
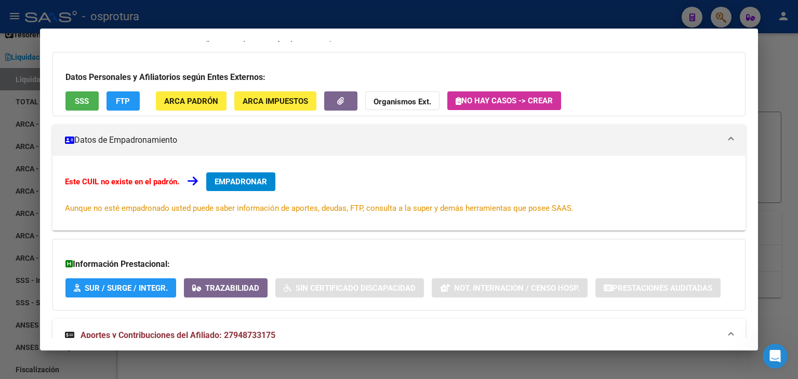
scroll to position [42, 0]
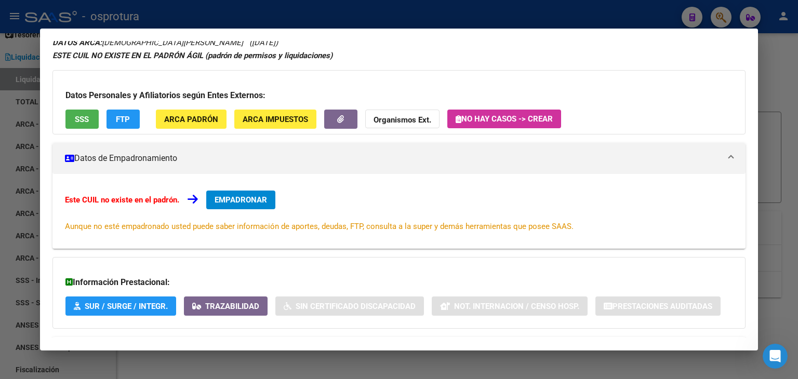
click at [260, 199] on span "EMPADRONAR" at bounding box center [241, 199] width 52 height 9
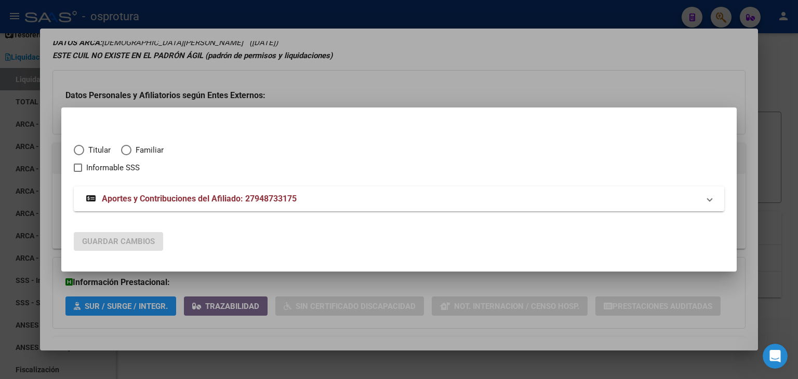
click at [98, 144] on span "Titular" at bounding box center [97, 150] width 26 height 12
click at [84, 145] on input "Titular" at bounding box center [79, 150] width 10 height 10
radio input "true"
checkbox input "true"
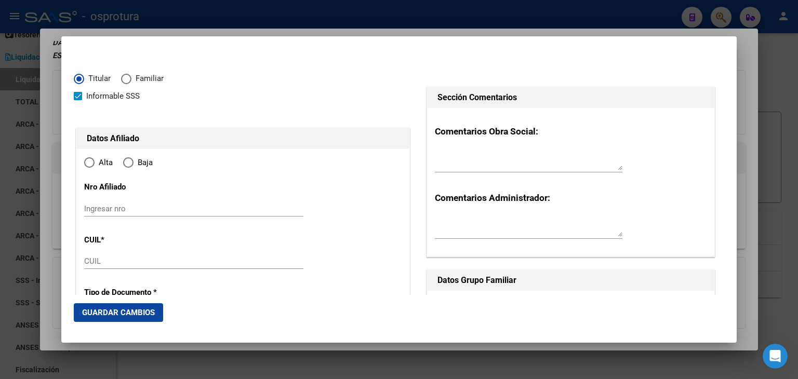
type input "27-94873317-5"
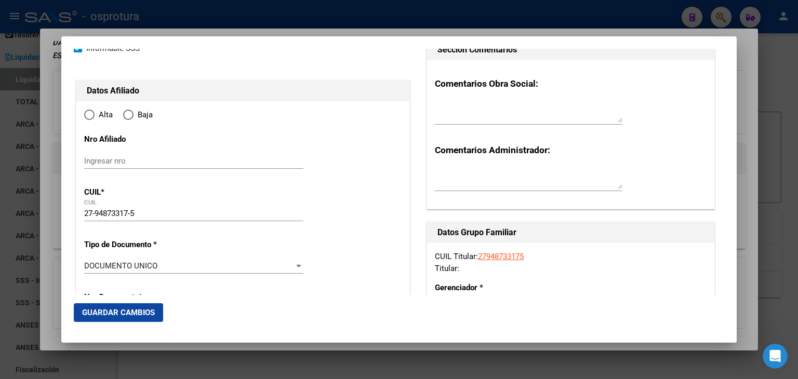
scroll to position [104, 0]
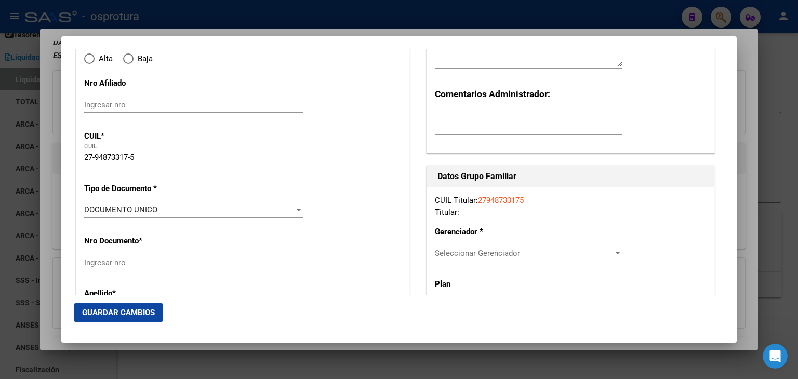
type input "94873317"
type input "[PERSON_NAME]"
type input "[DATE]"
type input "CABA"
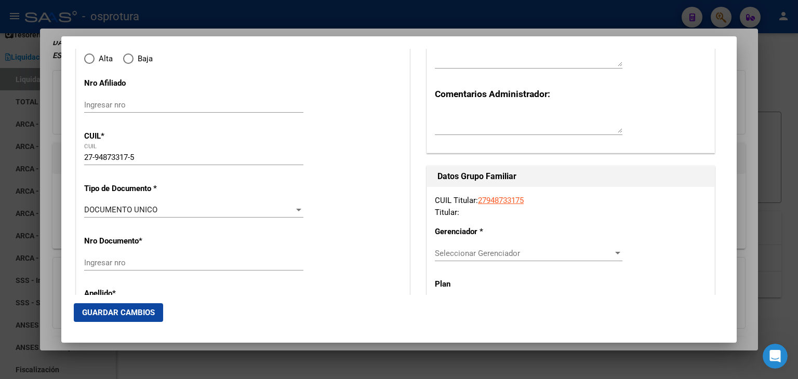
type input "1114"
type input "[PERSON_NAME] J. E. PTE."
type input "1755"
type input "11"
radio input "true"
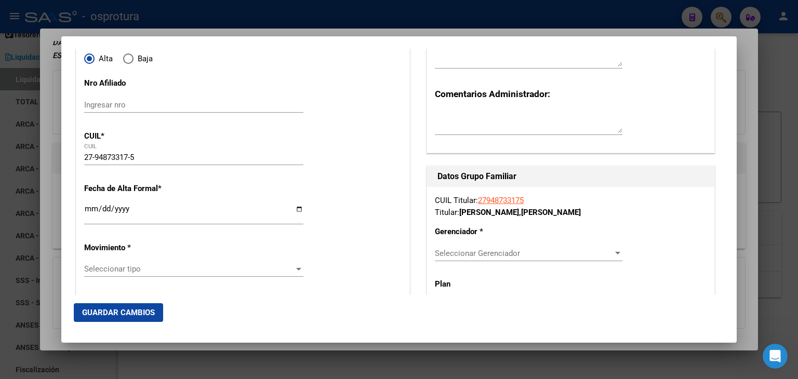
type input "CABA"
click at [95, 210] on input "Ingresar fecha" at bounding box center [193, 213] width 219 height 17
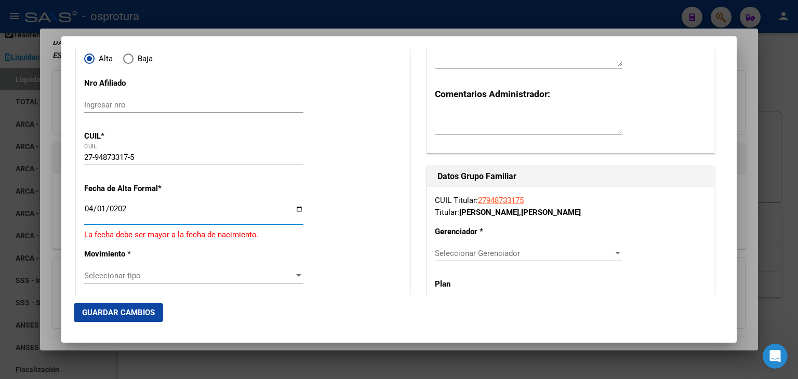
type input "[DATE]"
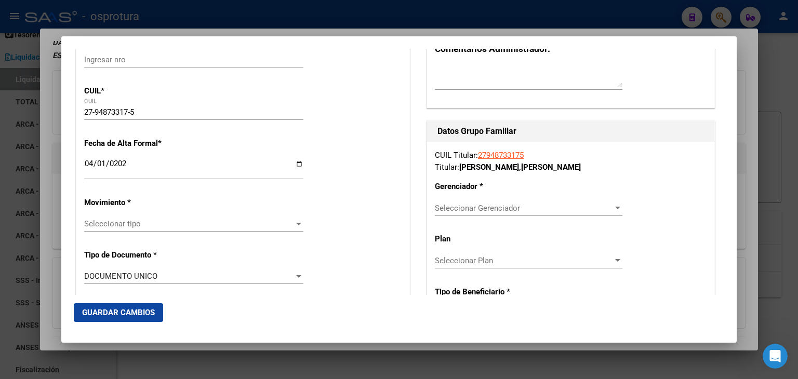
scroll to position [208, 0]
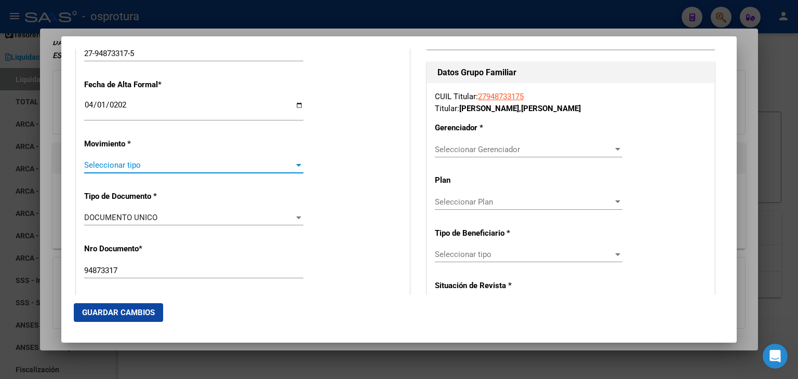
click at [141, 163] on span "Seleccionar tipo" at bounding box center [189, 164] width 210 height 9
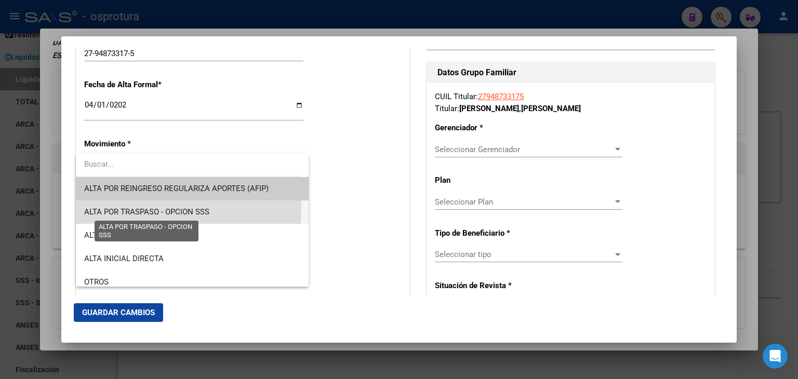
click at [139, 210] on span "ALTA POR TRASPASO - OPCION SSS" at bounding box center [146, 211] width 125 height 9
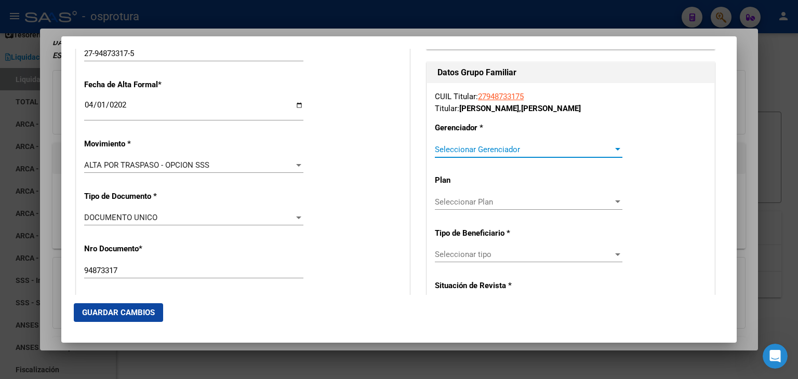
click at [461, 148] on span "Seleccionar Gerenciador" at bounding box center [524, 149] width 178 height 9
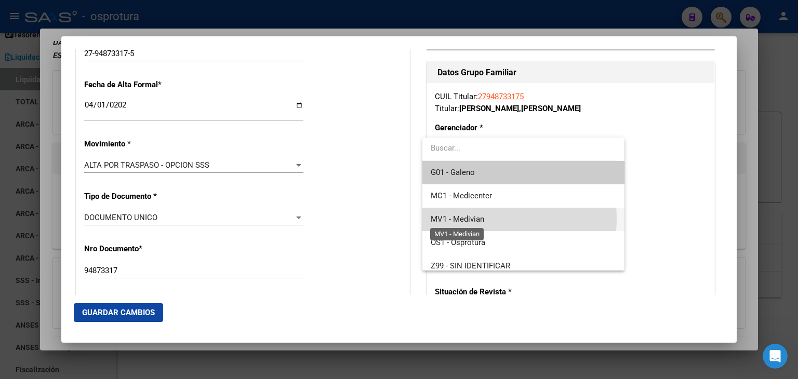
click at [471, 218] on span "MV1 - Medivian" at bounding box center [457, 219] width 53 height 9
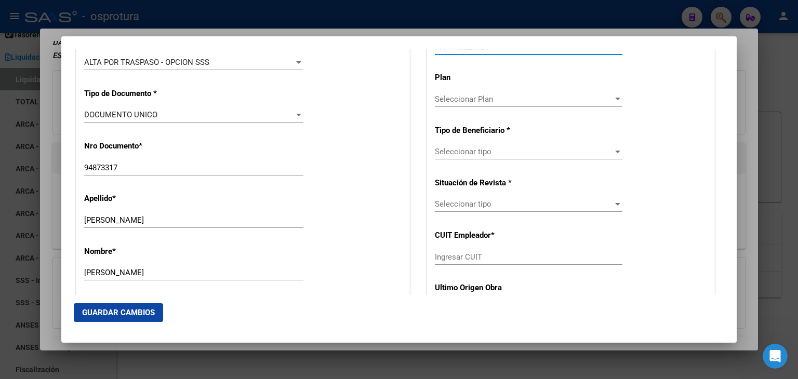
scroll to position [312, 0]
click at [478, 148] on span "Seleccionar tipo" at bounding box center [524, 150] width 178 height 9
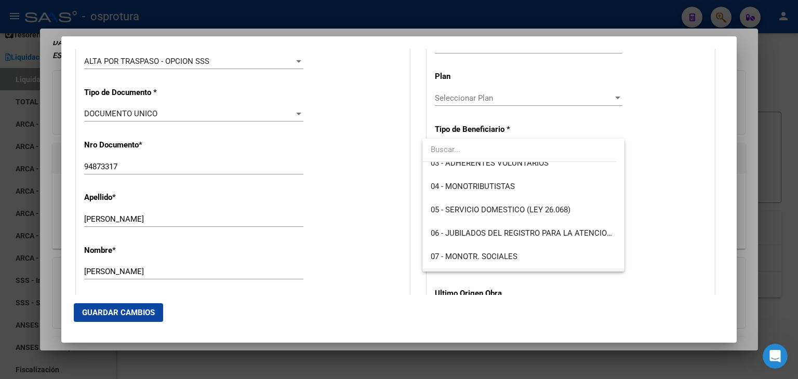
scroll to position [104, 0]
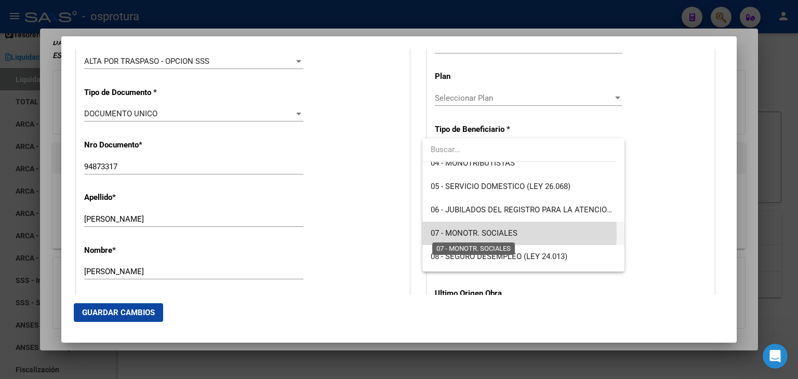
click at [449, 233] on span "07 - MONOTR. SOCIALES" at bounding box center [474, 233] width 87 height 9
type input "27-94873317-5"
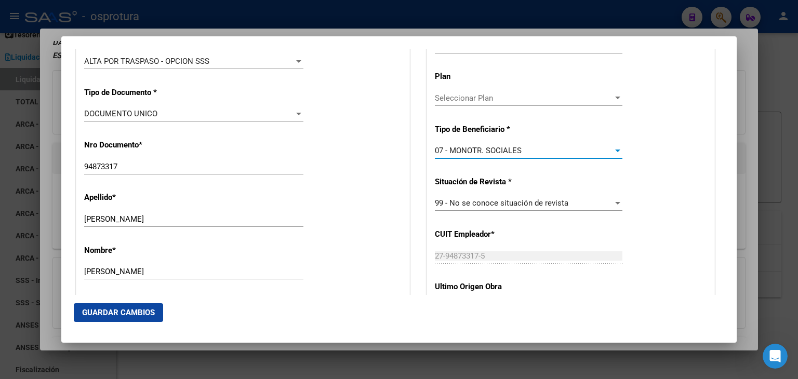
click at [340, 229] on div "Apellido * [PERSON_NAME] apellido" at bounding box center [242, 210] width 317 height 52
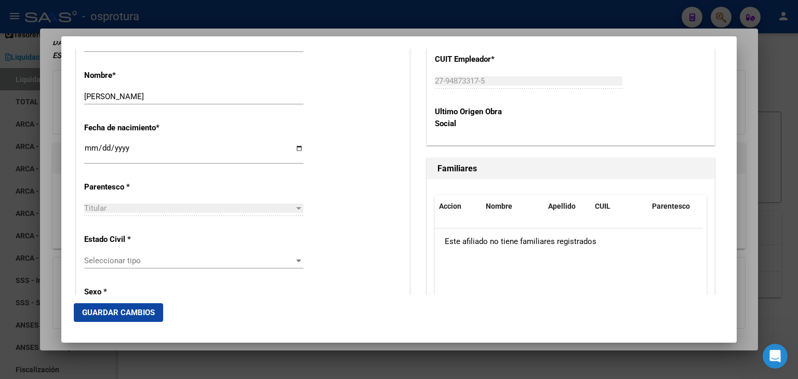
scroll to position [519, 0]
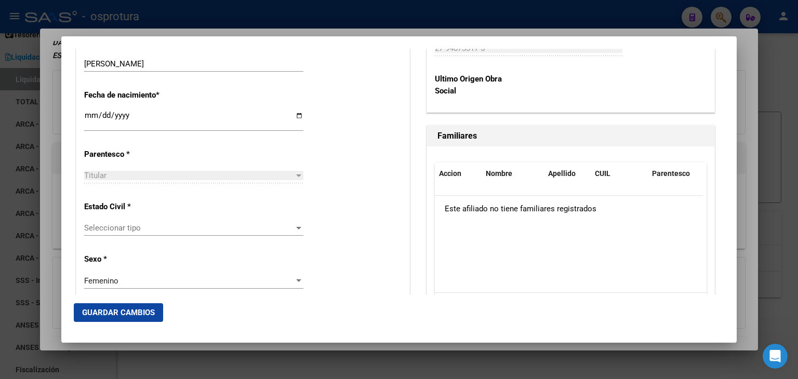
click at [115, 230] on span "Seleccionar tipo" at bounding box center [189, 227] width 210 height 9
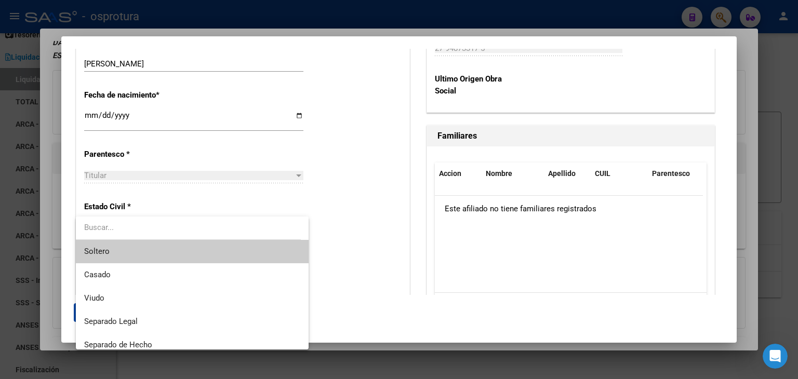
click at [111, 250] on span "Soltero" at bounding box center [192, 251] width 216 height 23
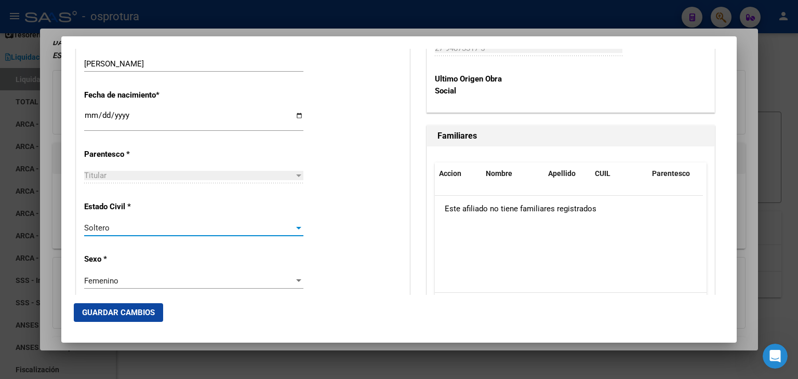
click at [110, 314] on span "Guardar Cambios" at bounding box center [118, 312] width 73 height 9
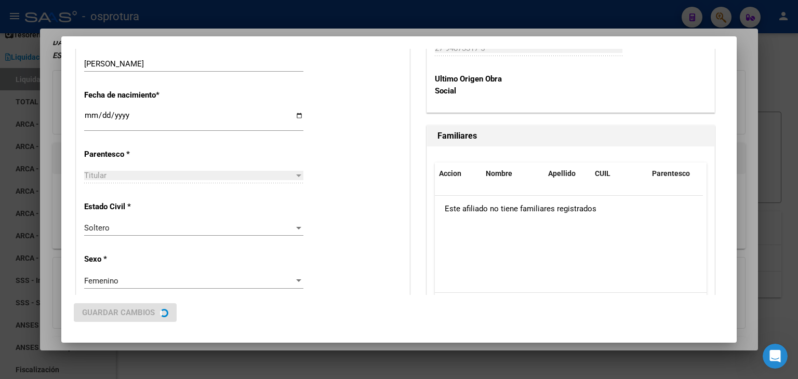
scroll to position [0, 0]
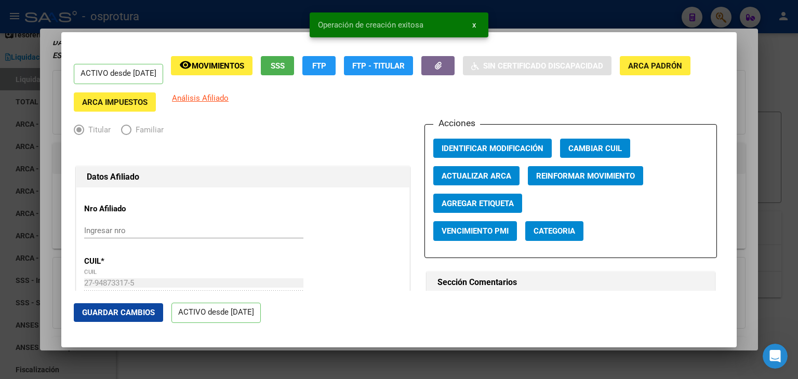
click at [777, 155] on div at bounding box center [399, 189] width 798 height 379
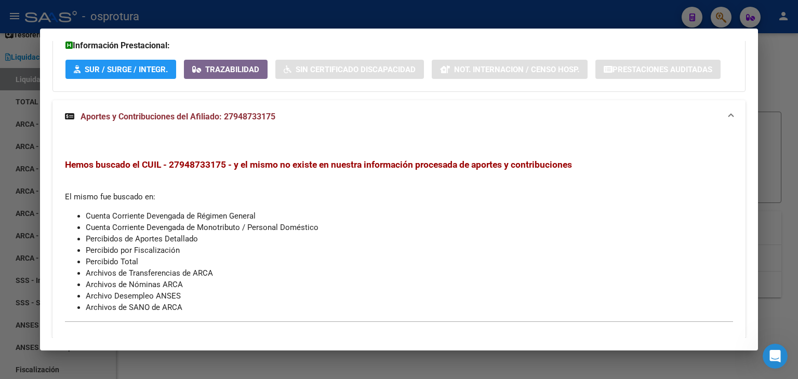
scroll to position [557, 0]
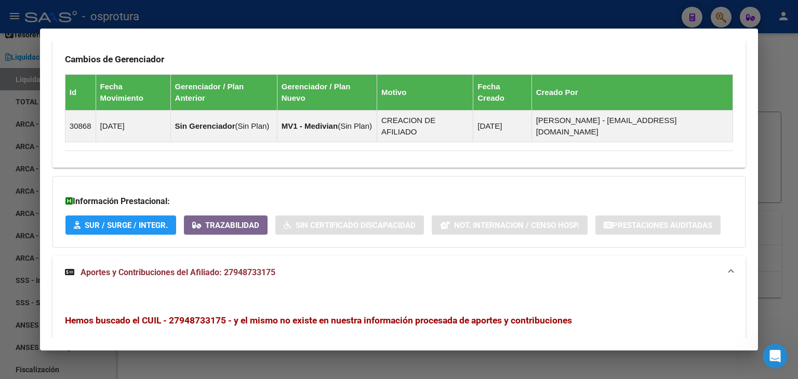
click at [770, 135] on div at bounding box center [399, 189] width 798 height 379
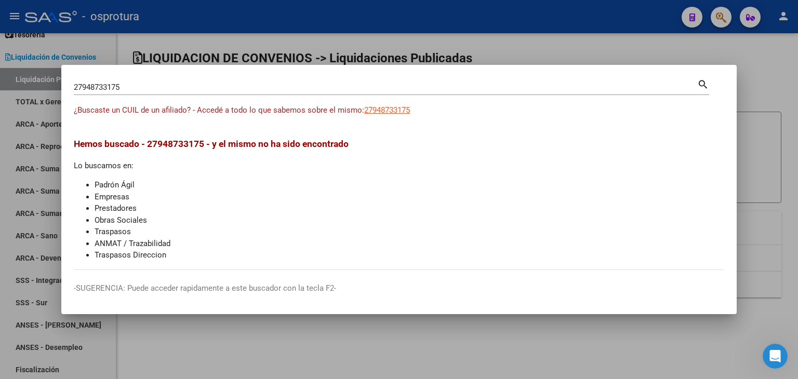
click at [771, 71] on div at bounding box center [399, 189] width 798 height 379
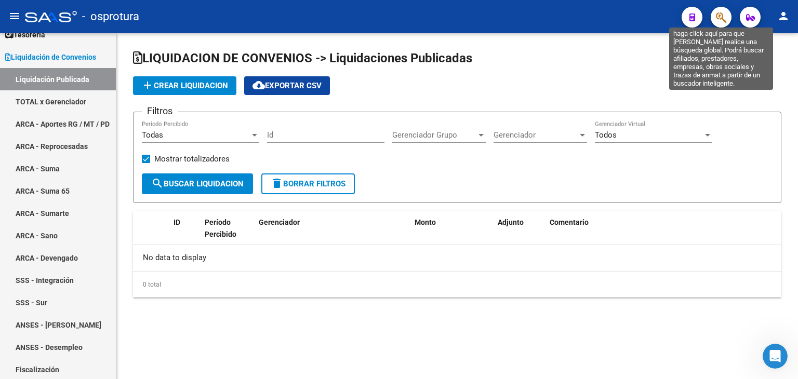
click at [724, 15] on icon "button" at bounding box center [721, 17] width 10 height 12
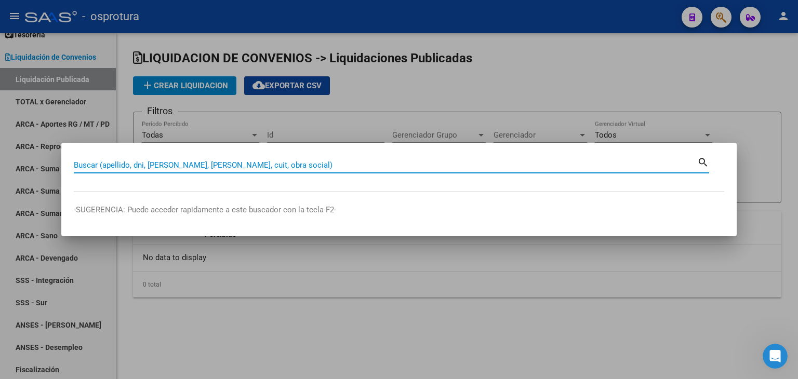
paste input "20275005305"
type input "20275005305"
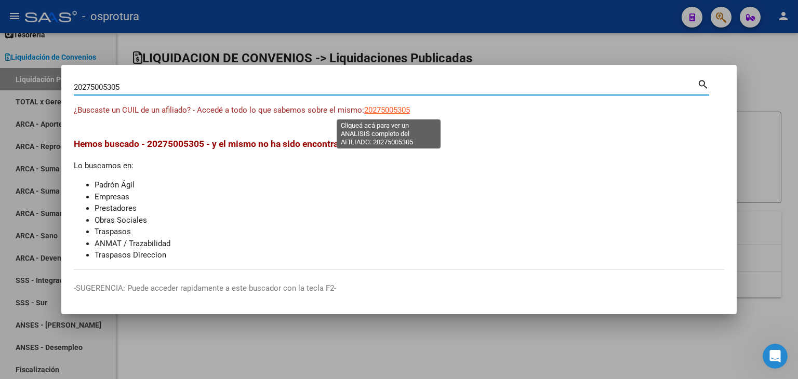
click at [386, 109] on span "20275005305" at bounding box center [387, 109] width 46 height 9
copy span "5"
type textarea "20275005305"
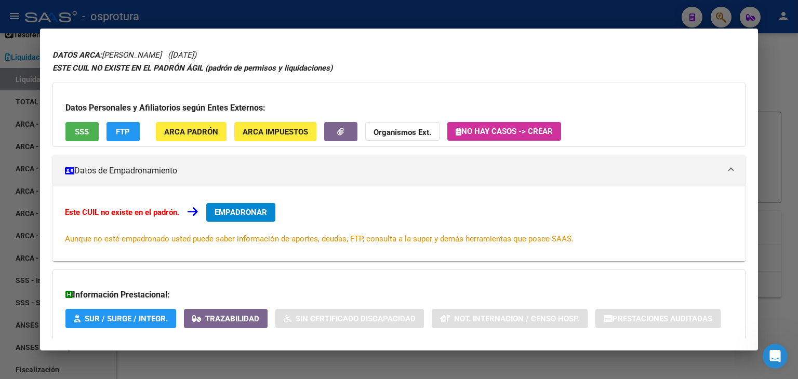
scroll to position [89, 0]
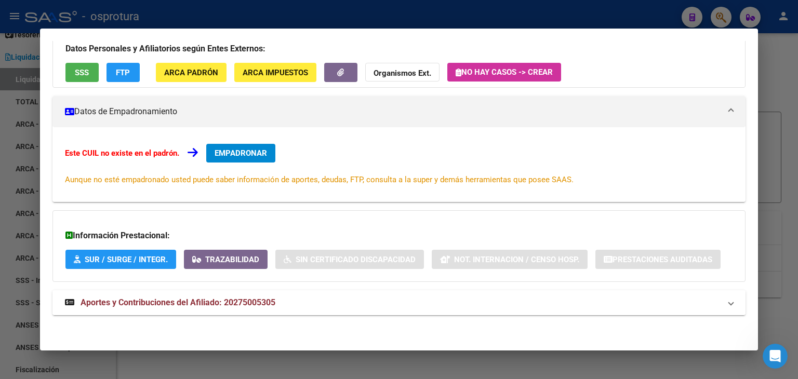
click at [202, 300] on span "Aportes y Contribuciones del Afiliado: 20275005305" at bounding box center [178, 303] width 195 height 10
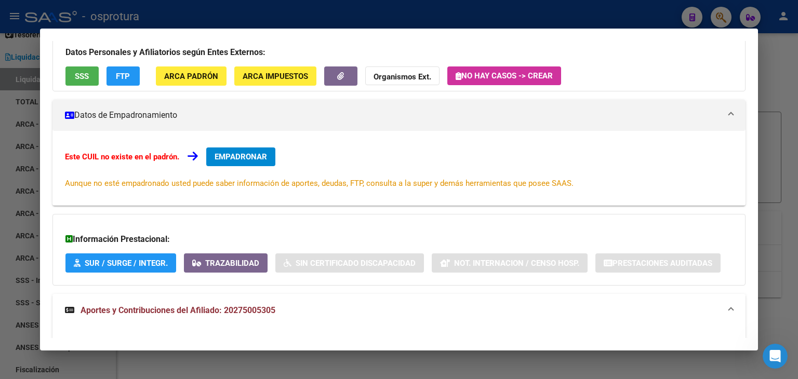
scroll to position [104, 0]
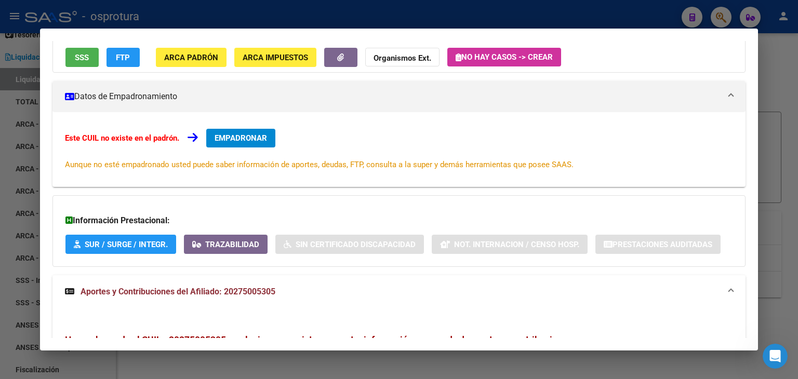
click at [720, 26] on div at bounding box center [399, 189] width 798 height 379
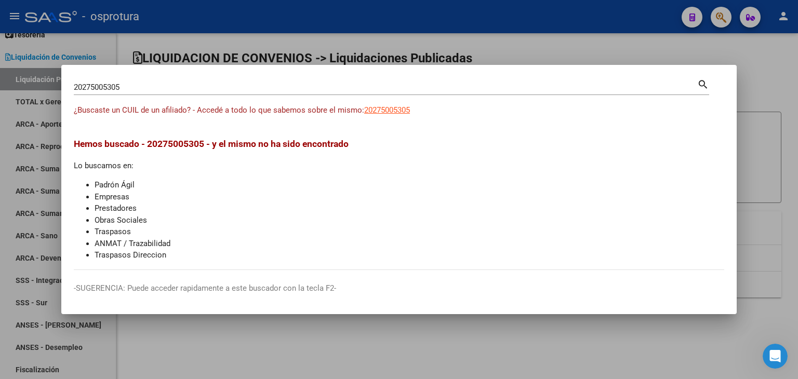
click at [500, 81] on div "20275005305 Buscar (apellido, dni, [PERSON_NAME], [PERSON_NAME], cuit, obra soc…" at bounding box center [385, 87] width 623 height 16
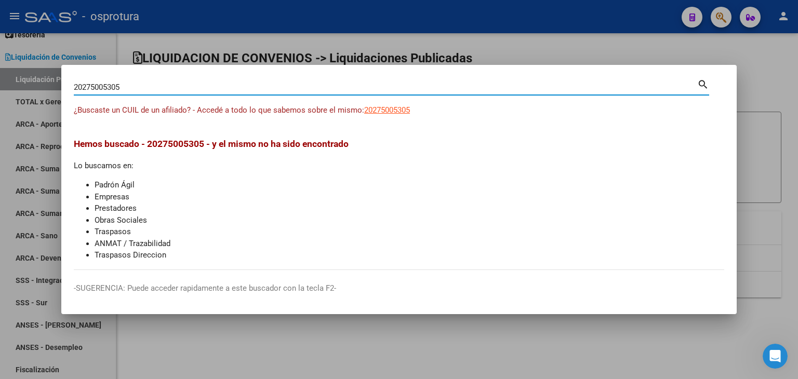
click at [494, 87] on input "20275005305" at bounding box center [385, 87] width 623 height 9
click at [494, 88] on input "20275005305" at bounding box center [385, 87] width 623 height 9
paste input "7191236039"
type input "27191236039"
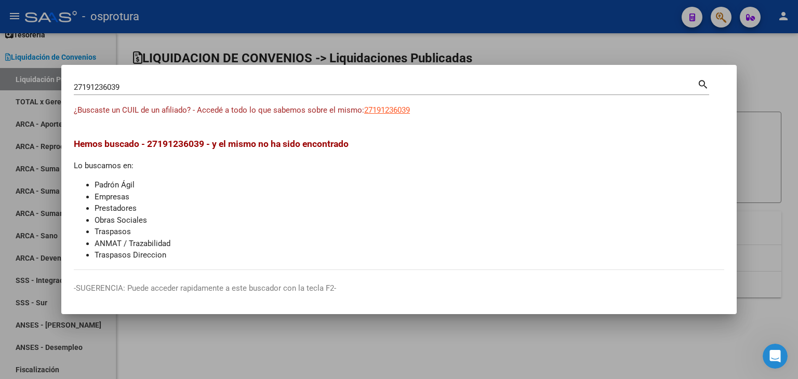
click at [401, 115] on app-link-go-to "27191236039" at bounding box center [387, 110] width 46 height 12
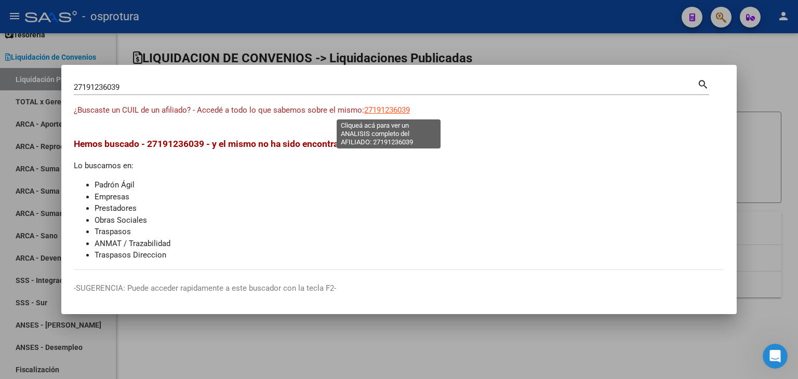
click at [393, 104] on app-link-go-to "27191236039" at bounding box center [387, 110] width 46 height 12
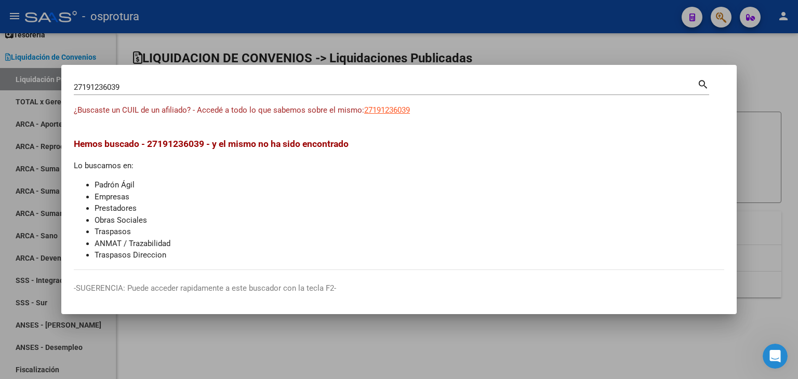
click at [487, 312] on mat-dialog-container "27191236039 Buscar (apellido, dni, cuil, nro traspaso, cuit, obra social) searc…" at bounding box center [398, 190] width 675 height 250
click at [492, 334] on div at bounding box center [399, 189] width 798 height 379
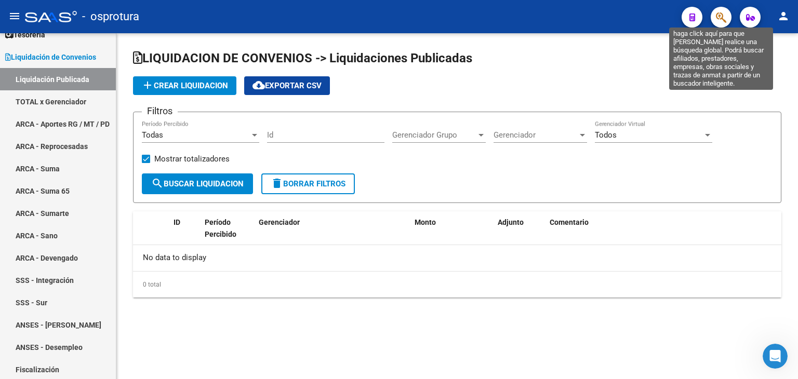
click at [716, 15] on icon "button" at bounding box center [721, 17] width 10 height 12
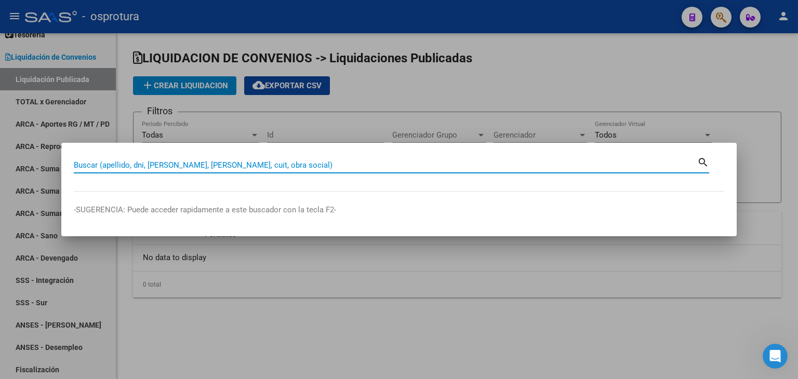
paste input "27191236039"
type input "27191236039"
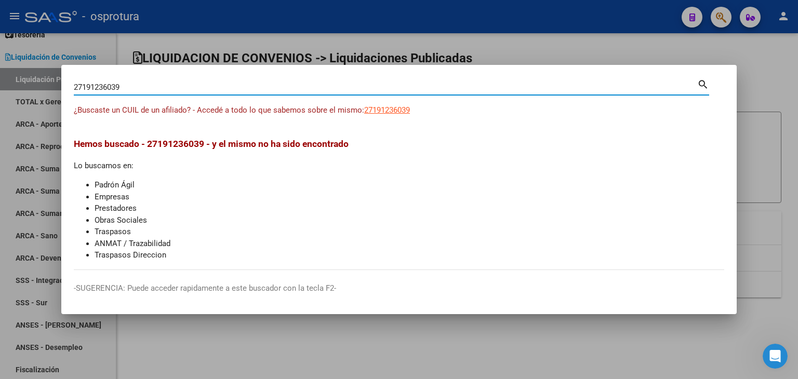
click at [392, 115] on span "27191236039" at bounding box center [387, 109] width 46 height 9
type textarea "27191236039"
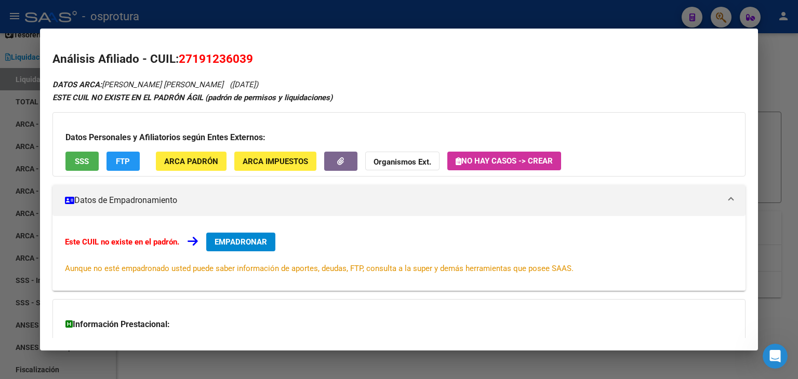
scroll to position [89, 0]
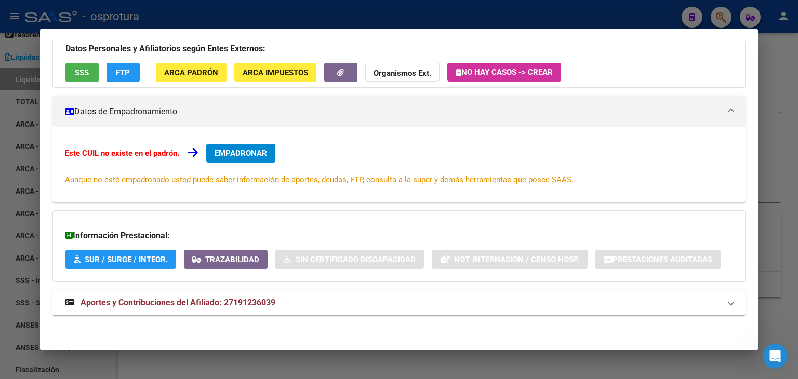
click at [138, 299] on span "Aportes y Contribuciones del Afiliado: 27191236039" at bounding box center [178, 303] width 195 height 10
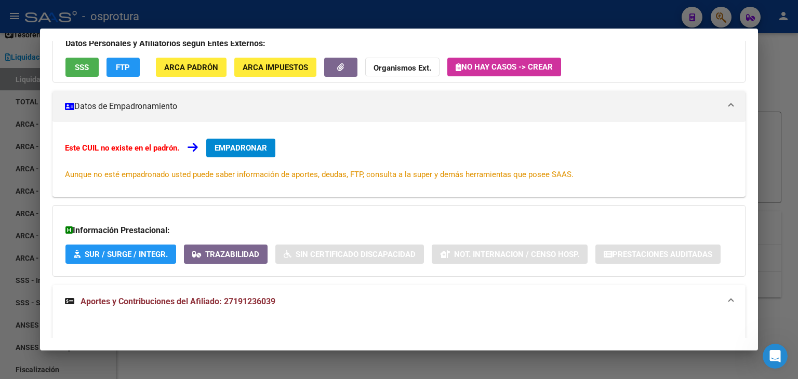
scroll to position [0, 0]
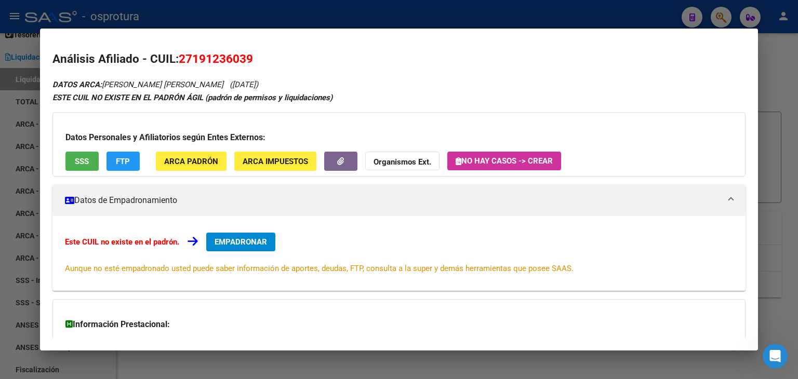
click at [467, 360] on div at bounding box center [399, 189] width 798 height 379
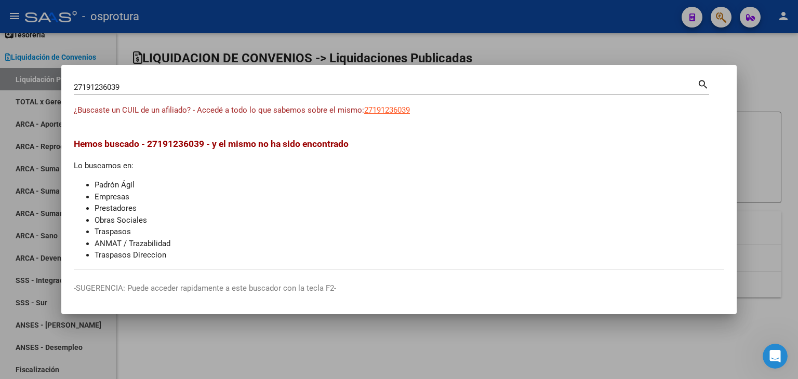
click at [474, 366] on div at bounding box center [399, 189] width 798 height 379
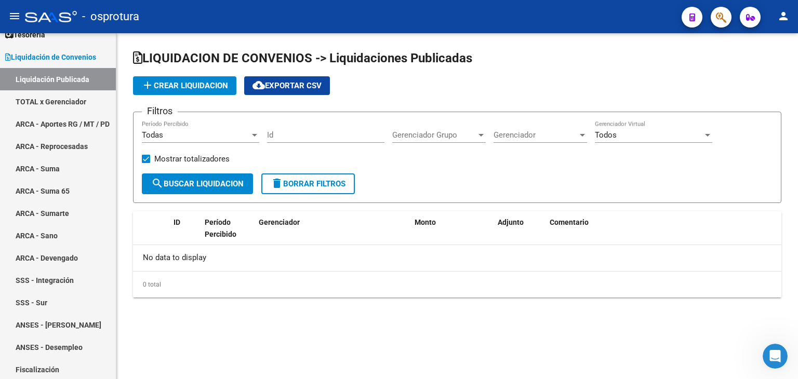
click at [210, 82] on span "add Crear Liquidacion" at bounding box center [184, 85] width 87 height 9
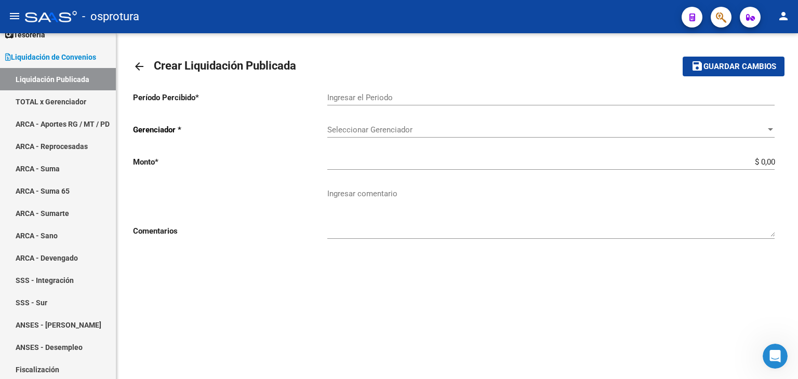
click at [139, 64] on mat-icon "arrow_back" at bounding box center [139, 66] width 12 height 12
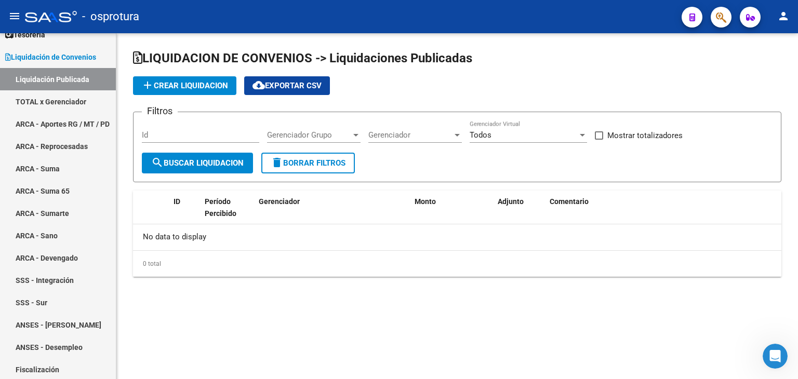
checkbox input "true"
